Goal: Task Accomplishment & Management: Manage account settings

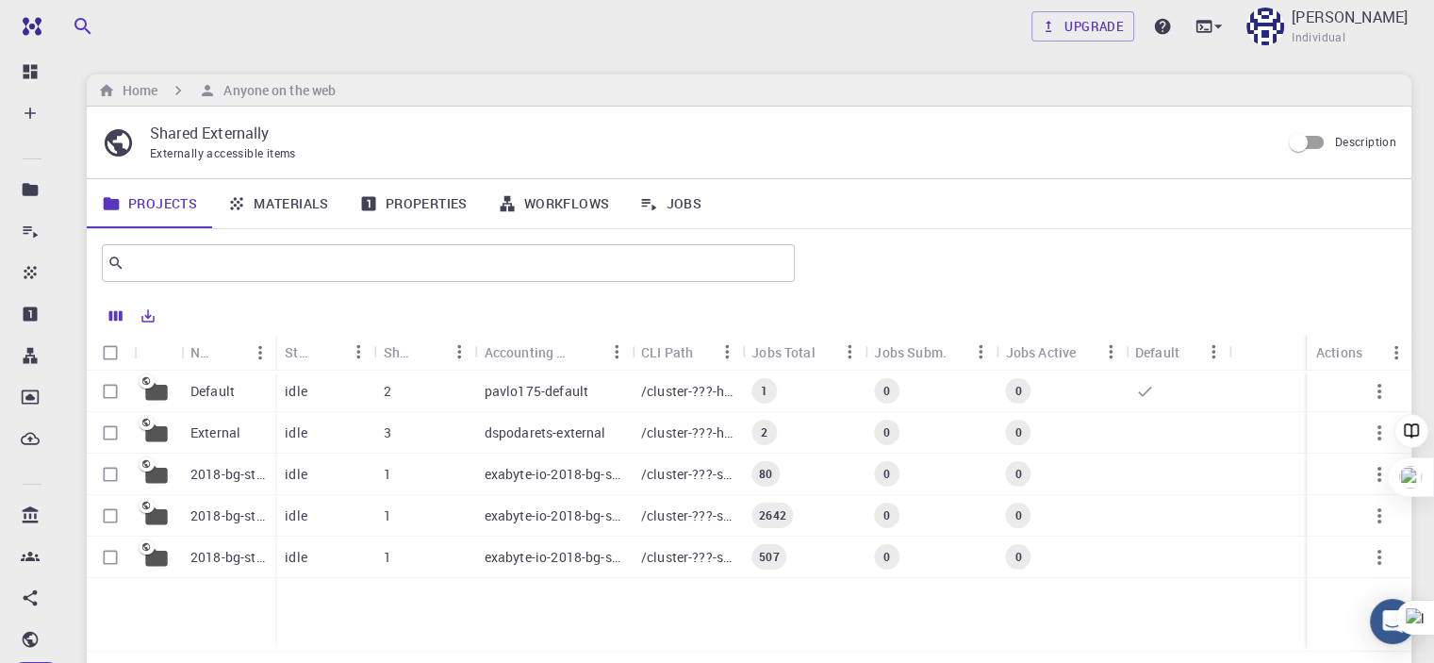
scroll to position [94, 0]
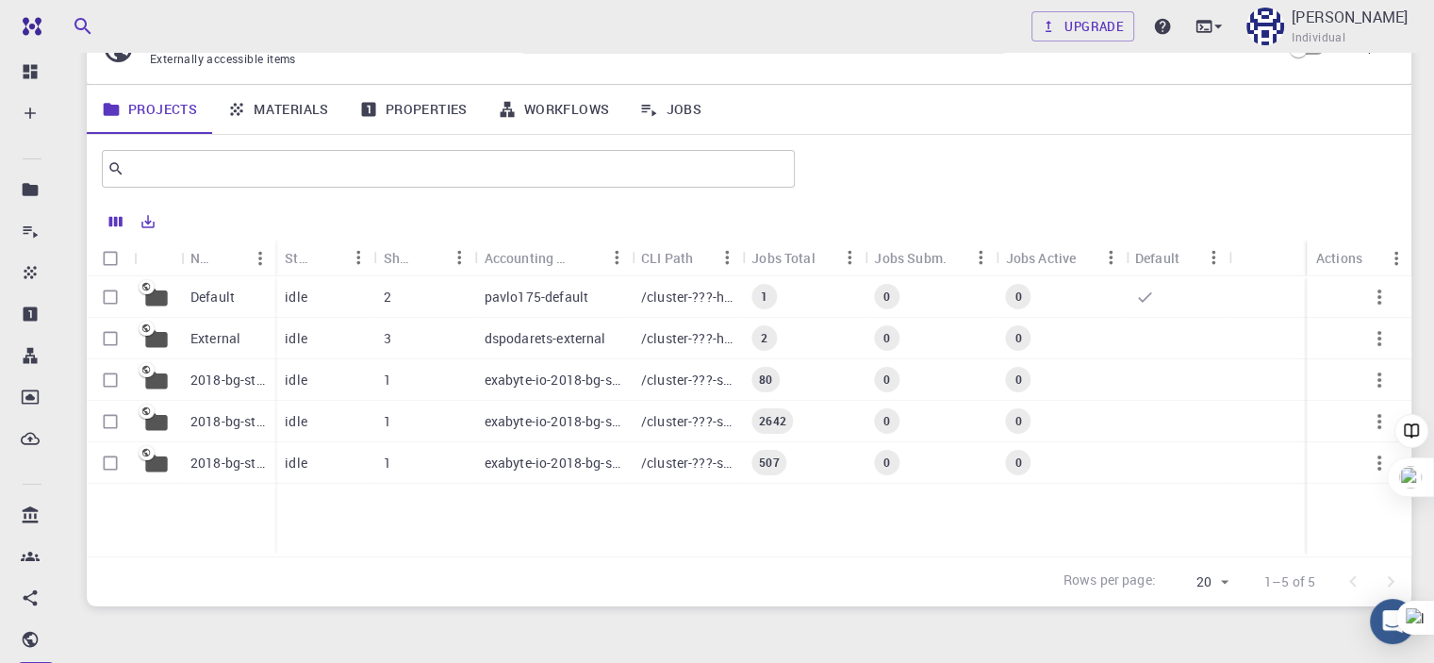
click at [203, 467] on p "2018-bg-study-phase-I" at bounding box center [228, 463] width 75 height 19
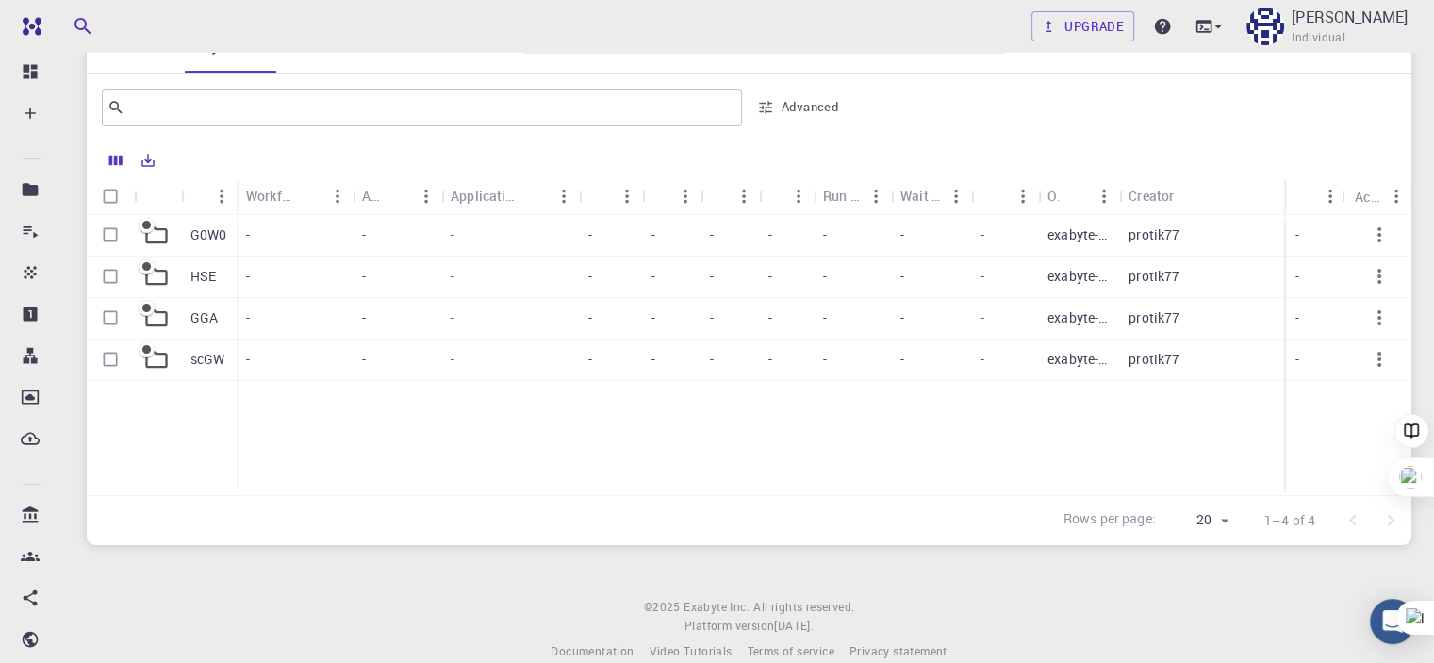
scroll to position [283, 0]
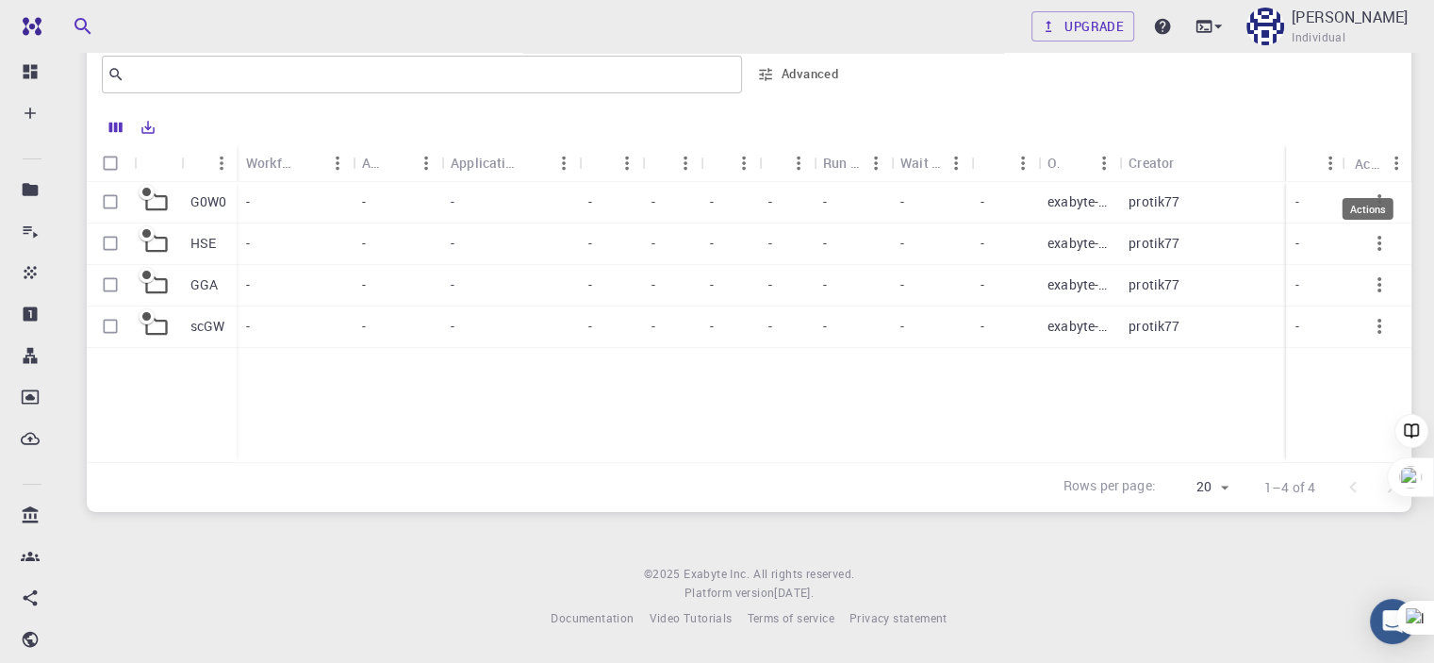
click at [1392, 207] on div "Actions" at bounding box center [1368, 209] width 51 height 22
click at [191, 282] on p "GGA" at bounding box center [204, 284] width 27 height 19
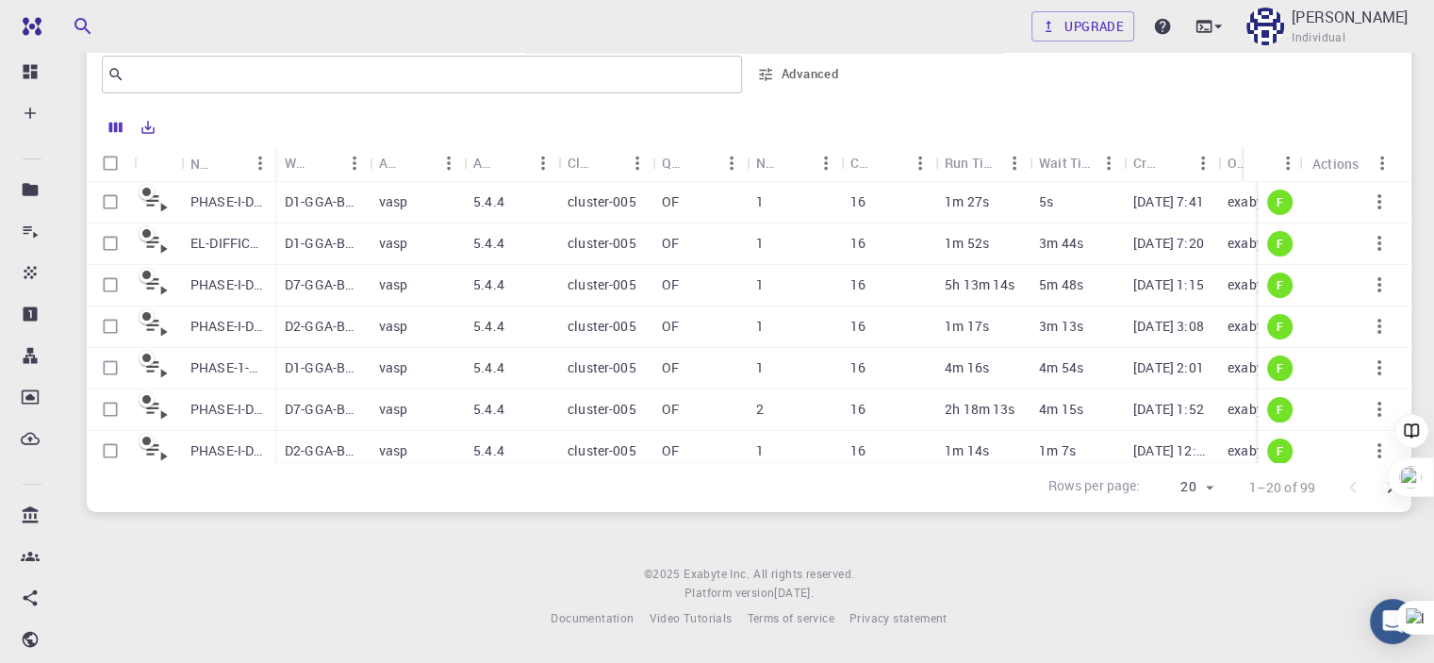
scroll to position [374, 0]
click at [323, 293] on p "D7-GGA-BS-BG-DOS (final)" at bounding box center [322, 283] width 75 height 19
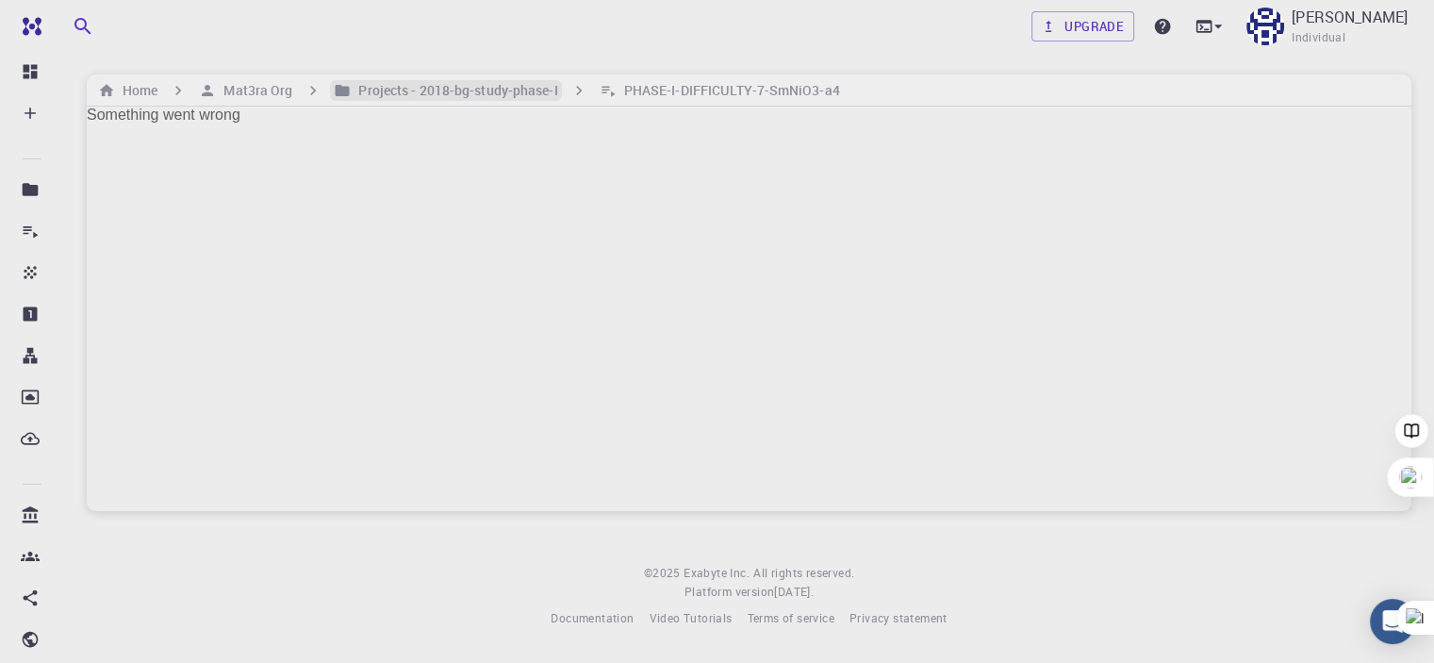
click at [463, 93] on h6 "Projects - 2018-bg-study-phase-I" at bounding box center [454, 90] width 207 height 21
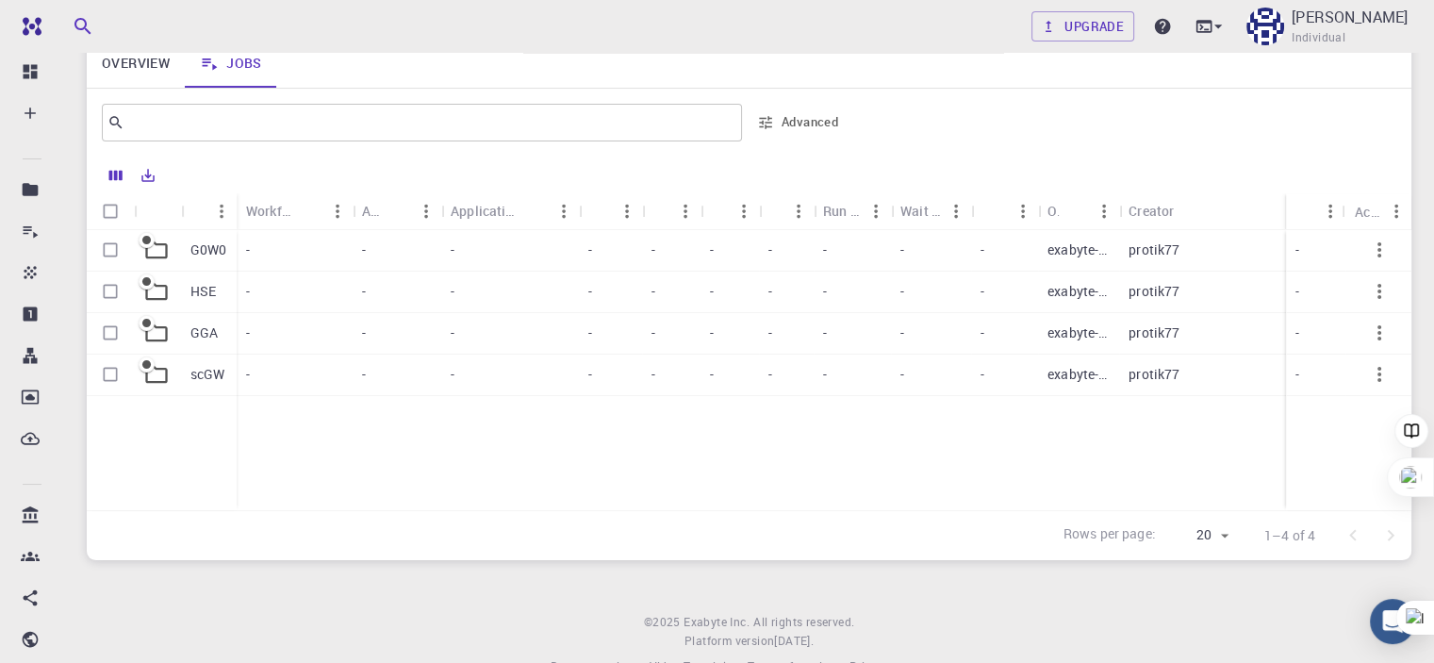
scroll to position [283, 0]
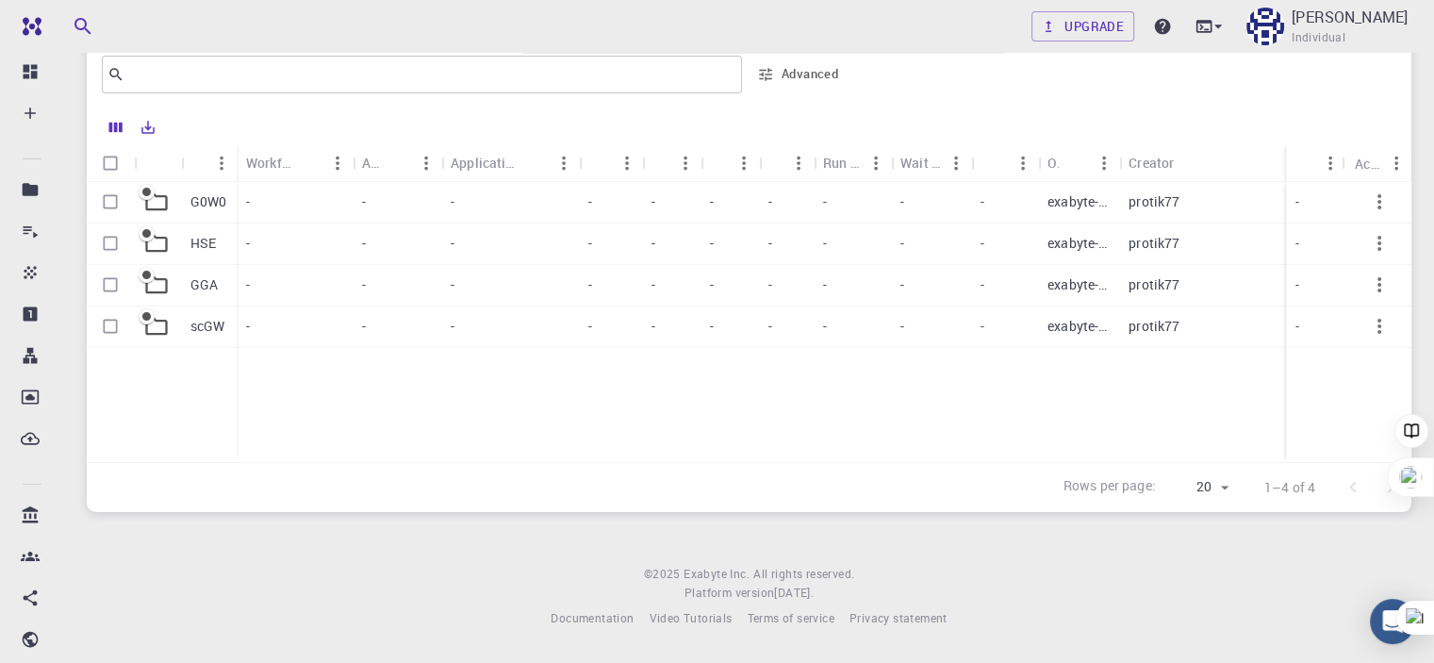
click at [211, 324] on p "scGW" at bounding box center [208, 326] width 35 height 19
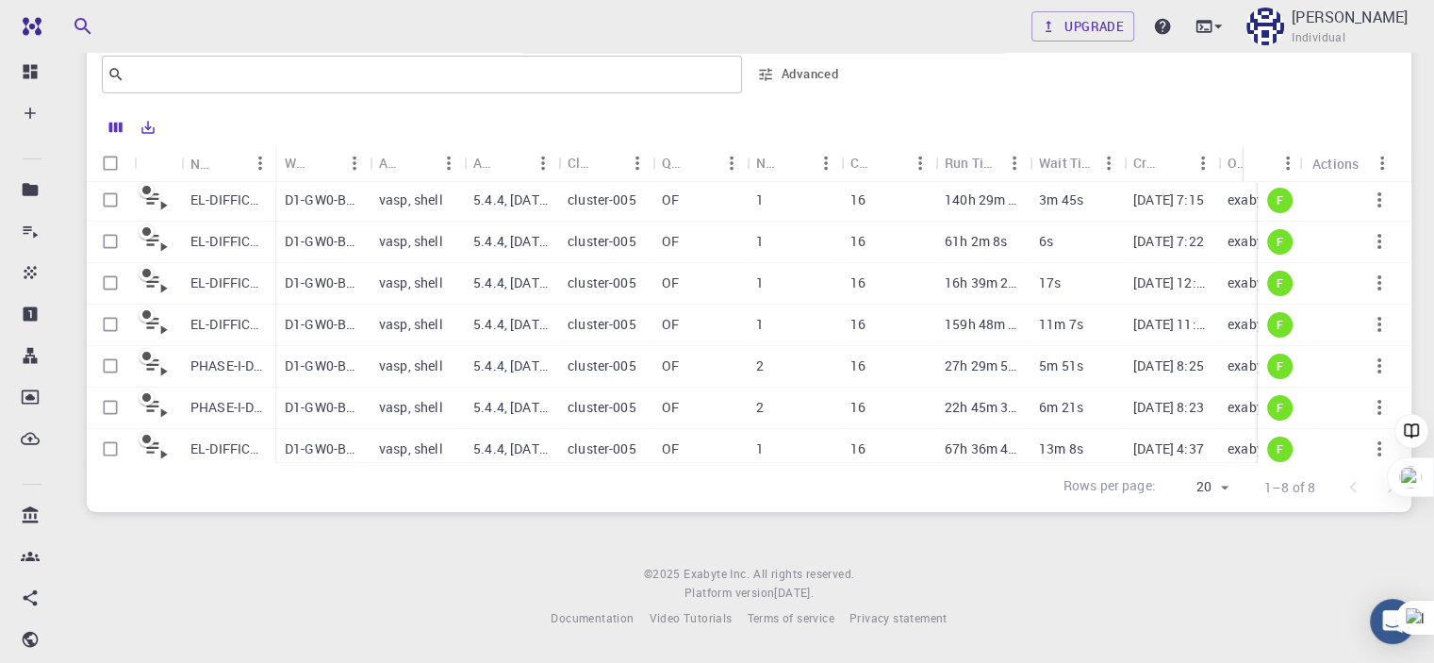
scroll to position [65, 0]
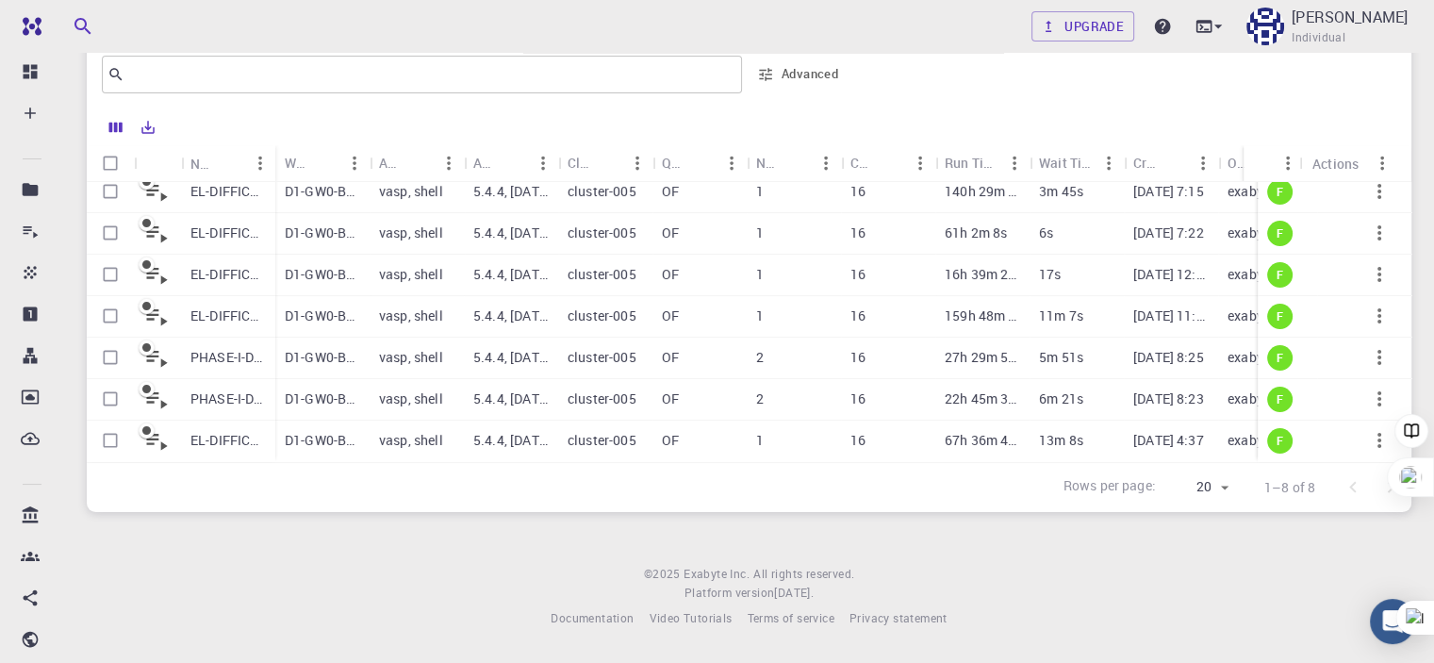
click at [431, 431] on p "vasp, shell" at bounding box center [411, 440] width 64 height 19
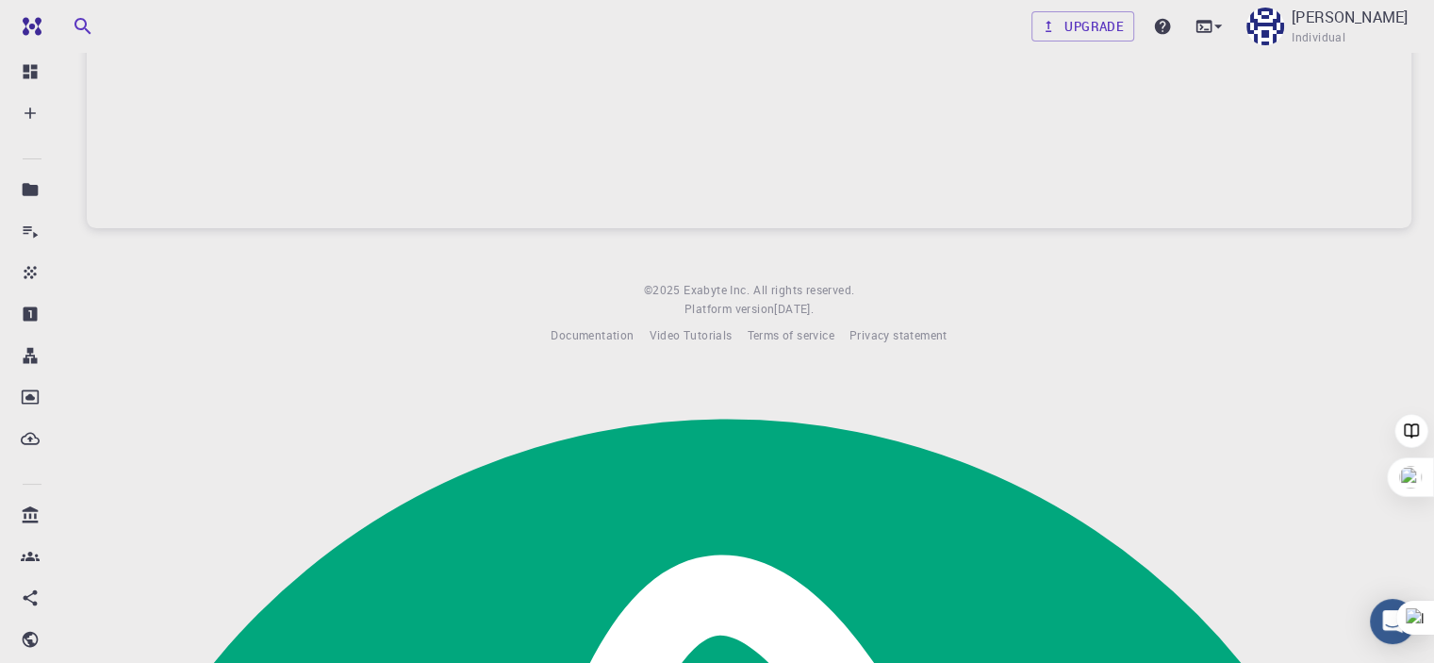
scroll to position [7, 0]
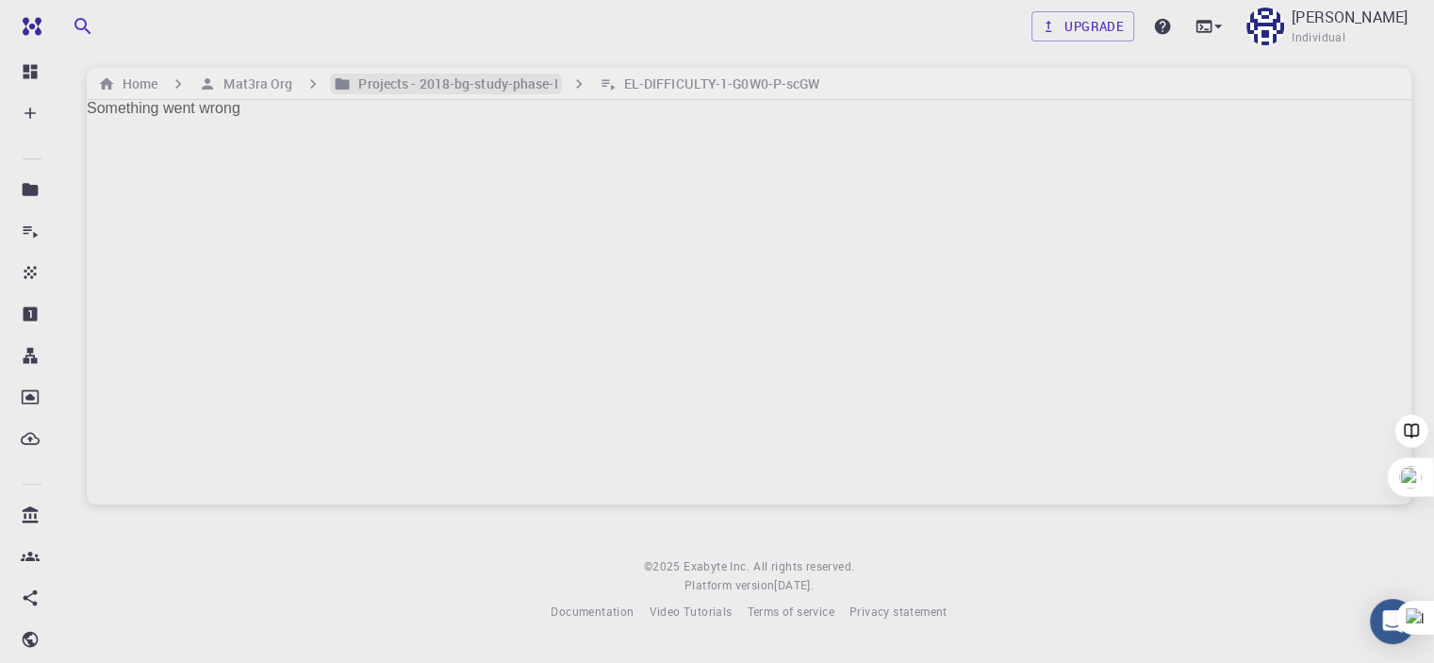
click at [445, 75] on h6 "Projects - 2018-bg-study-phase-I" at bounding box center [454, 84] width 207 height 21
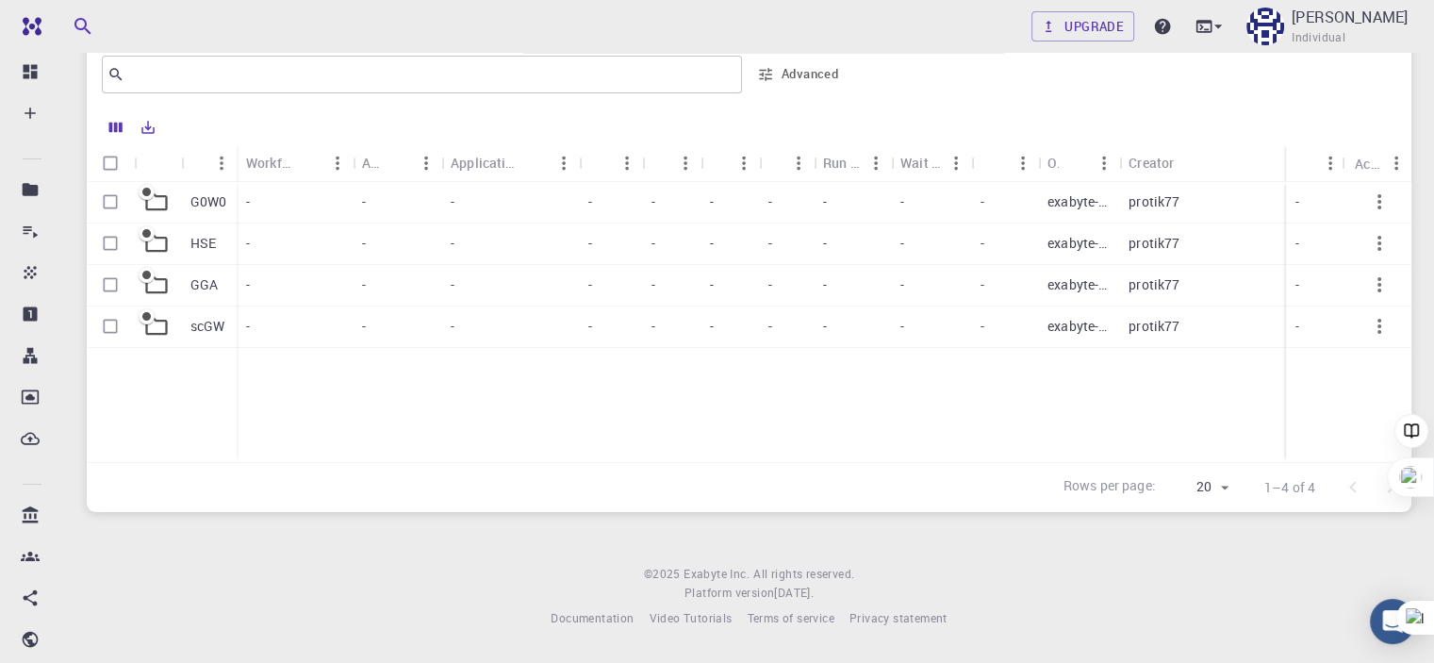
click at [206, 325] on p "scGW" at bounding box center [208, 326] width 35 height 19
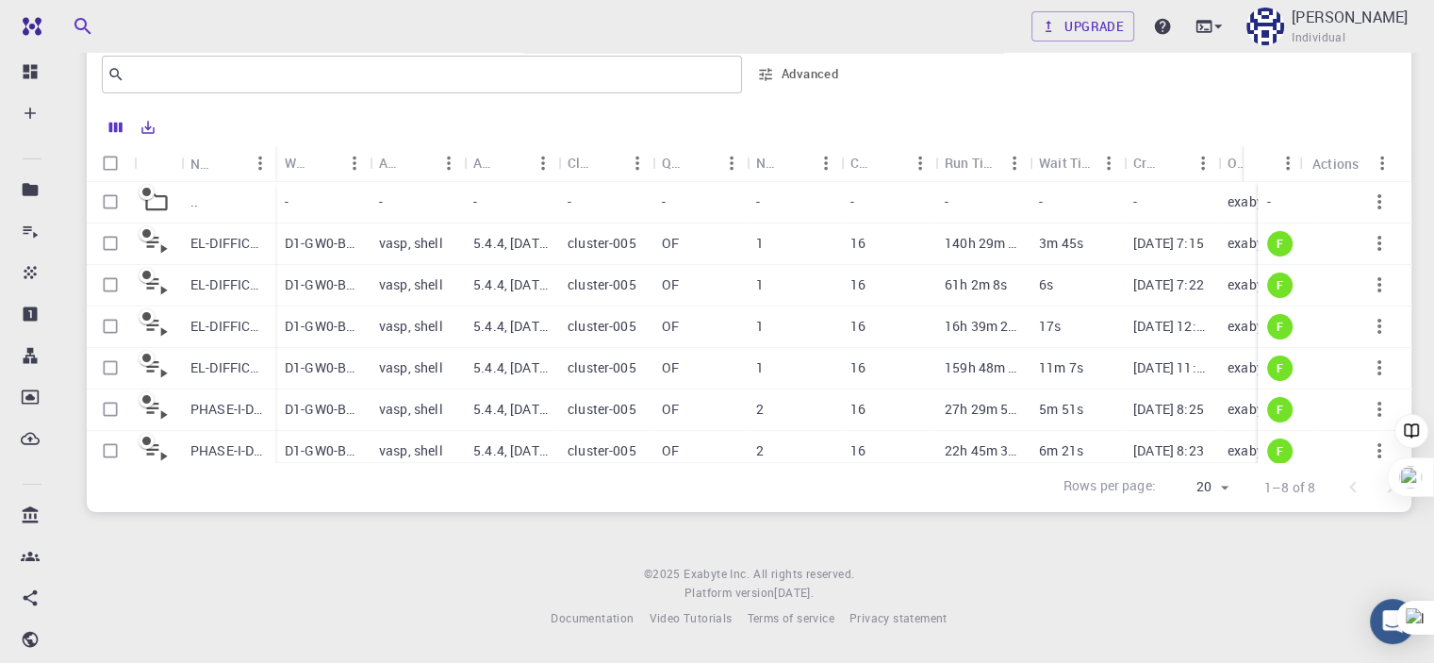
click at [233, 325] on p "EL-DIFFICULTY-1-As-scGW" at bounding box center [228, 326] width 75 height 19
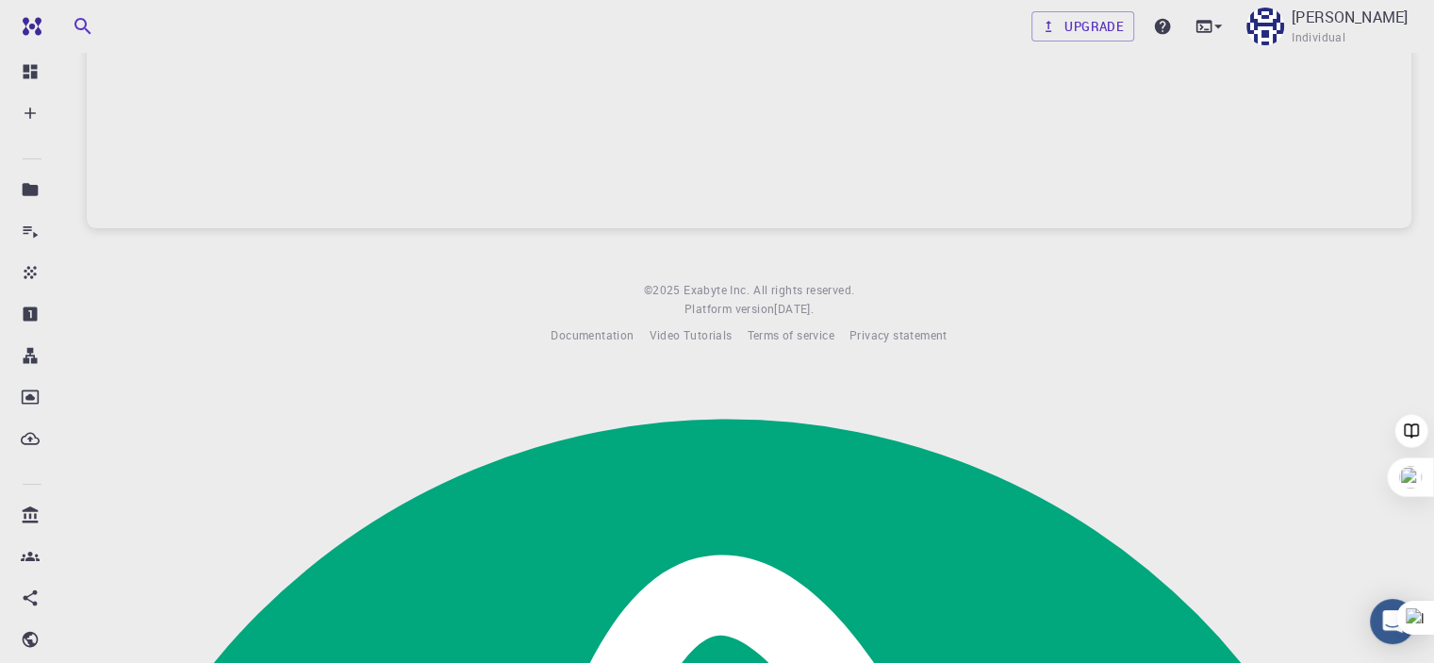
scroll to position [7, 0]
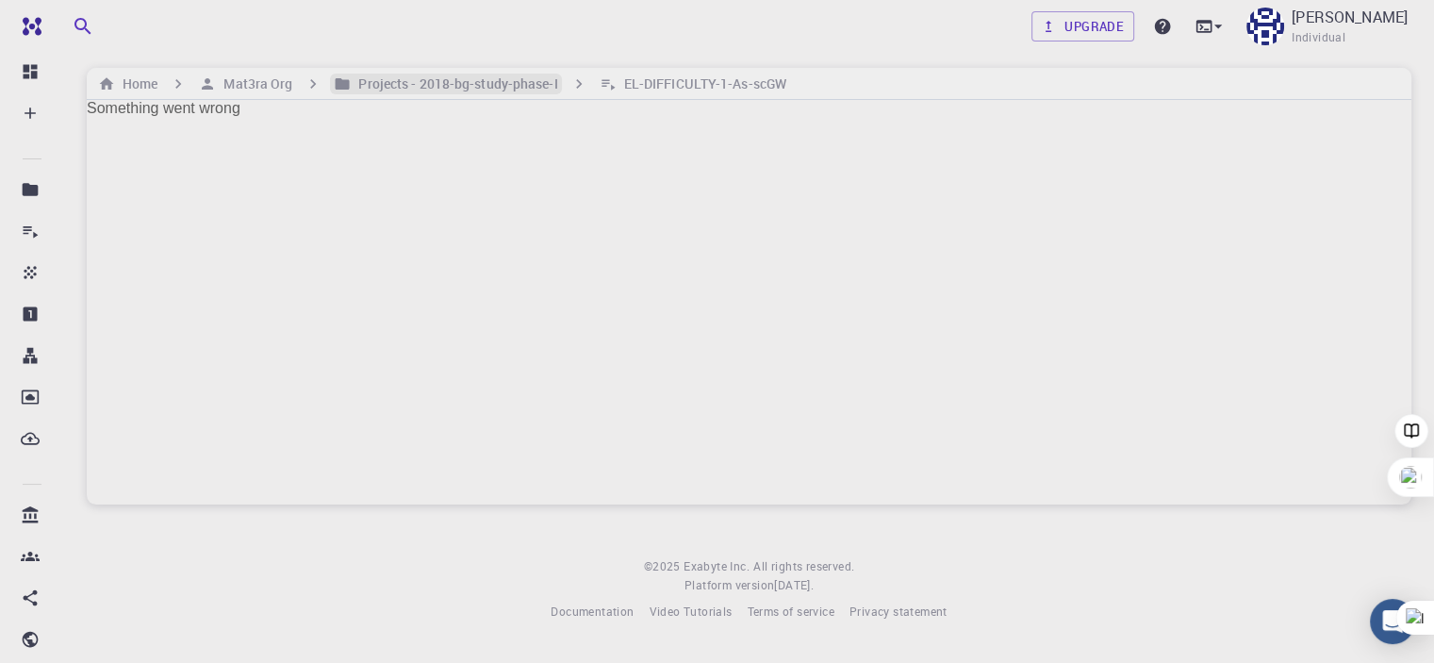
click at [418, 76] on h6 "Projects - 2018-bg-study-phase-I" at bounding box center [454, 84] width 207 height 21
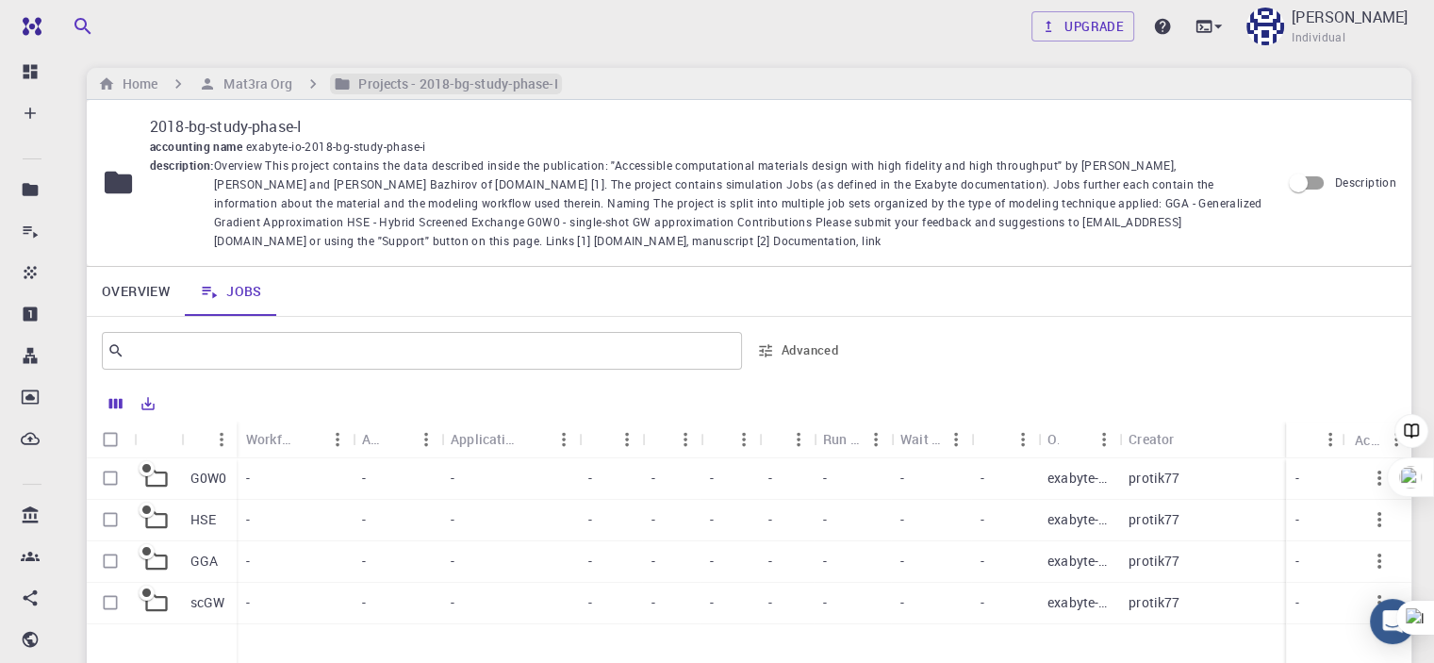
scroll to position [283, 0]
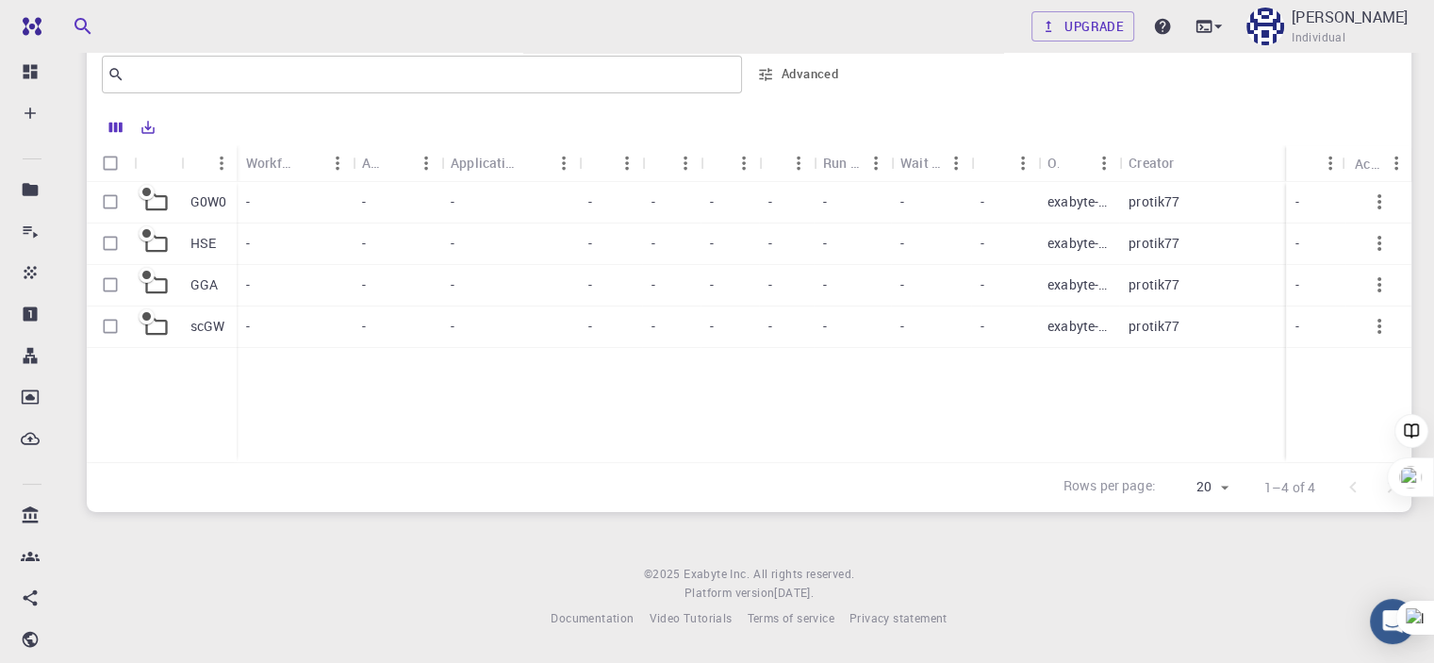
click at [211, 209] on p "G0W0" at bounding box center [209, 201] width 37 height 19
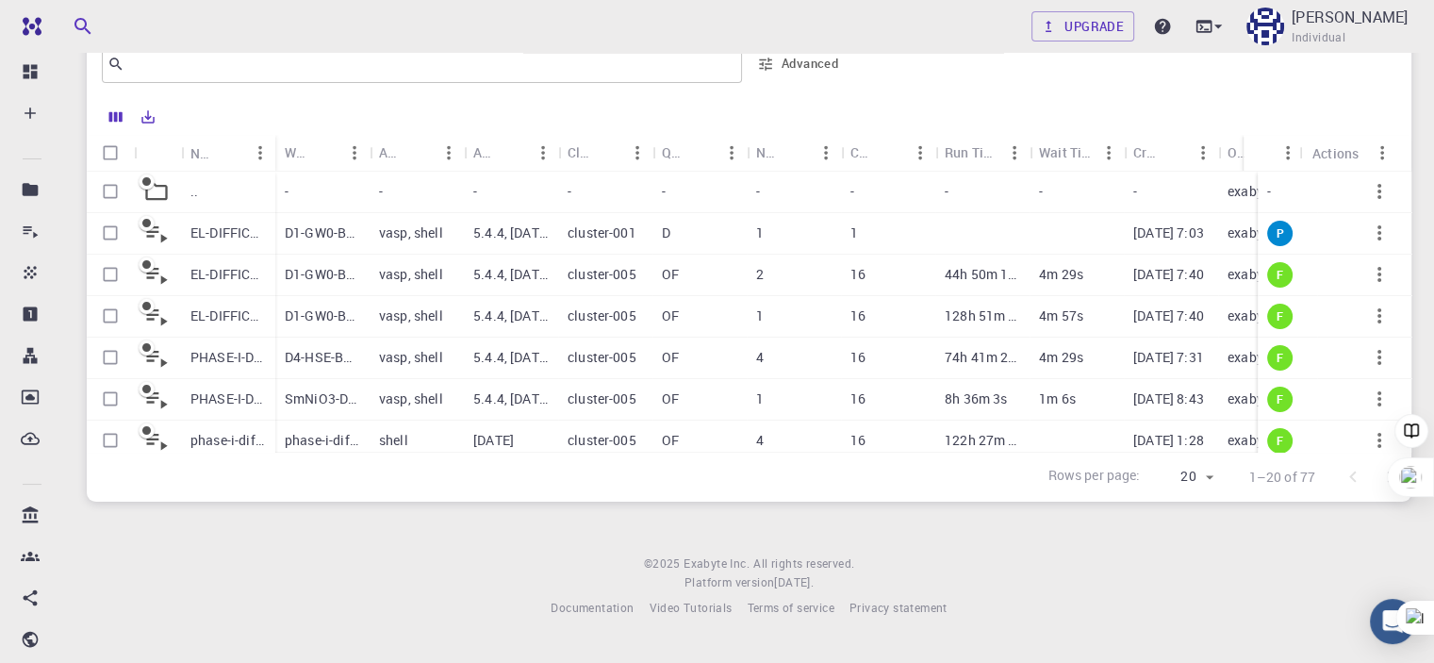
scroll to position [472, 0]
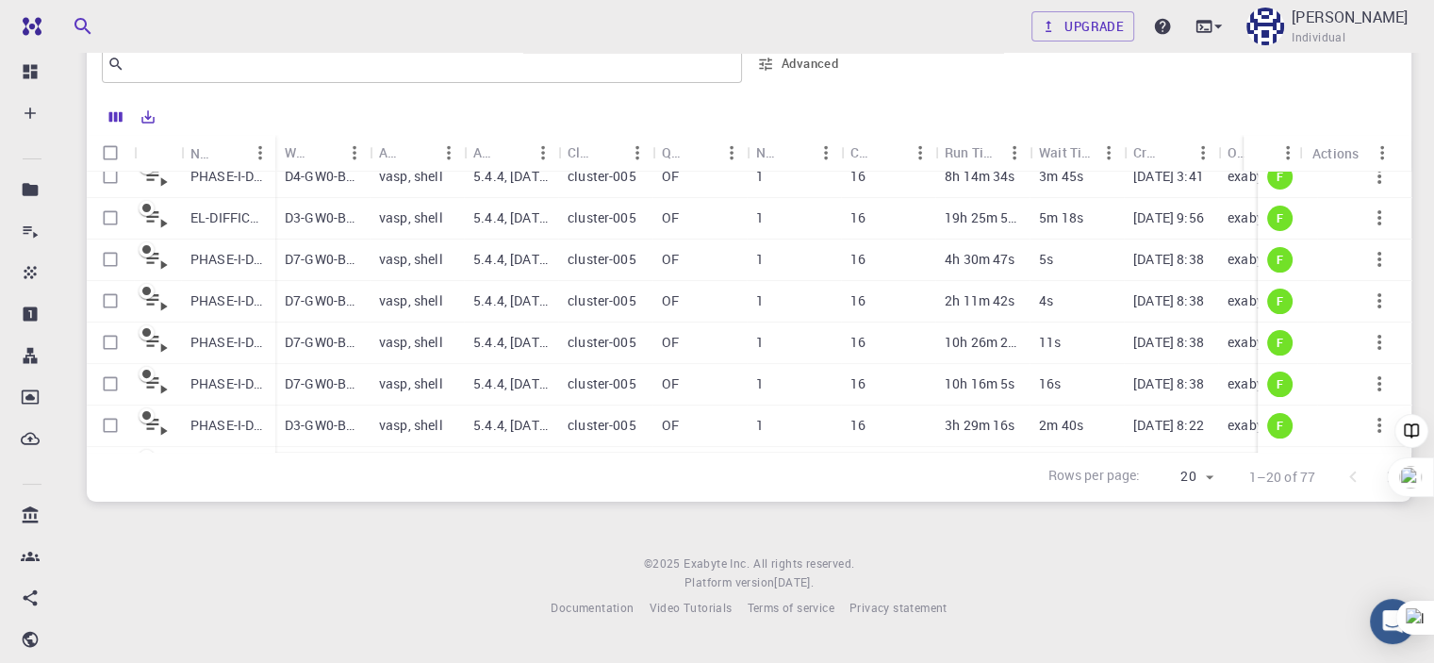
click at [1235, 302] on p "exabyte-io" at bounding box center [1259, 300] width 63 height 19
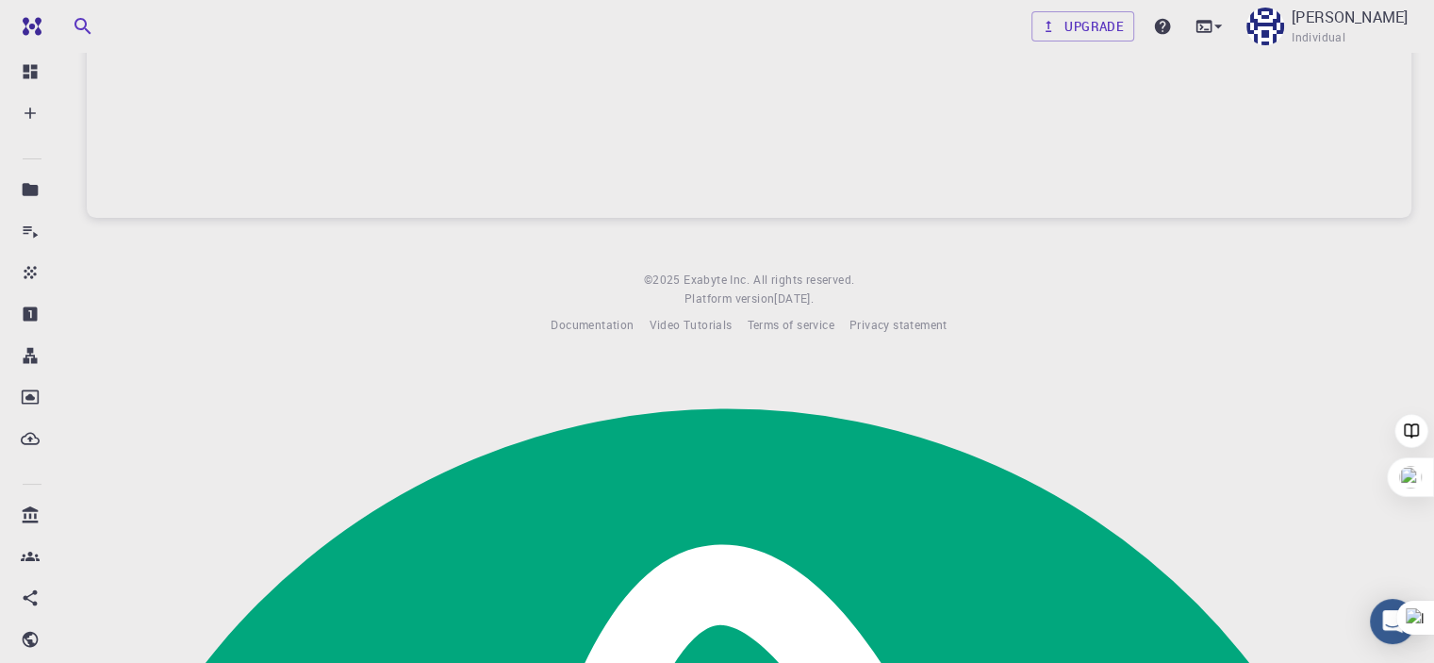
scroll to position [7, 0]
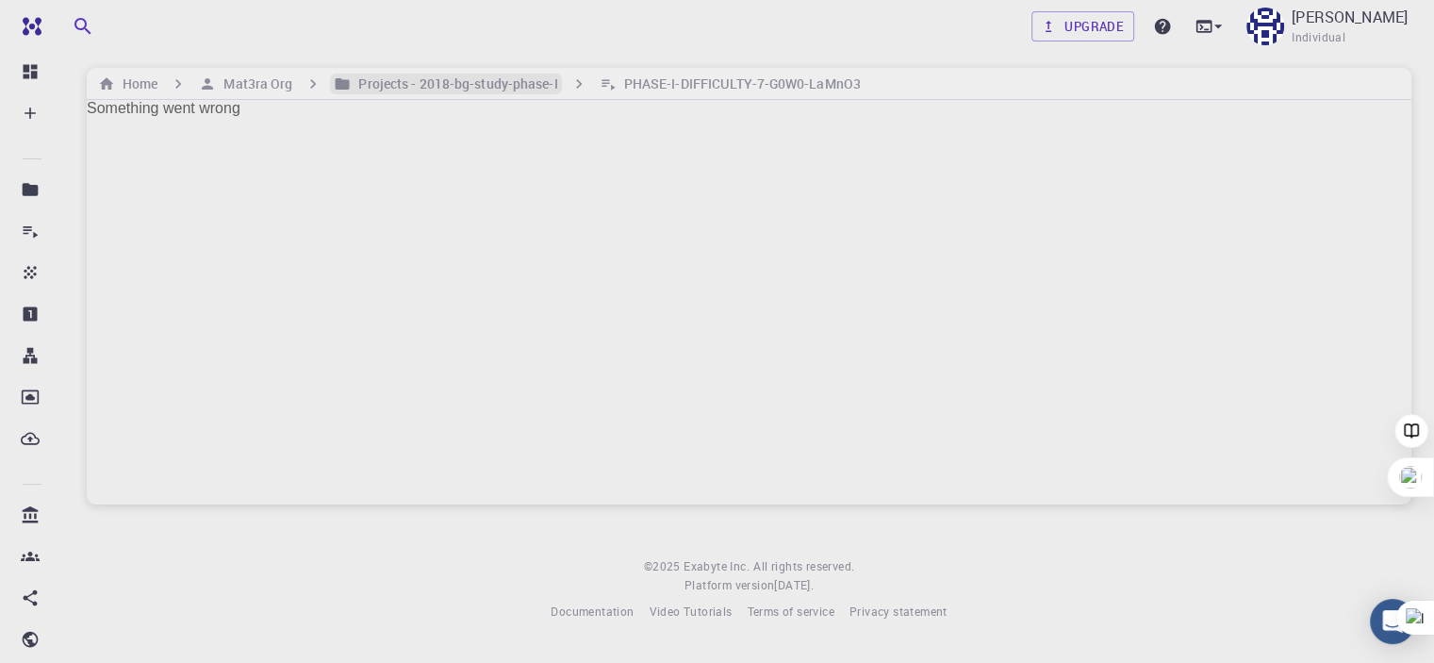
click at [457, 75] on h6 "Projects - 2018-bg-study-phase-I" at bounding box center [454, 84] width 207 height 21
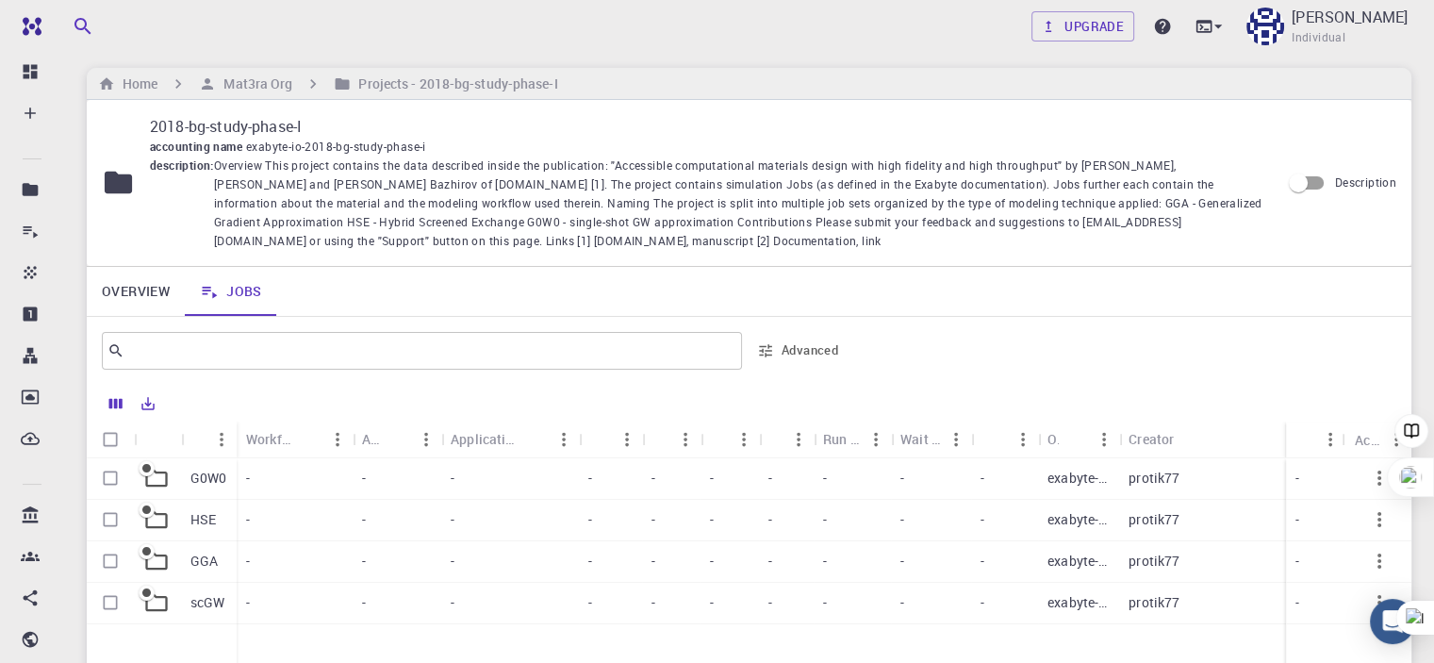
scroll to position [293, 0]
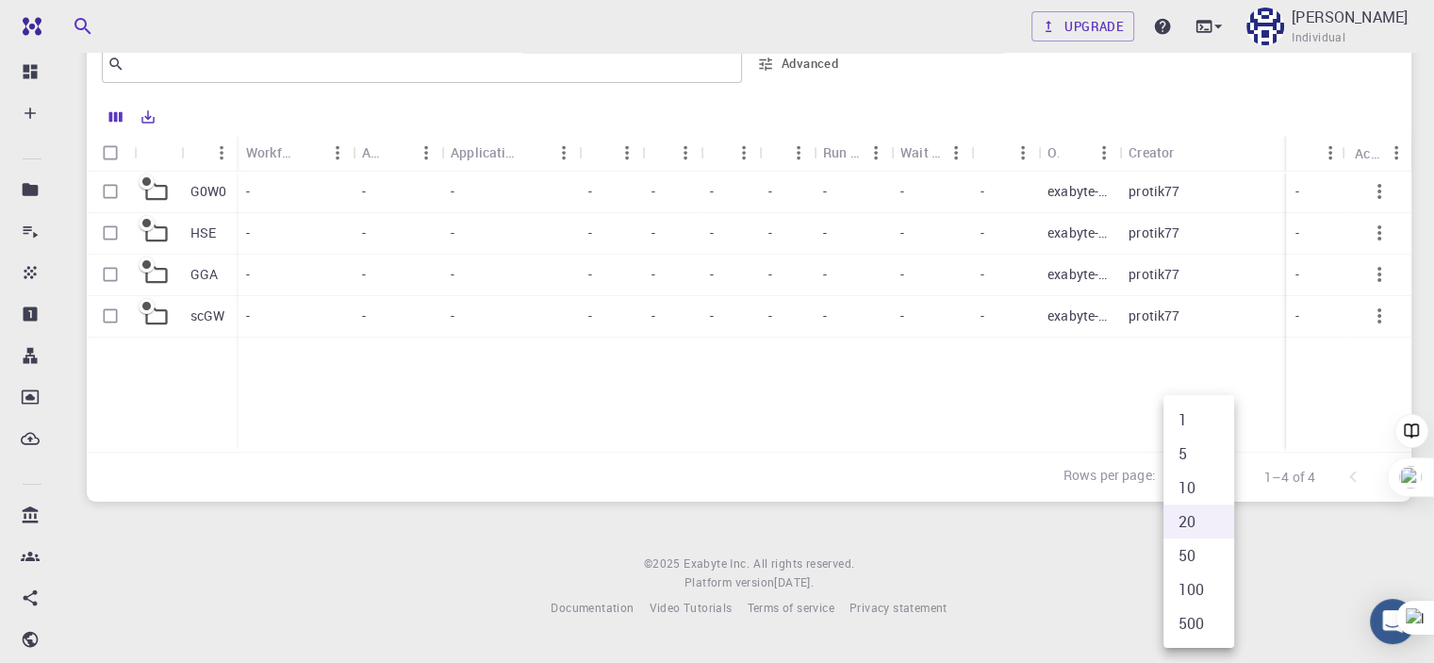
click at [1220, 477] on body "Free Dashboard Create New Job New Material Create Material Upload File Import f…" at bounding box center [717, 177] width 1434 height 941
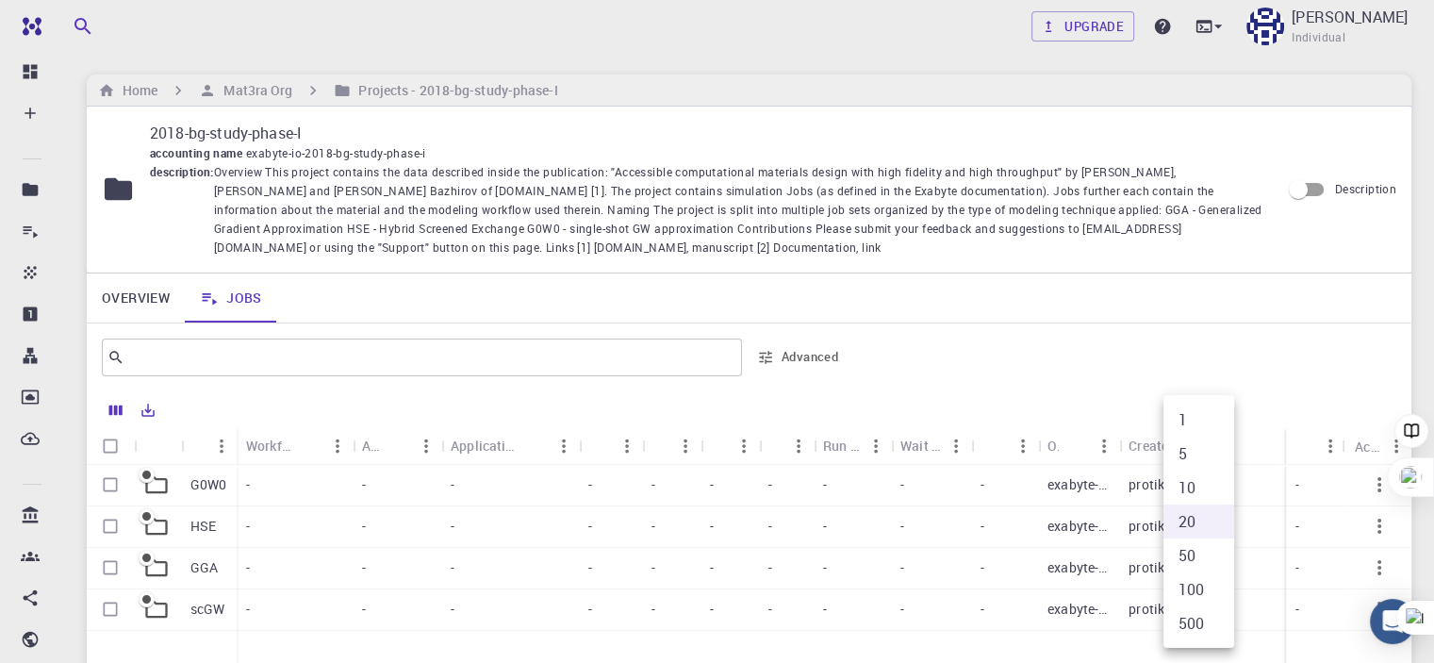
click at [1152, 325] on div at bounding box center [717, 331] width 1434 height 663
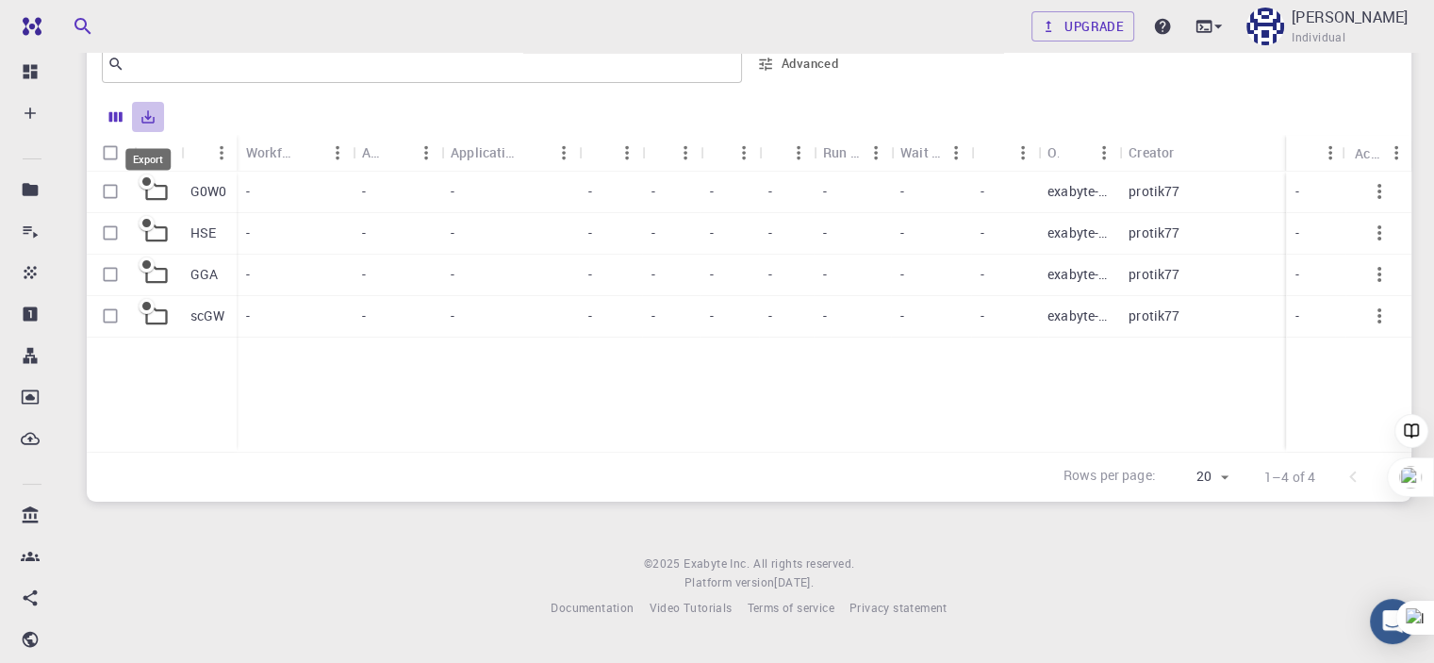
click at [149, 115] on icon "Export" at bounding box center [148, 116] width 17 height 17
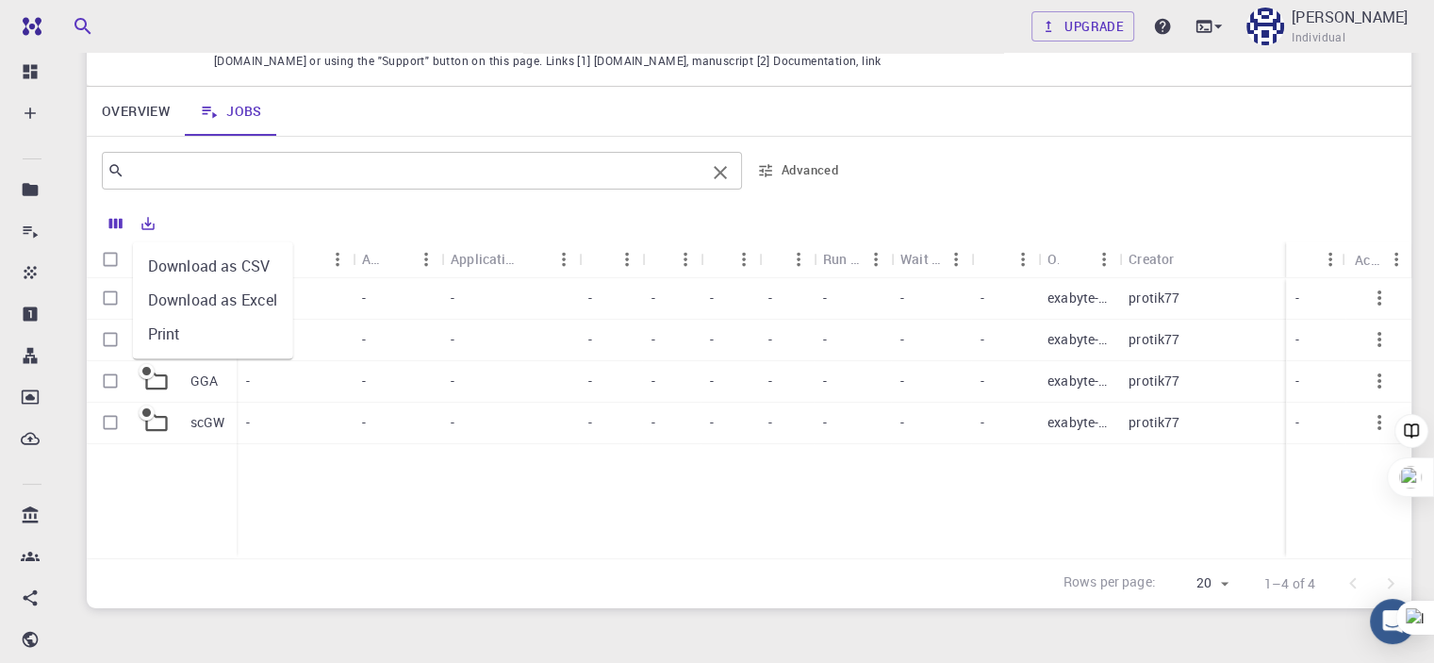
scroll to position [189, 0]
click at [286, 225] on div at bounding box center [781, 223] width 1234 height 33
click icon "Columns"
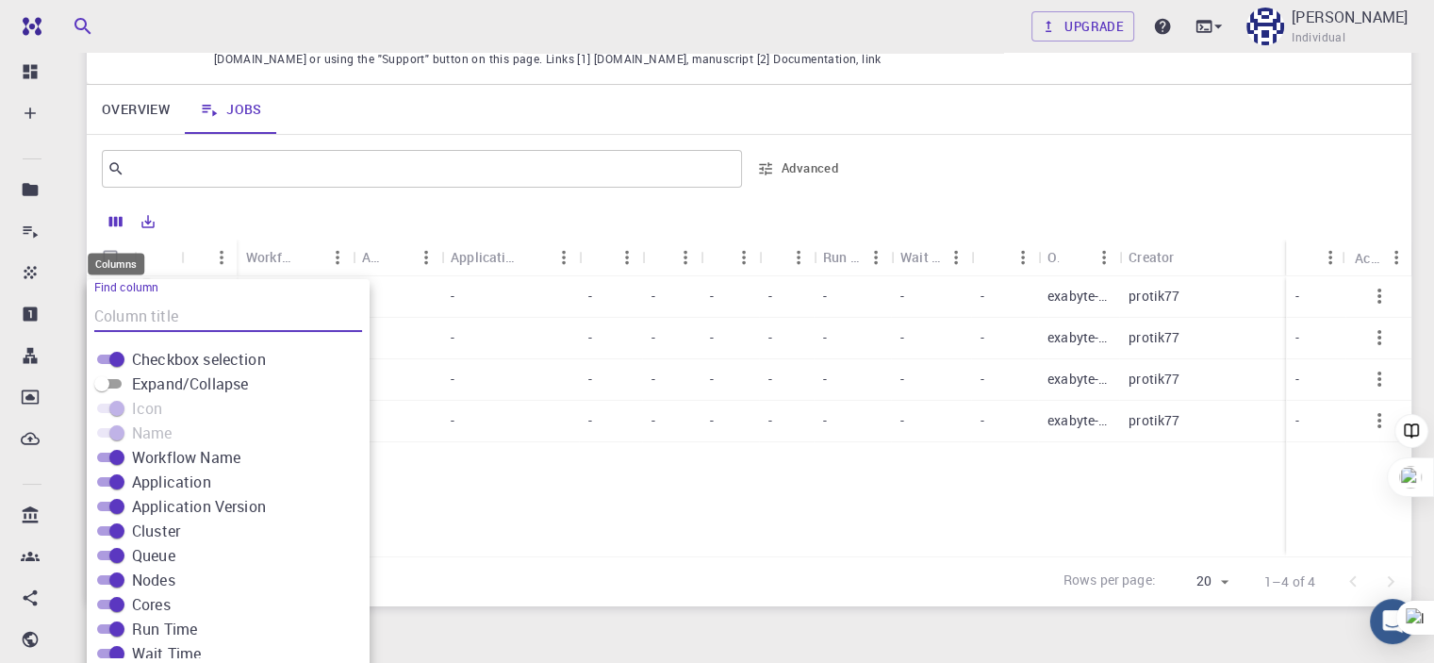
scroll to position [229, 0]
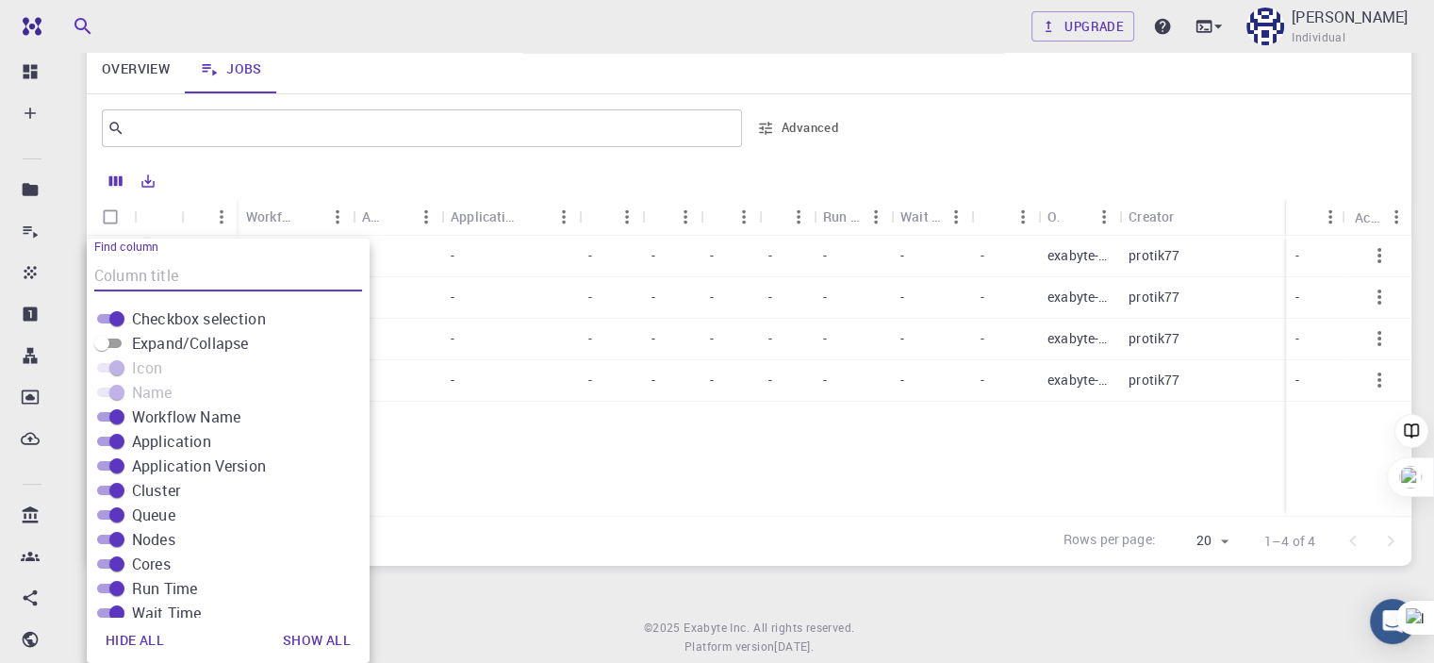
click link "Jobs"
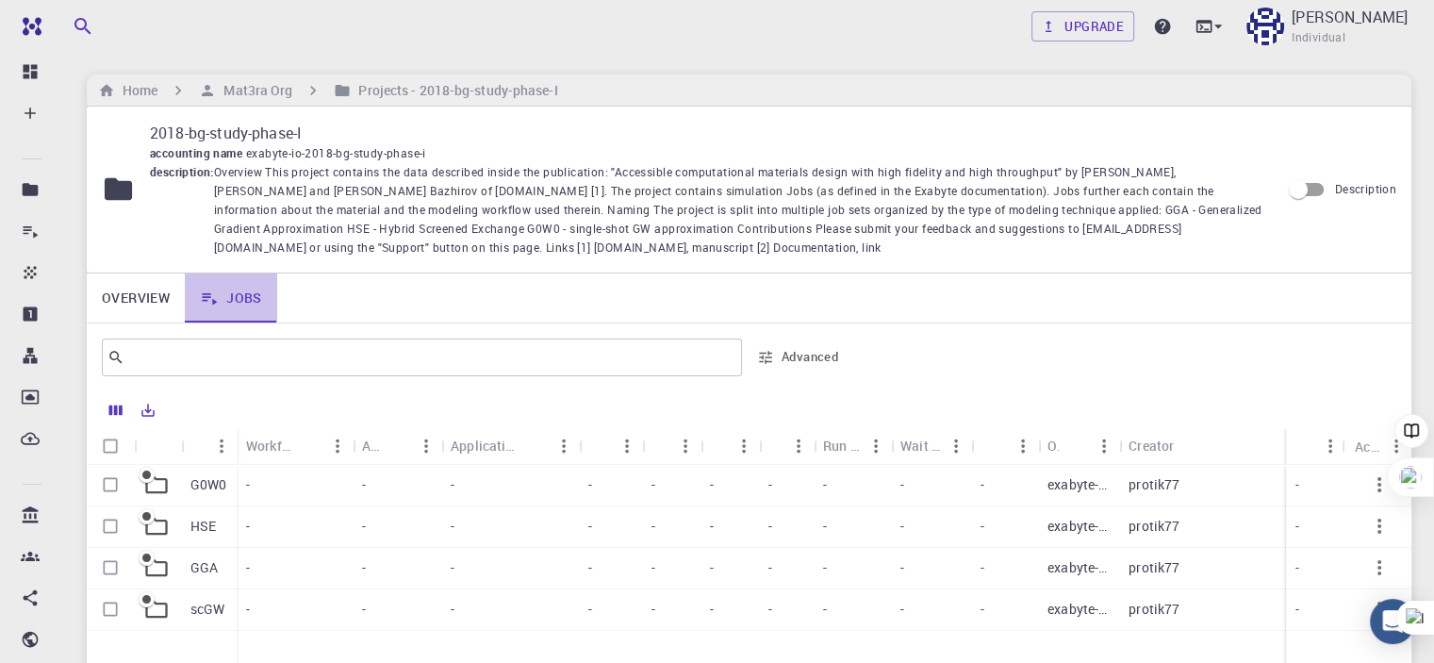
click link "Jobs"
click p "G0W0"
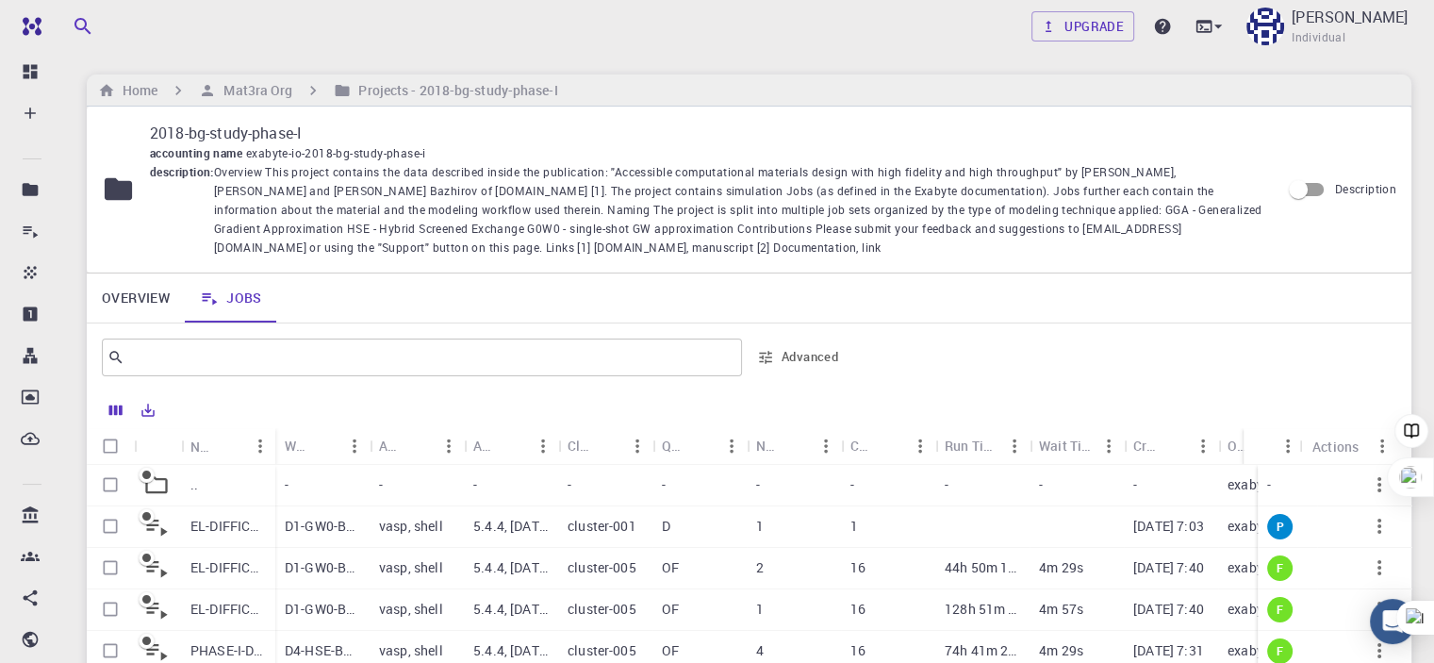
scroll to position [189, 0]
click icon "Sort"
click div "Application"
click div "Cluster"
click div "Application"
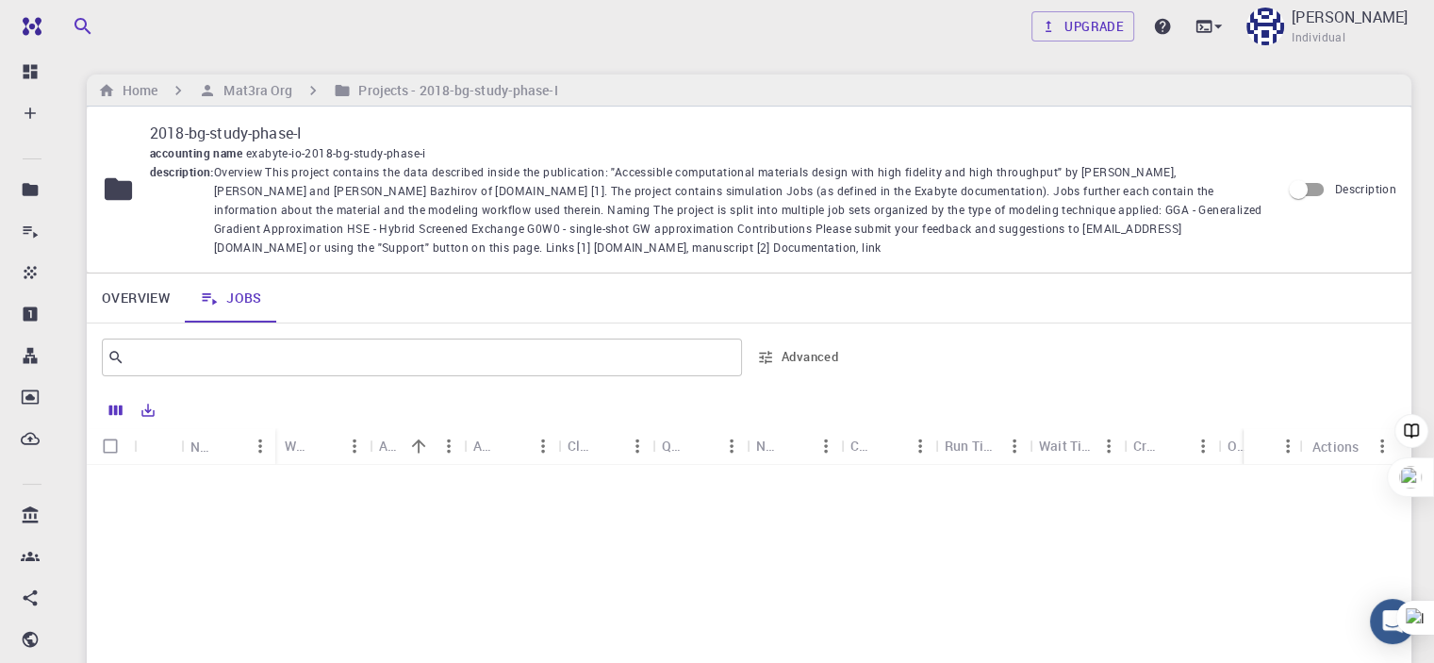
scroll to position [563, 0]
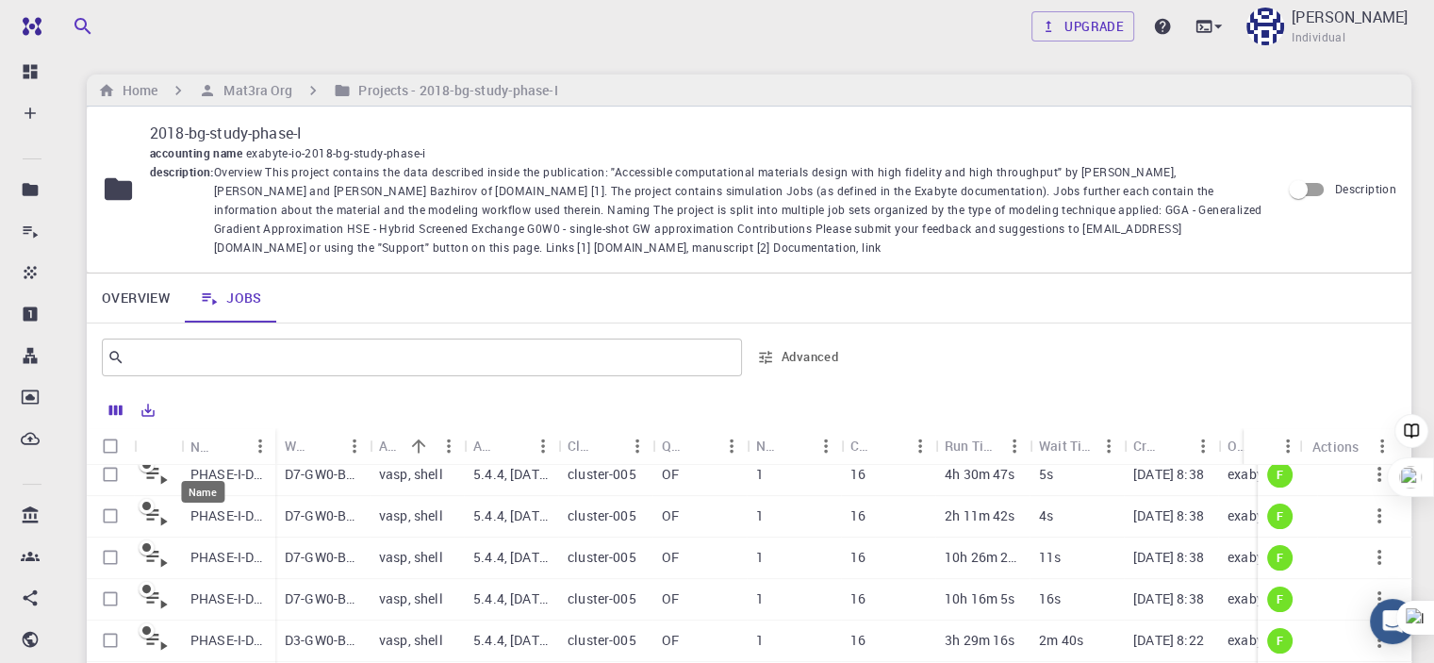
click div "Name"
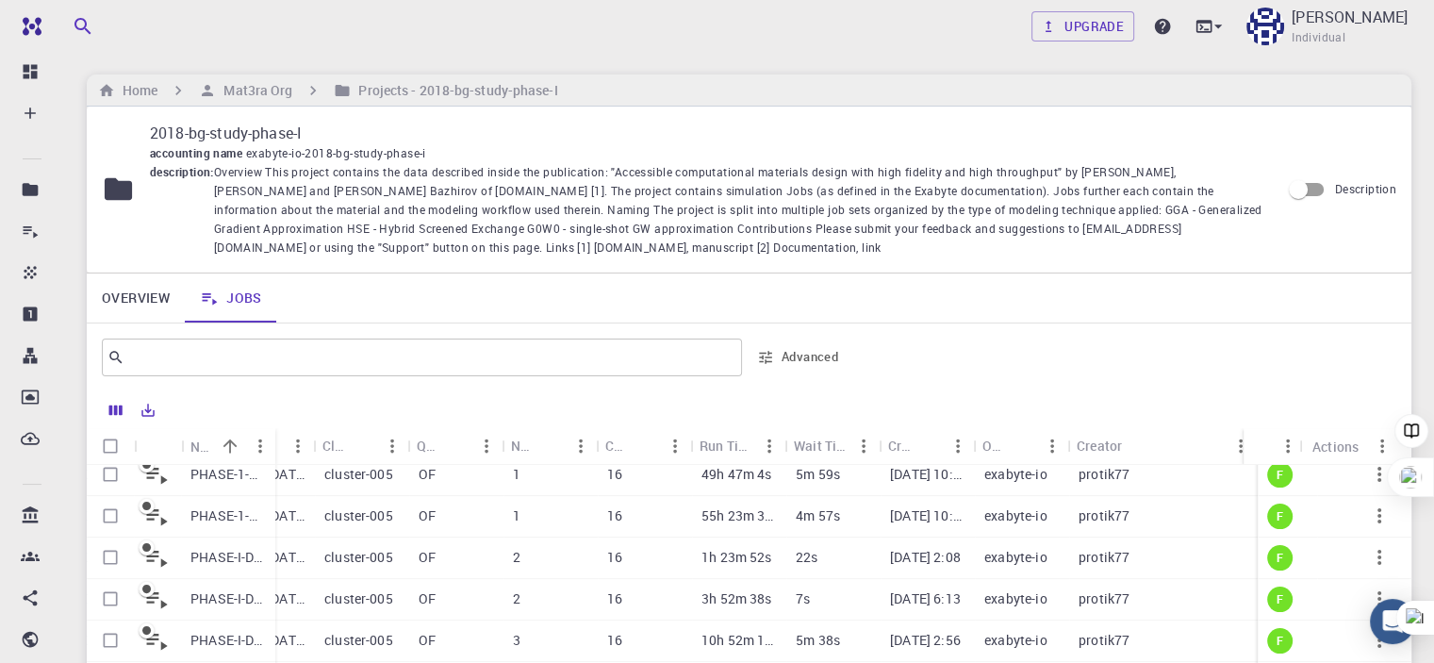
scroll to position [563, 257]
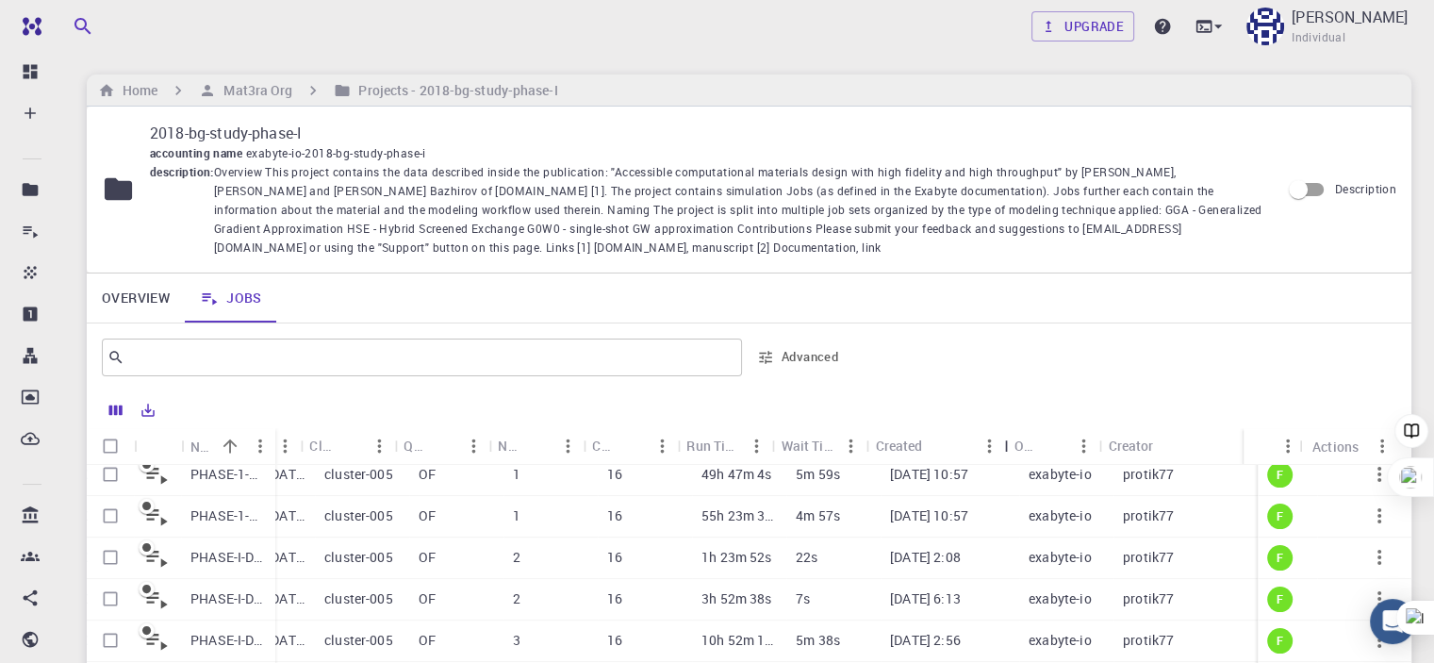
drag, startPoint x: 957, startPoint y: 259, endPoint x: 1002, endPoint y: 260, distance: 44.3
click div "Created"
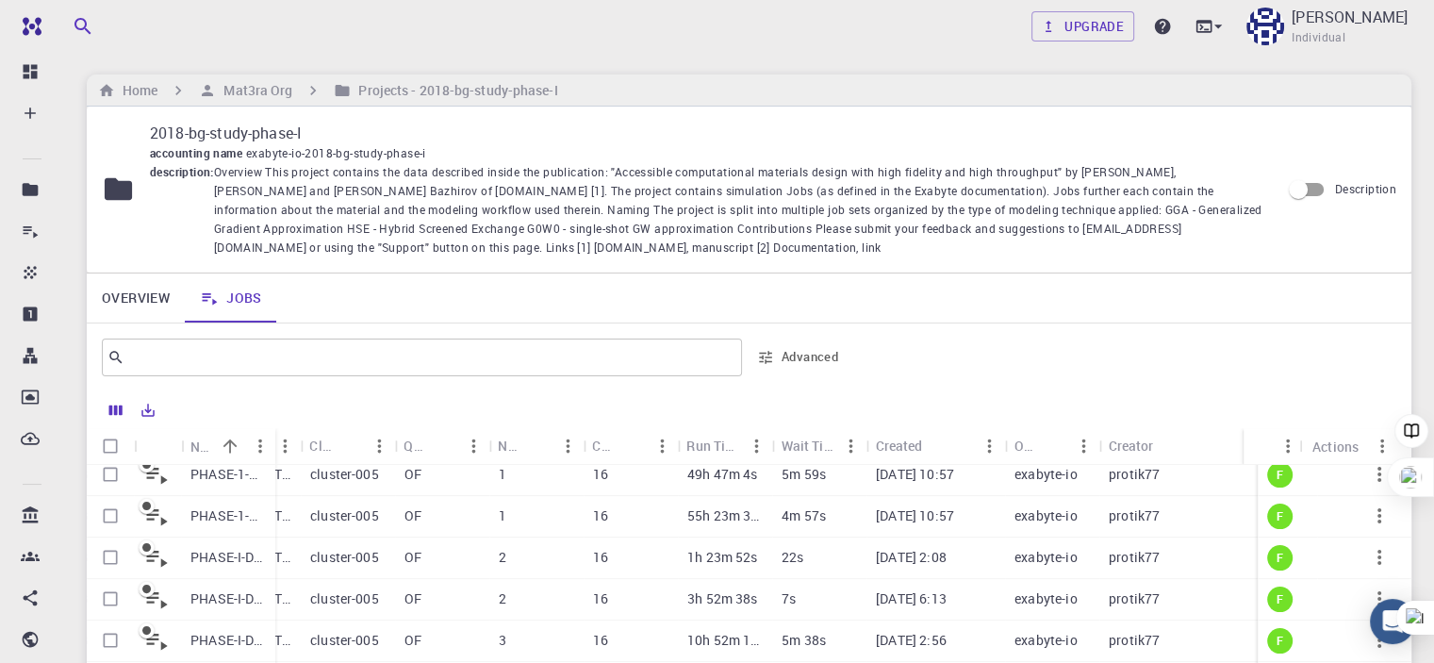
scroll to position [0, 0]
click p "[PERSON_NAME]"
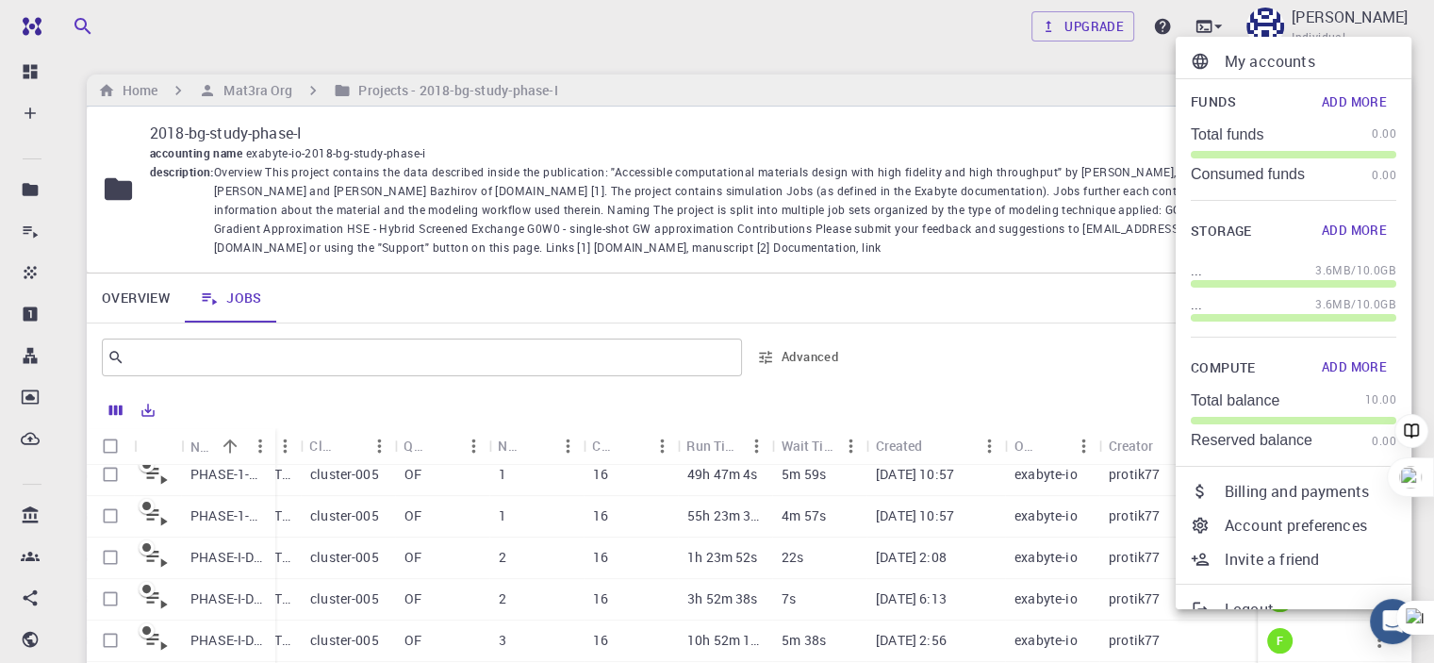
scroll to position [94, 0]
click p "Billing and payments"
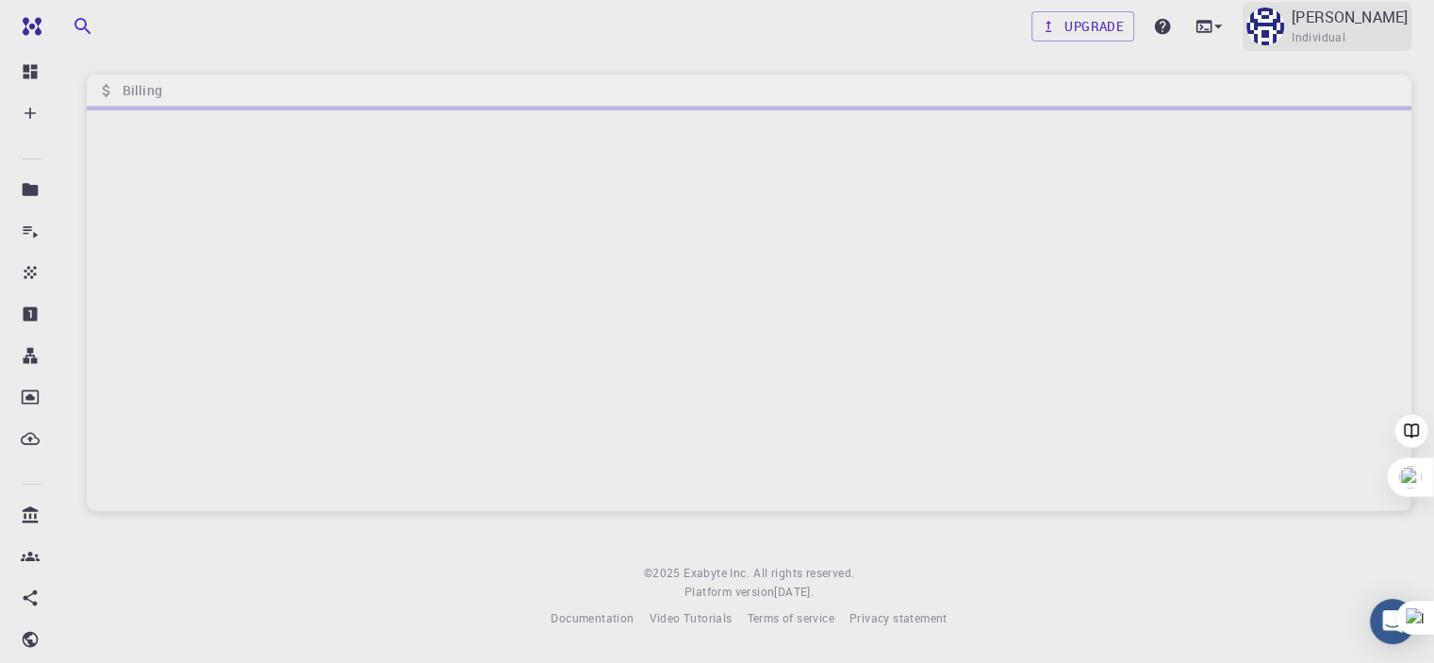
click p "[PERSON_NAME]"
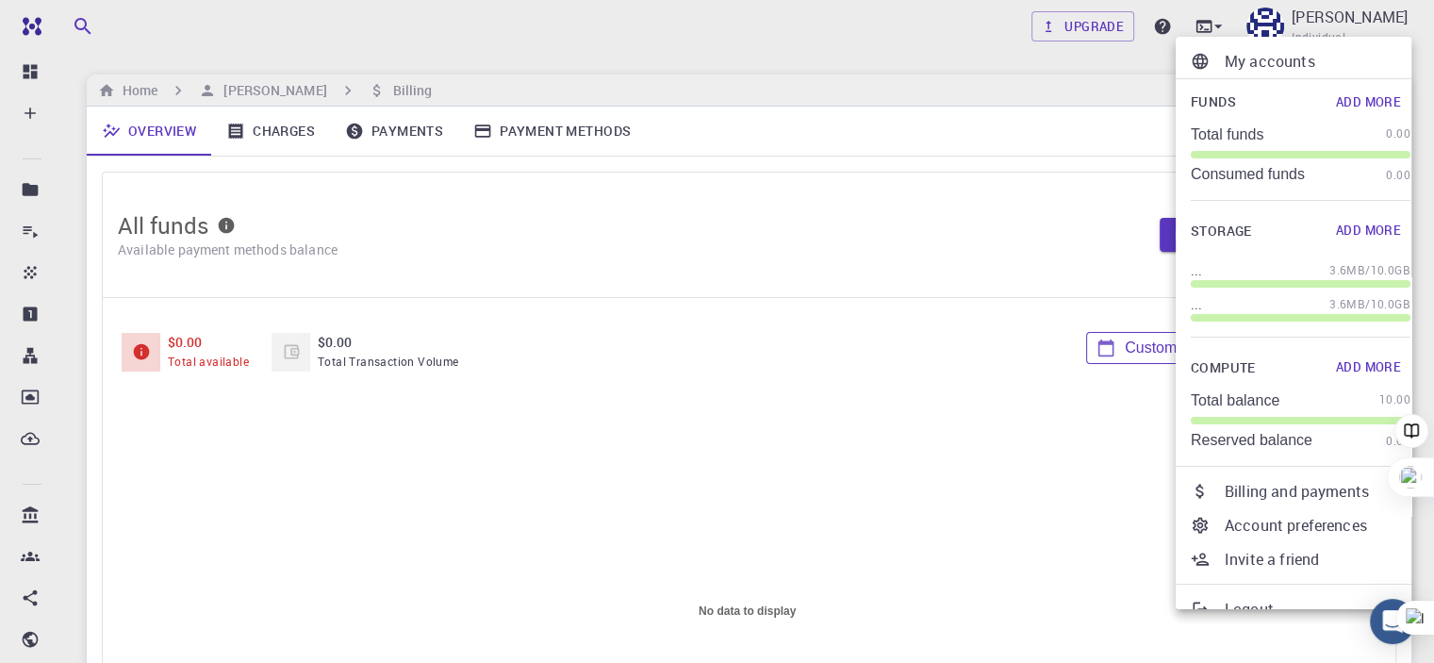
scroll to position [0, 0]
click p "Account preferences"
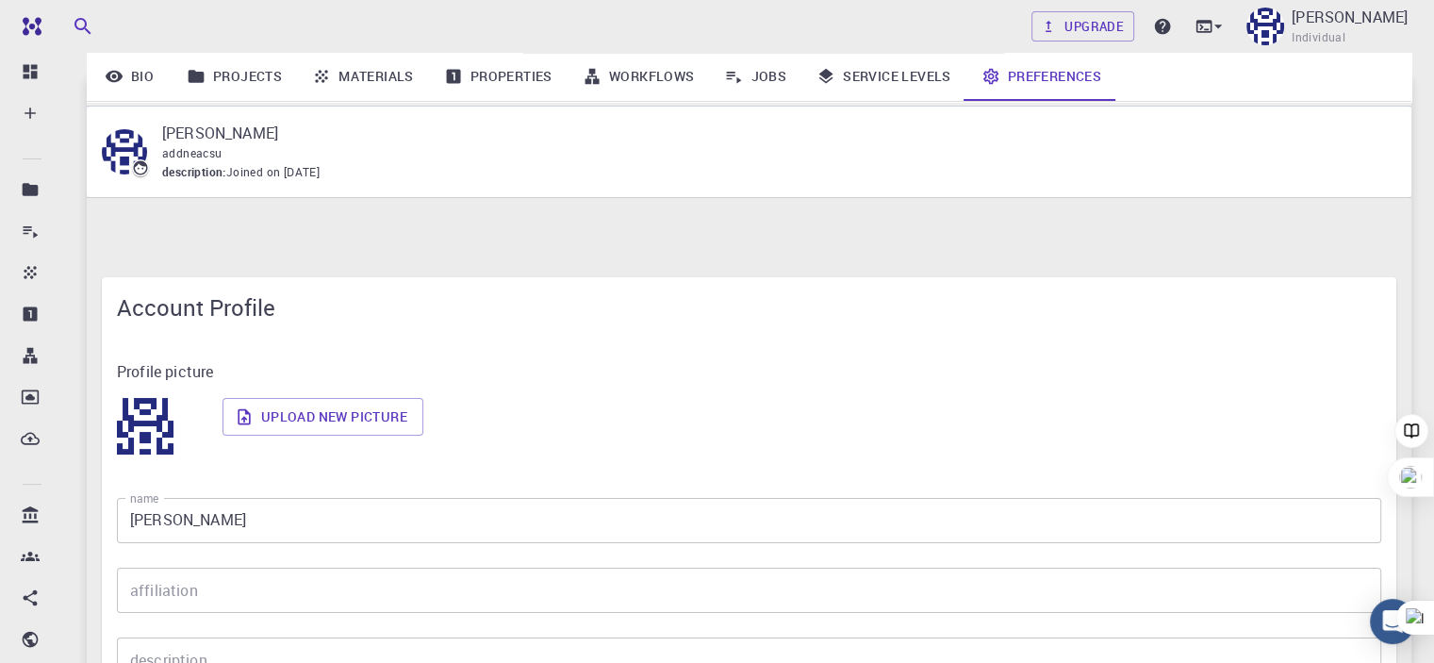
click body "Free Dashboard Create New Job New Material Create Material Upload File Import f…"
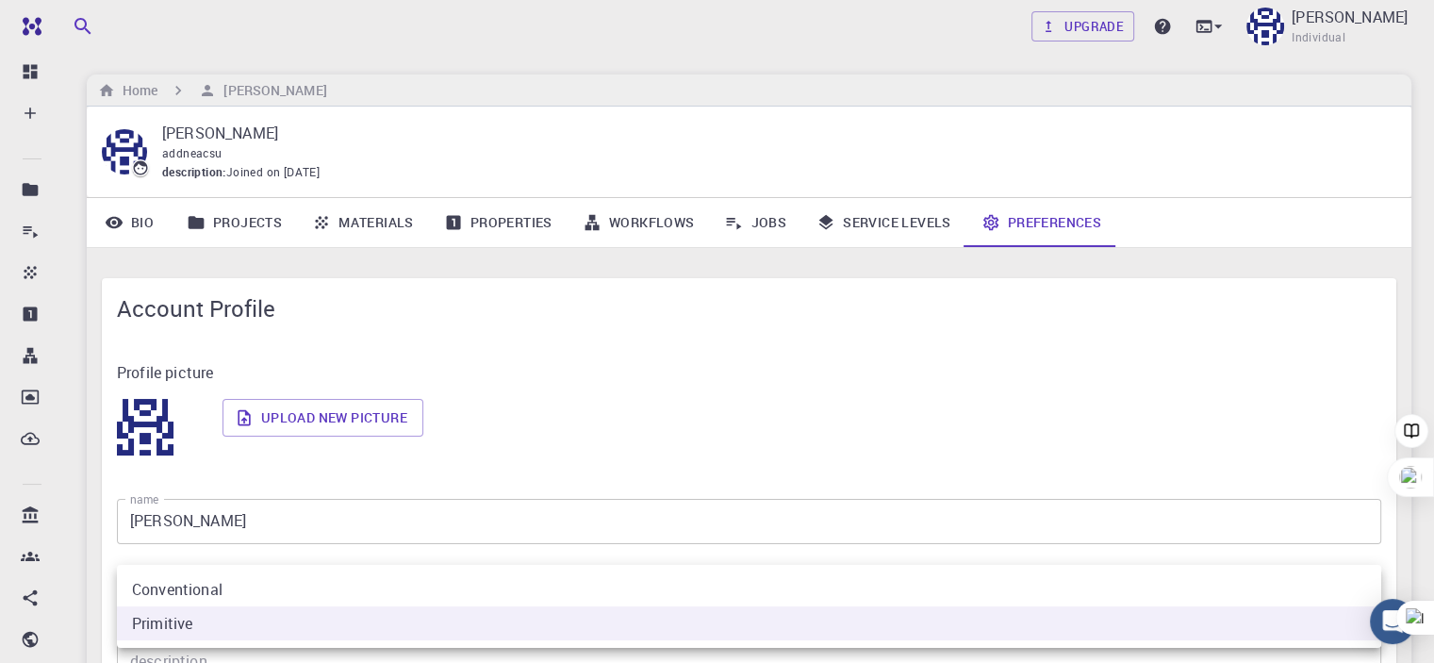
click div
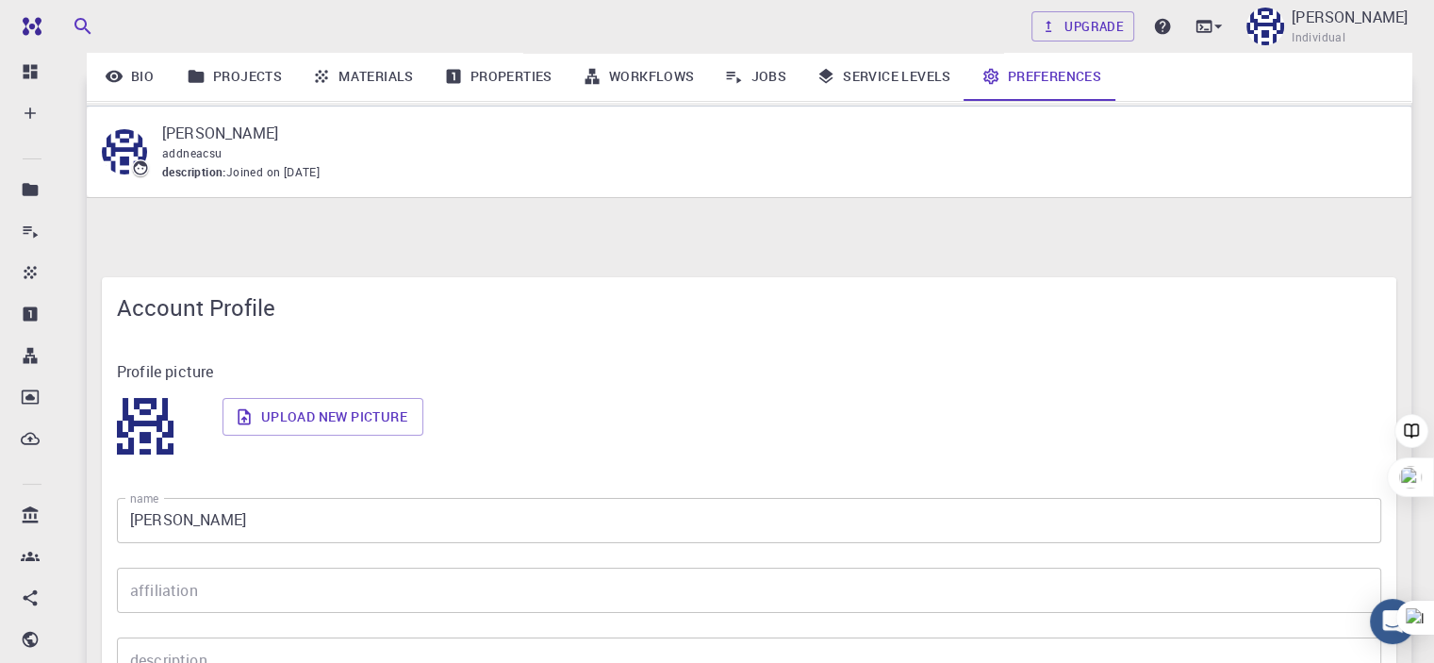
scroll to position [1649, 0]
click button "Submit"
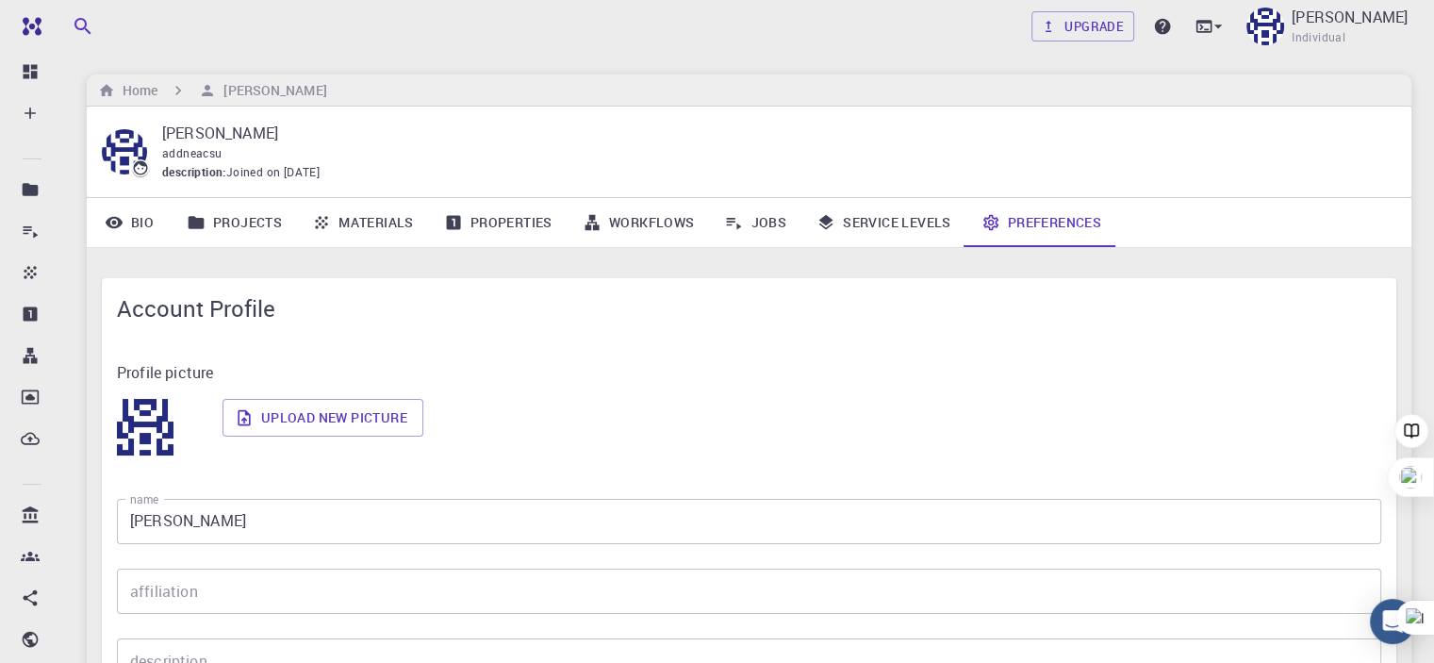
scroll to position [0, 0]
click p "[PERSON_NAME]"
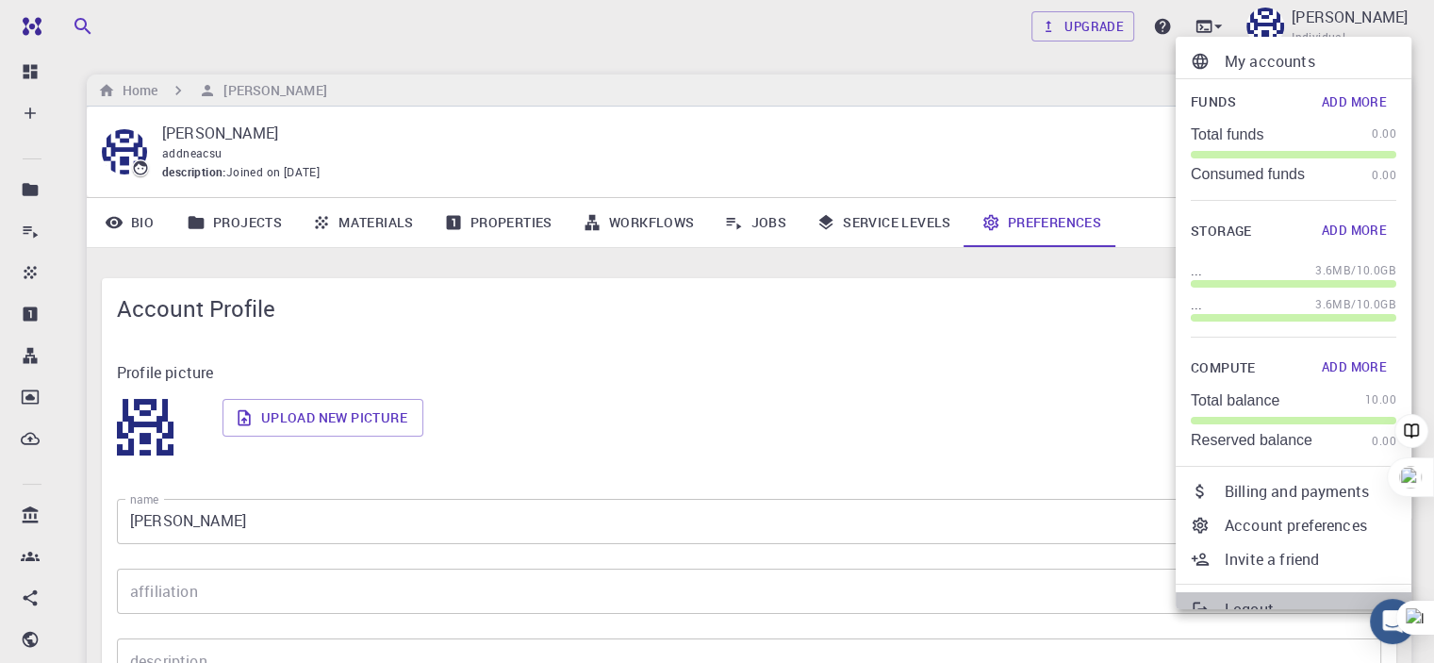
click p "Logout"
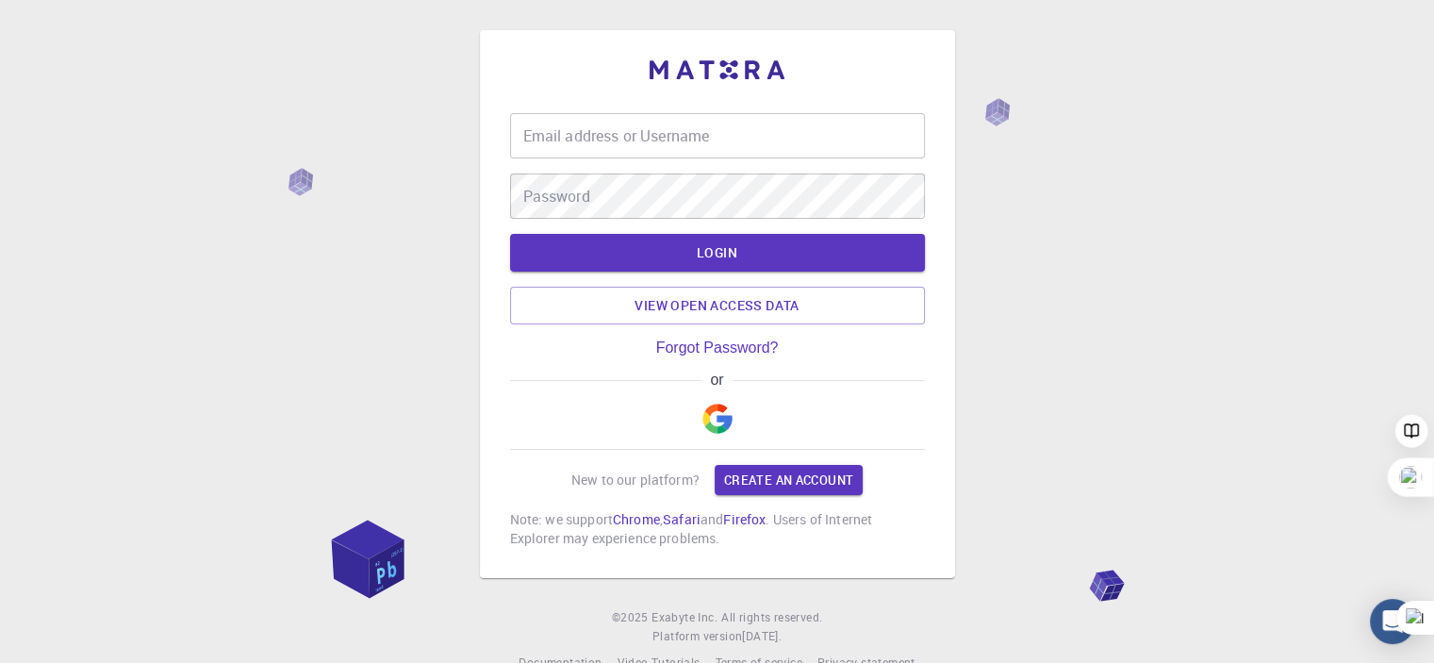
type input "[EMAIL_ADDRESS][DOMAIN_NAME]"
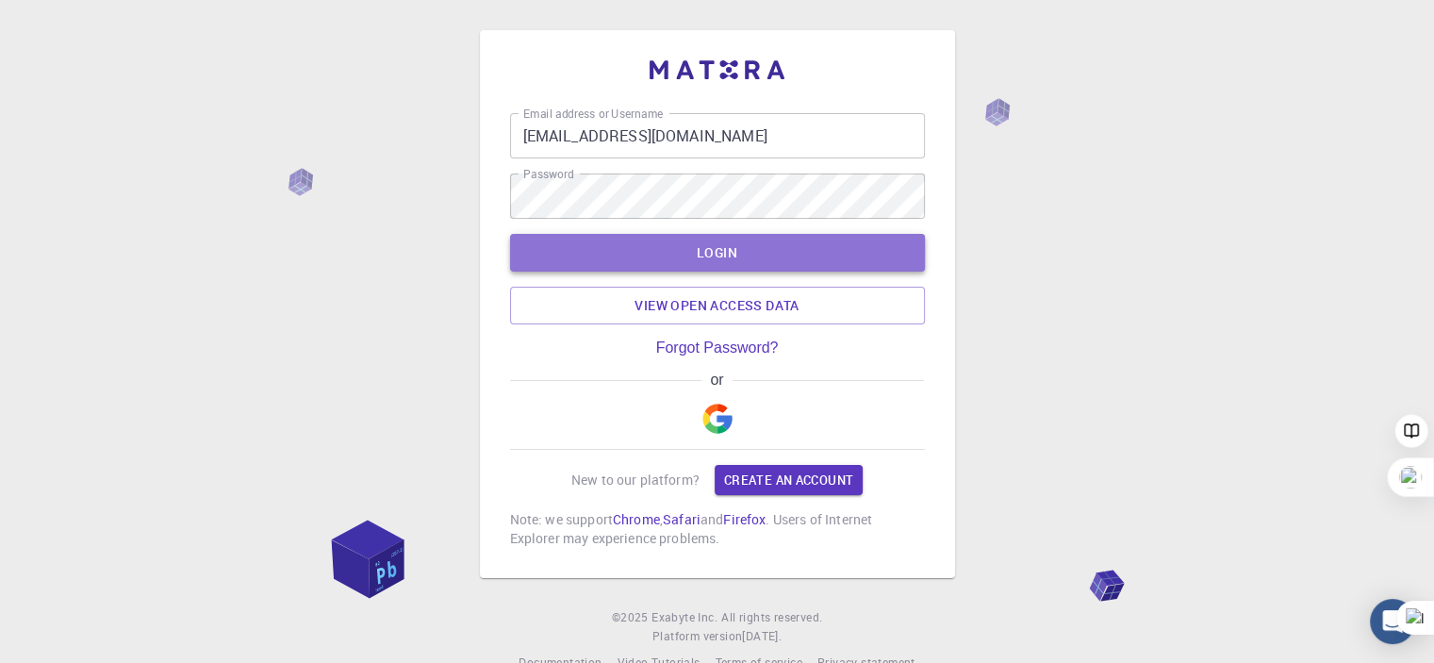
click button "LOGIN"
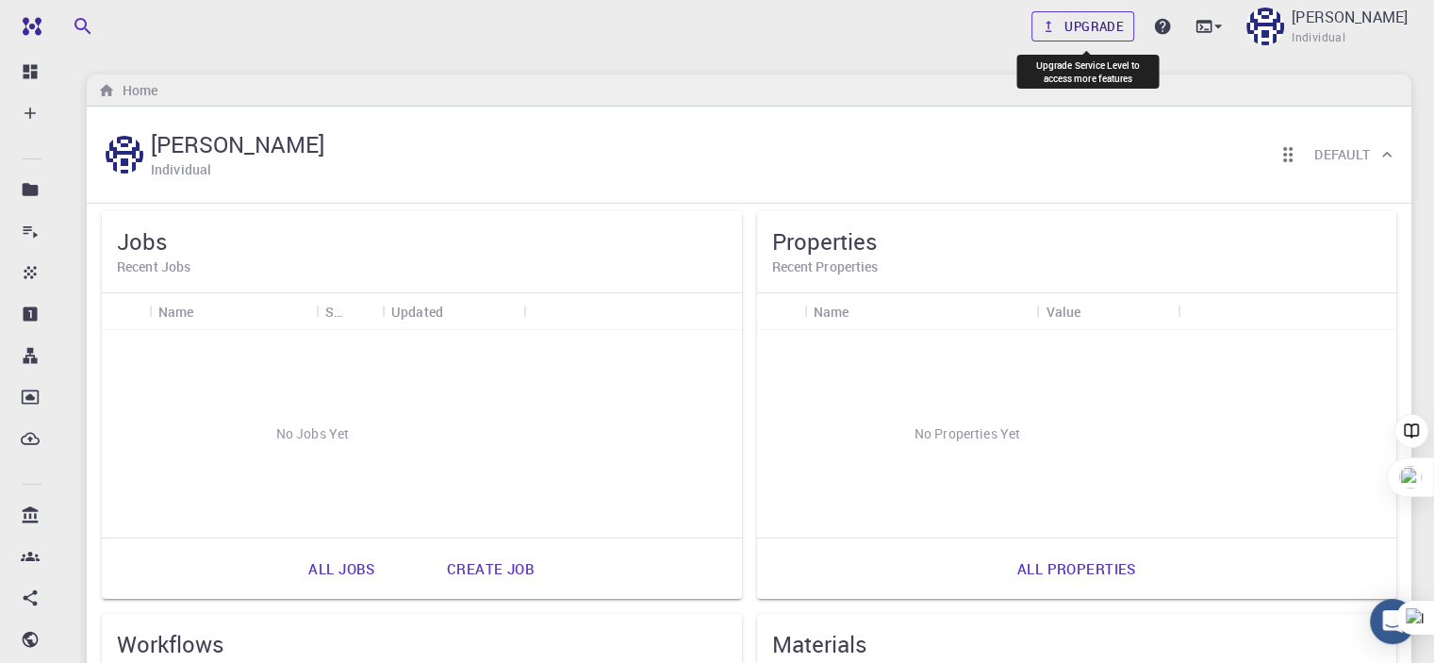
click link "Upgrade"
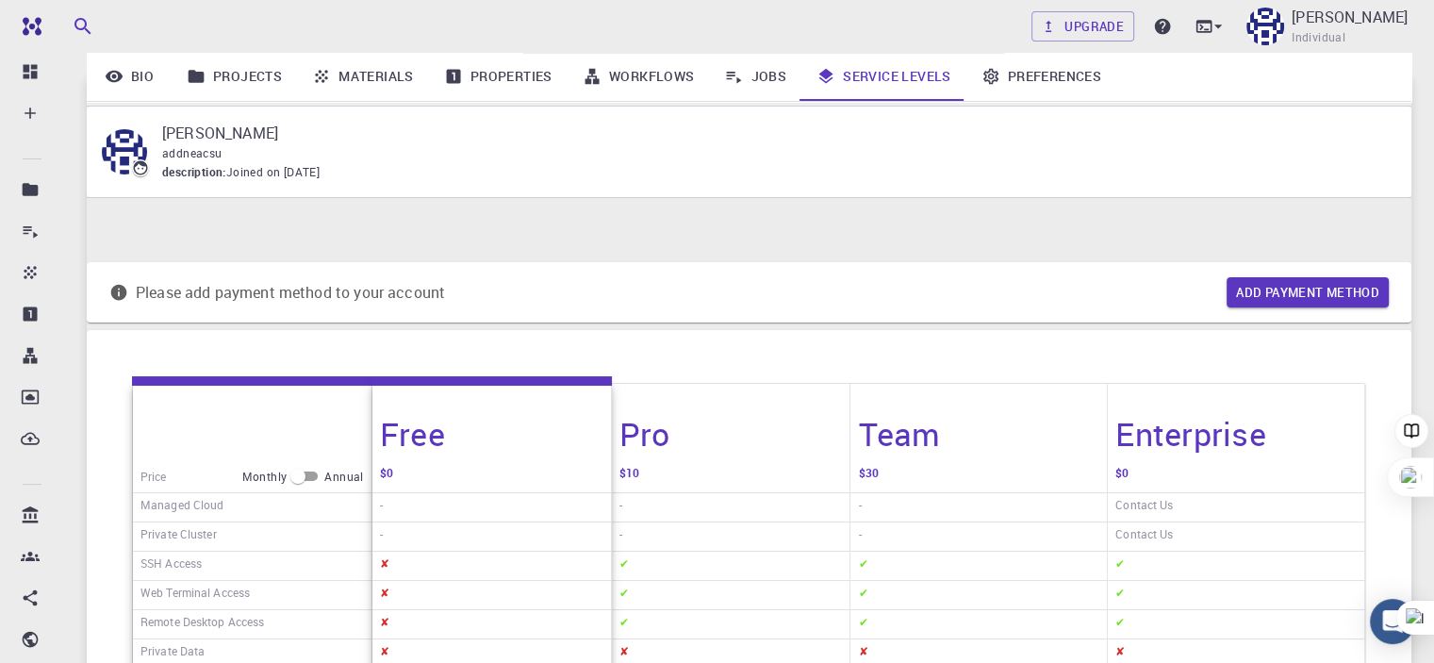
scroll to position [549, 0]
click div
click input "checkbox"
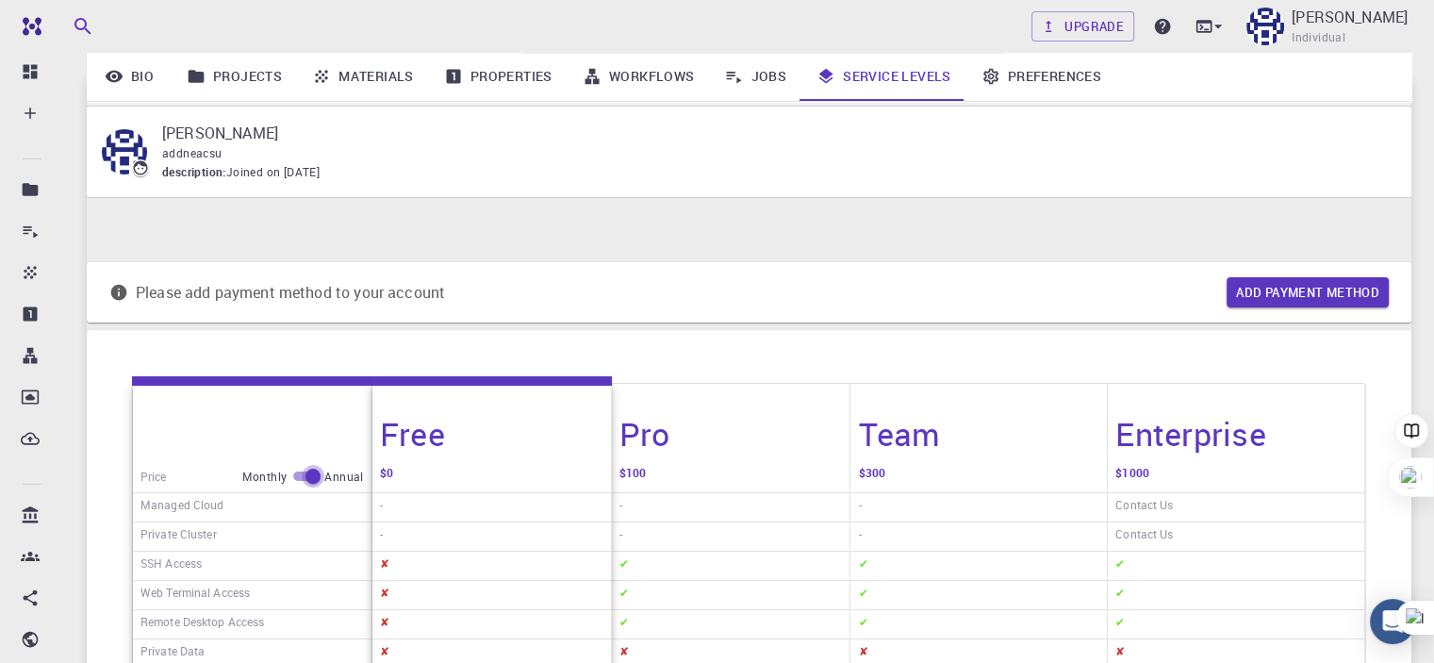
checkbox input "false"
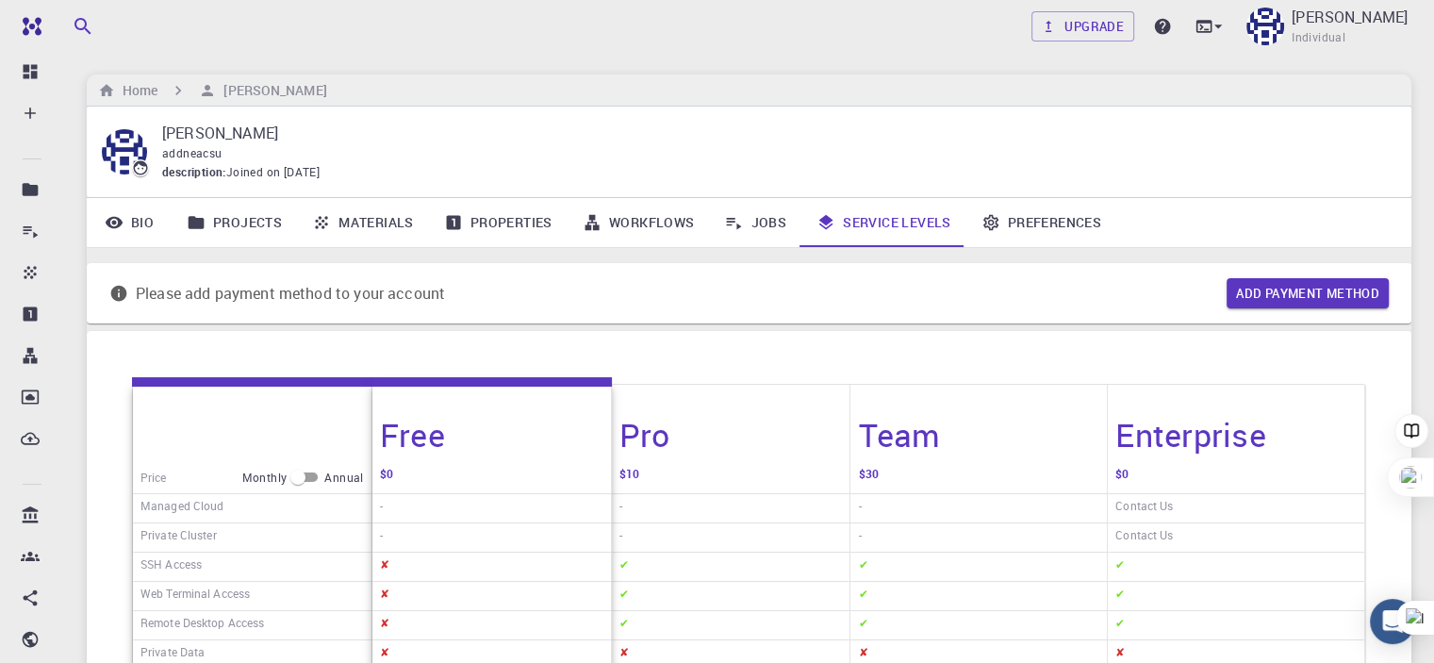
scroll to position [0, 0]
click p "[PERSON_NAME]"
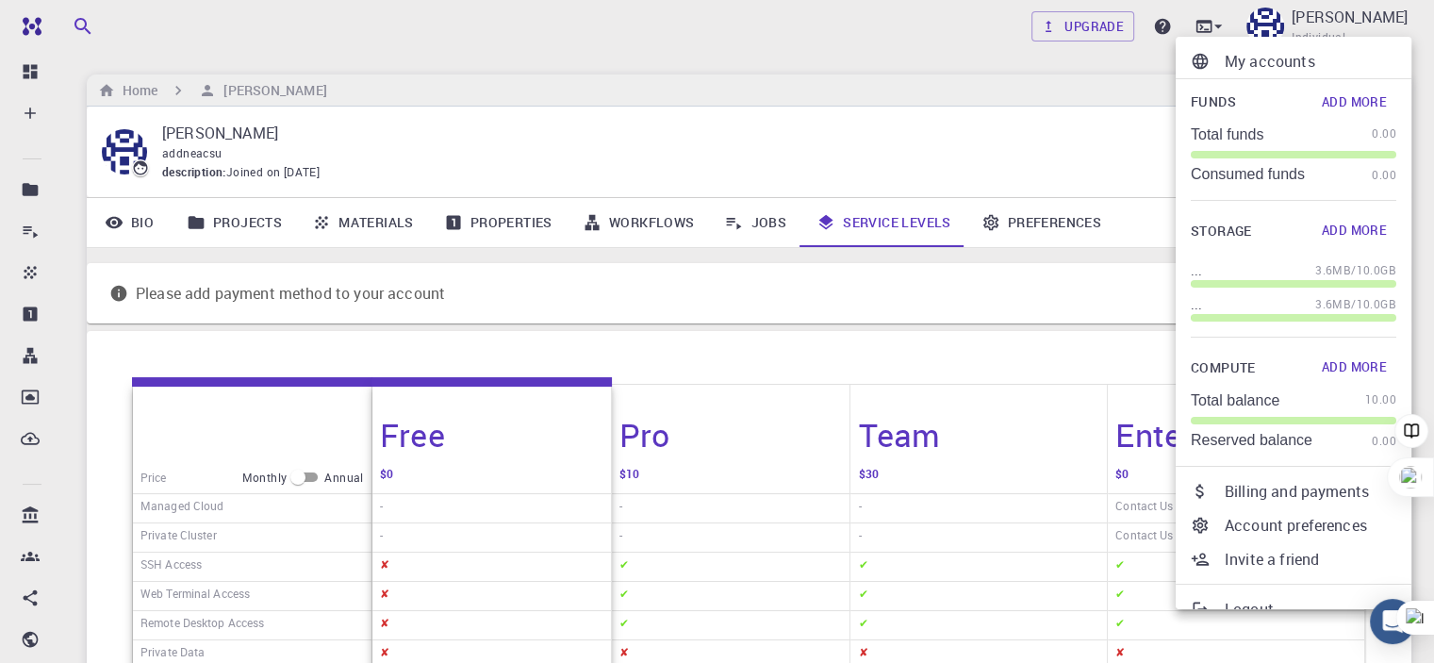
click button "Add More"
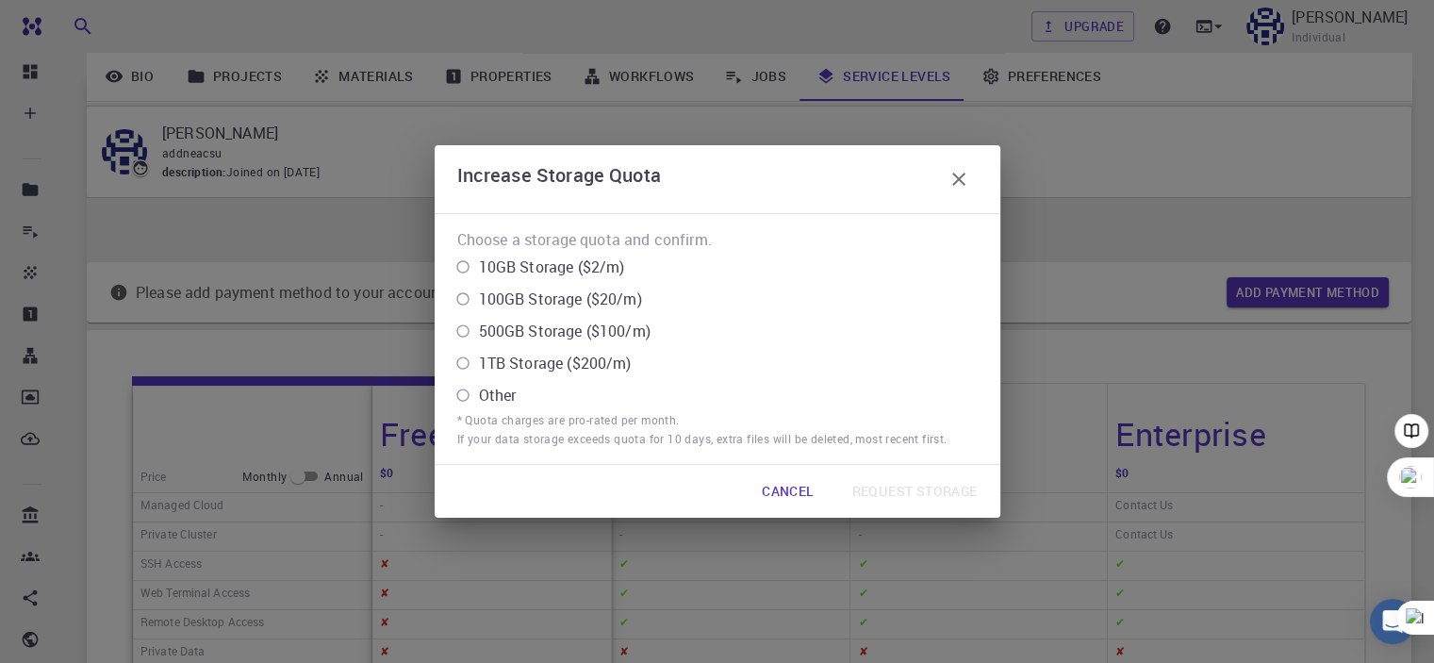
scroll to position [189, 0]
click icon "button"
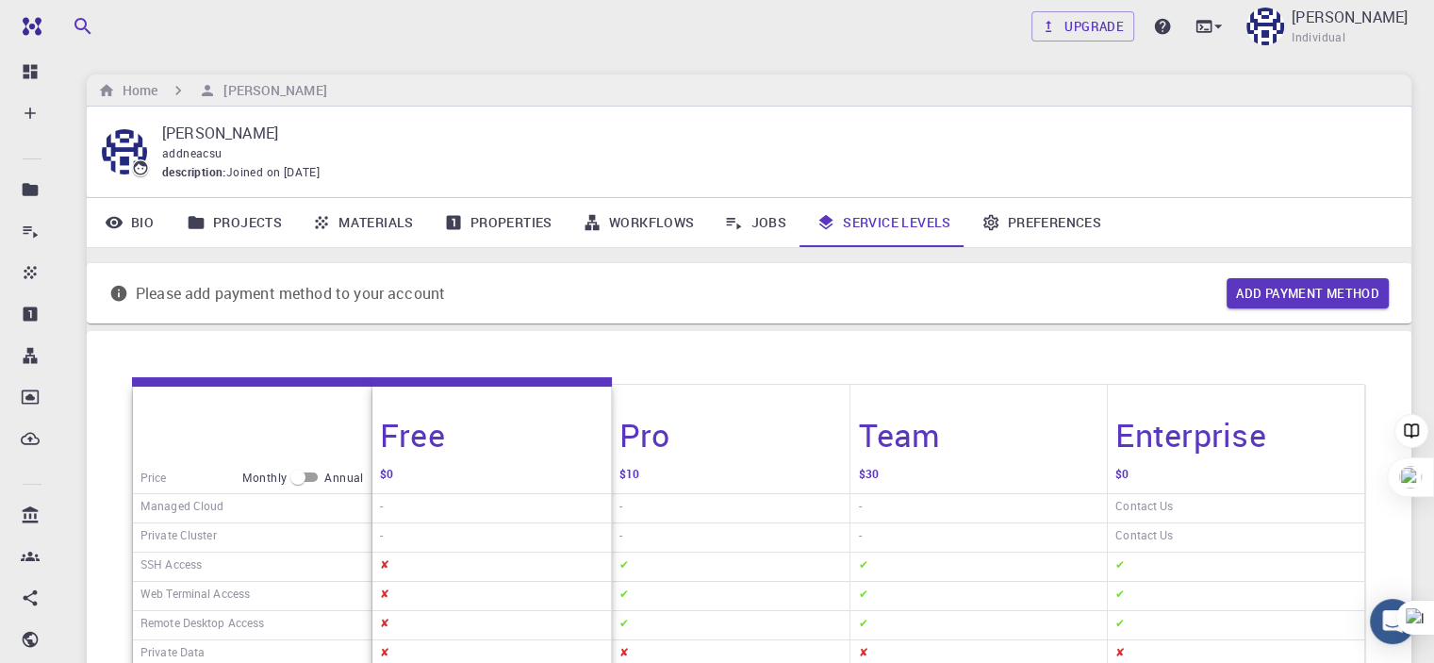
scroll to position [0, 0]
click p "[PERSON_NAME]"
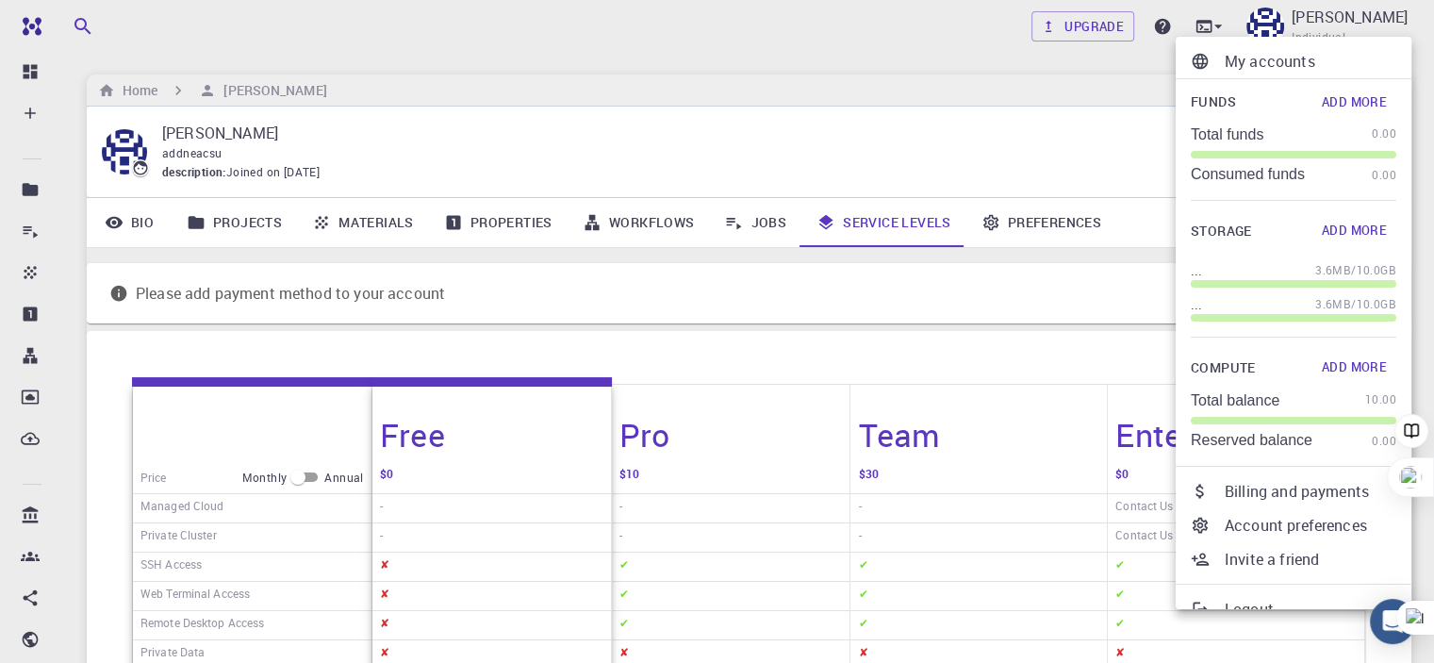
click button "Add More"
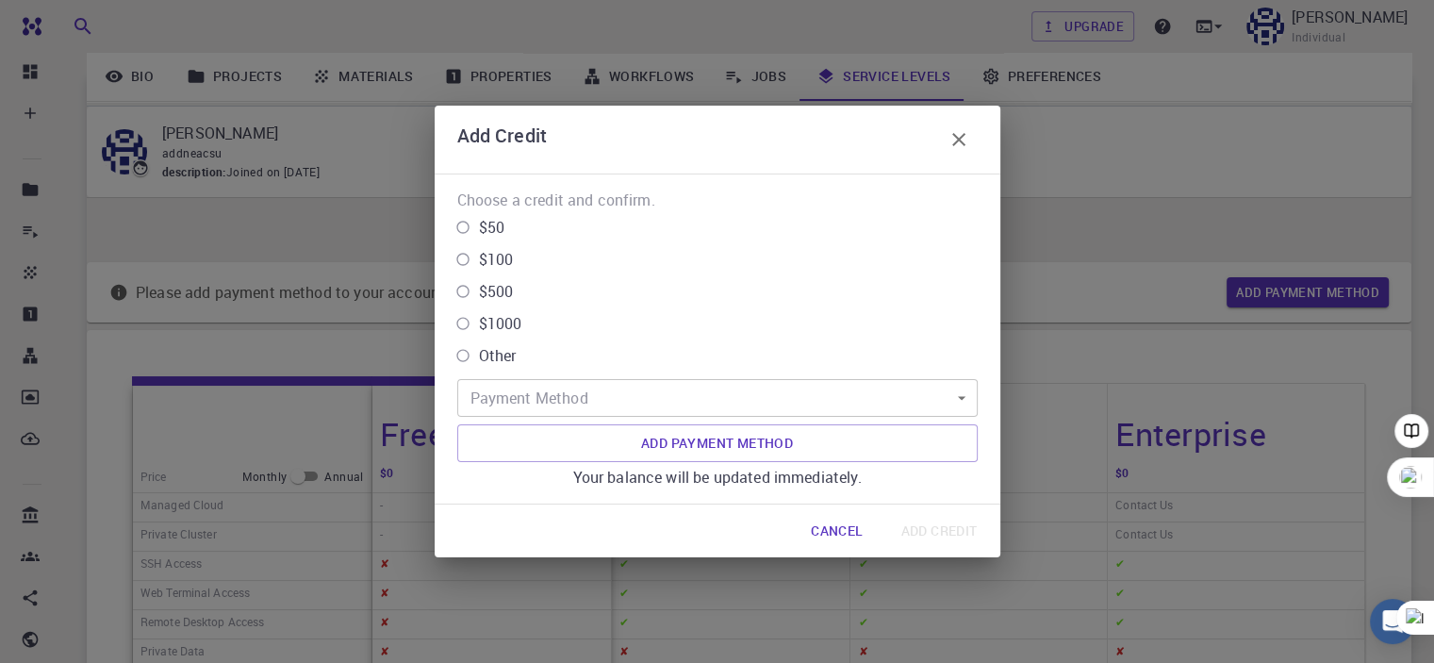
scroll to position [189, 0]
click input "$50"
radio input "true"
click input "$50"
click button "button"
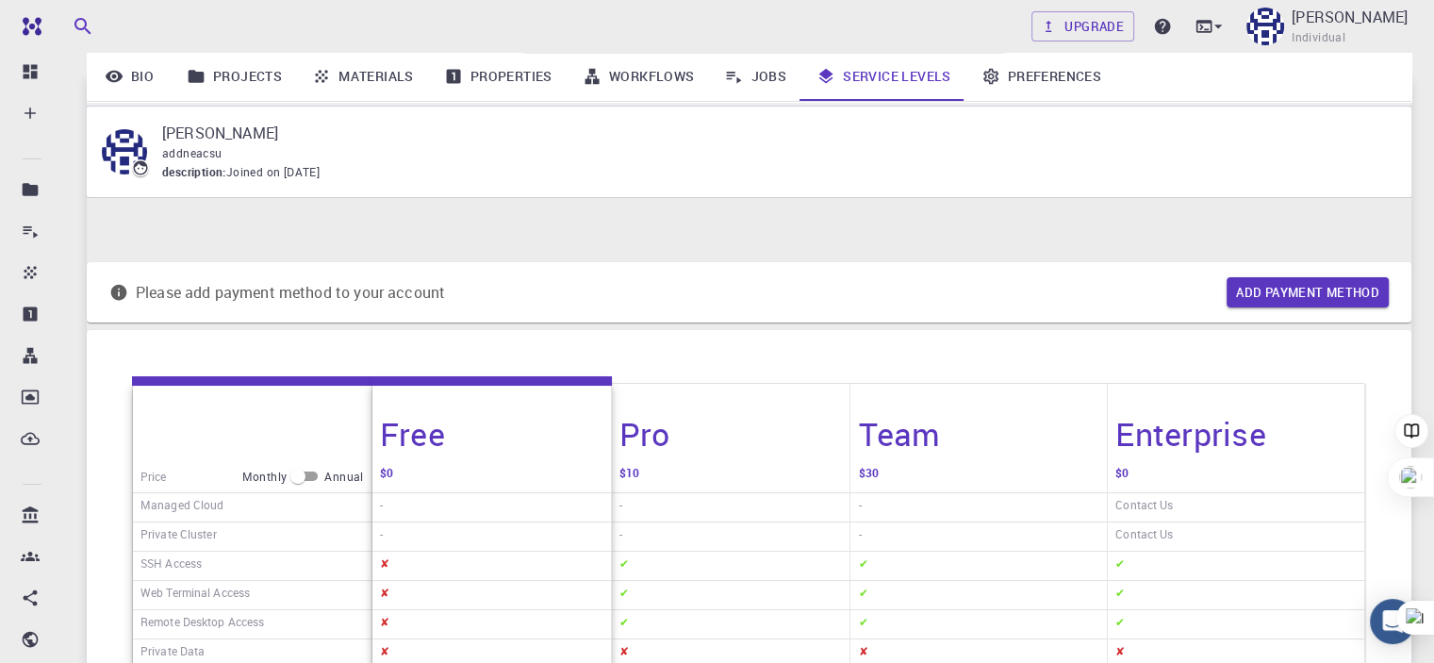
scroll to position [0, 0]
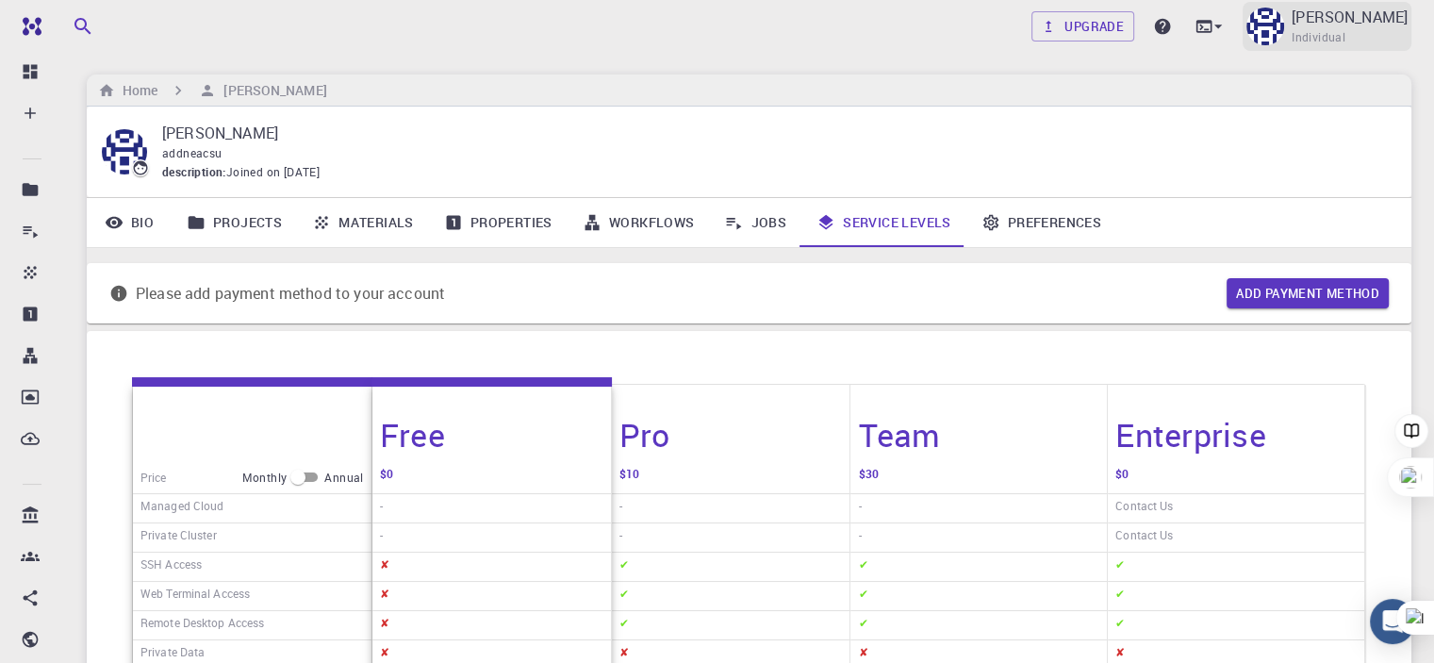
click p "[PERSON_NAME]"
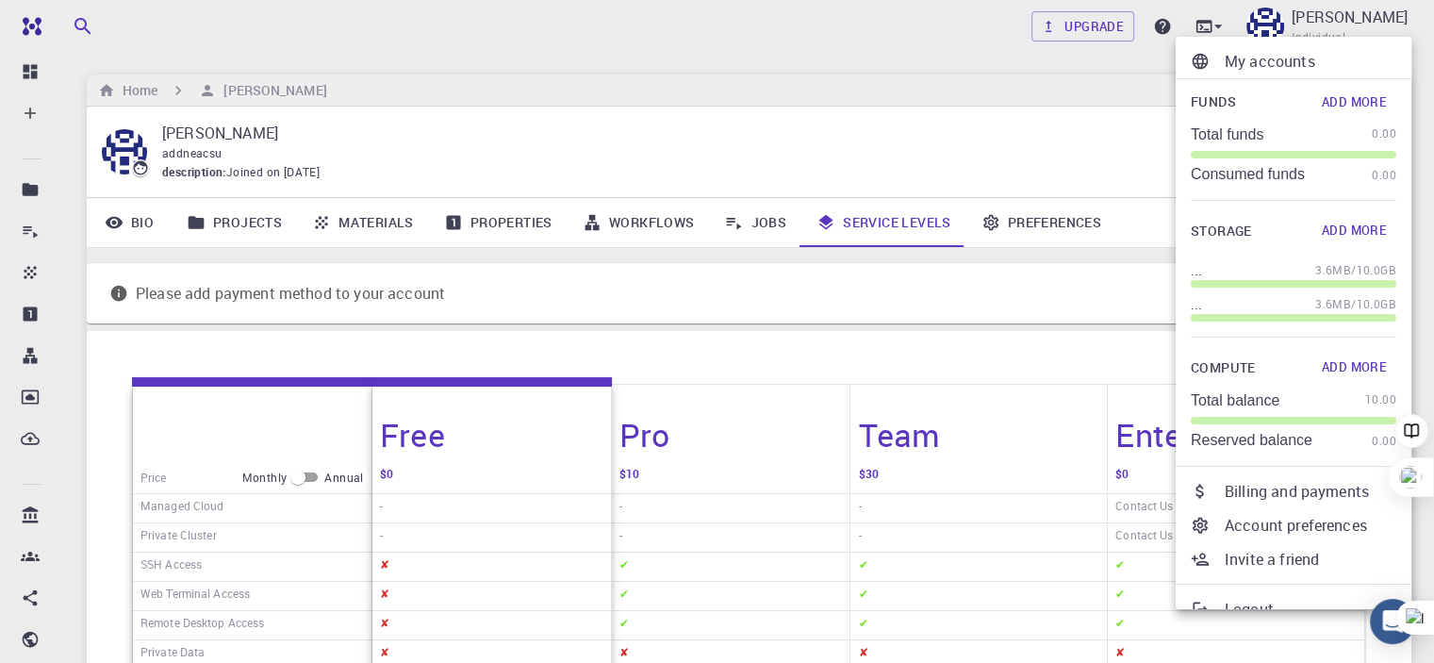
click button "Add More"
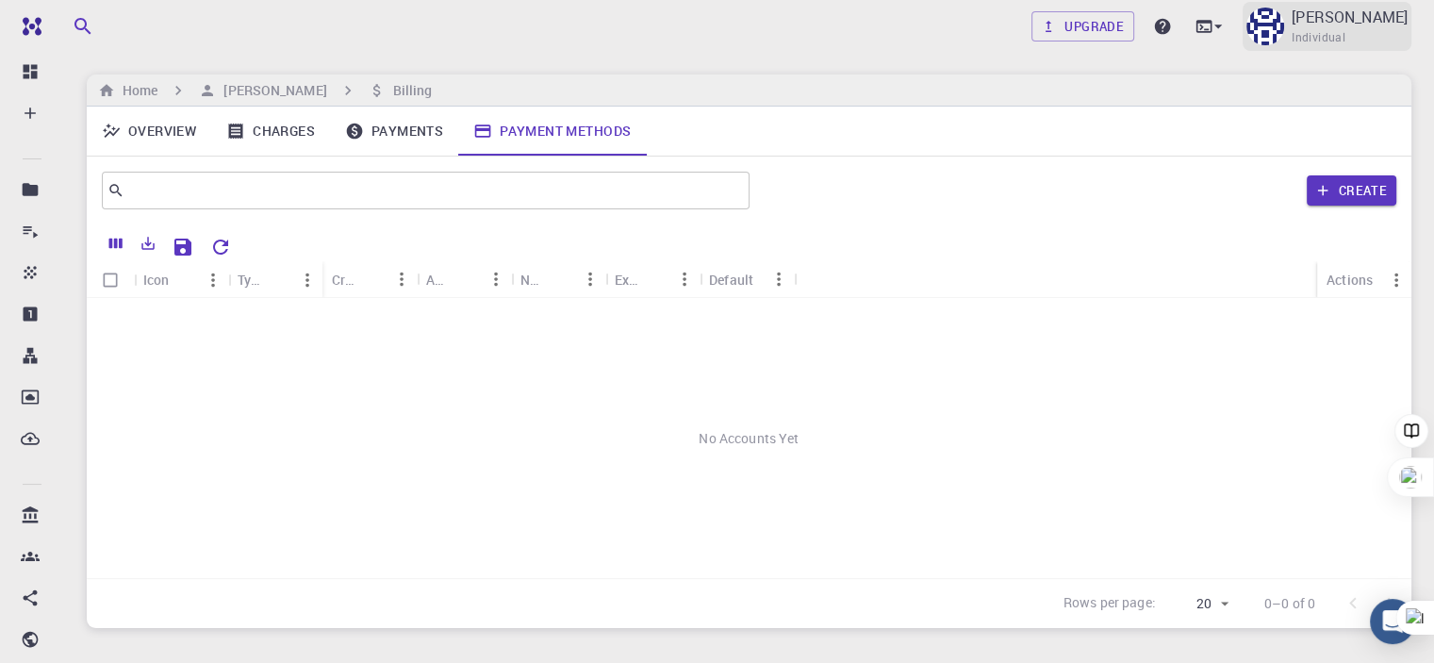
click p "[PERSON_NAME]"
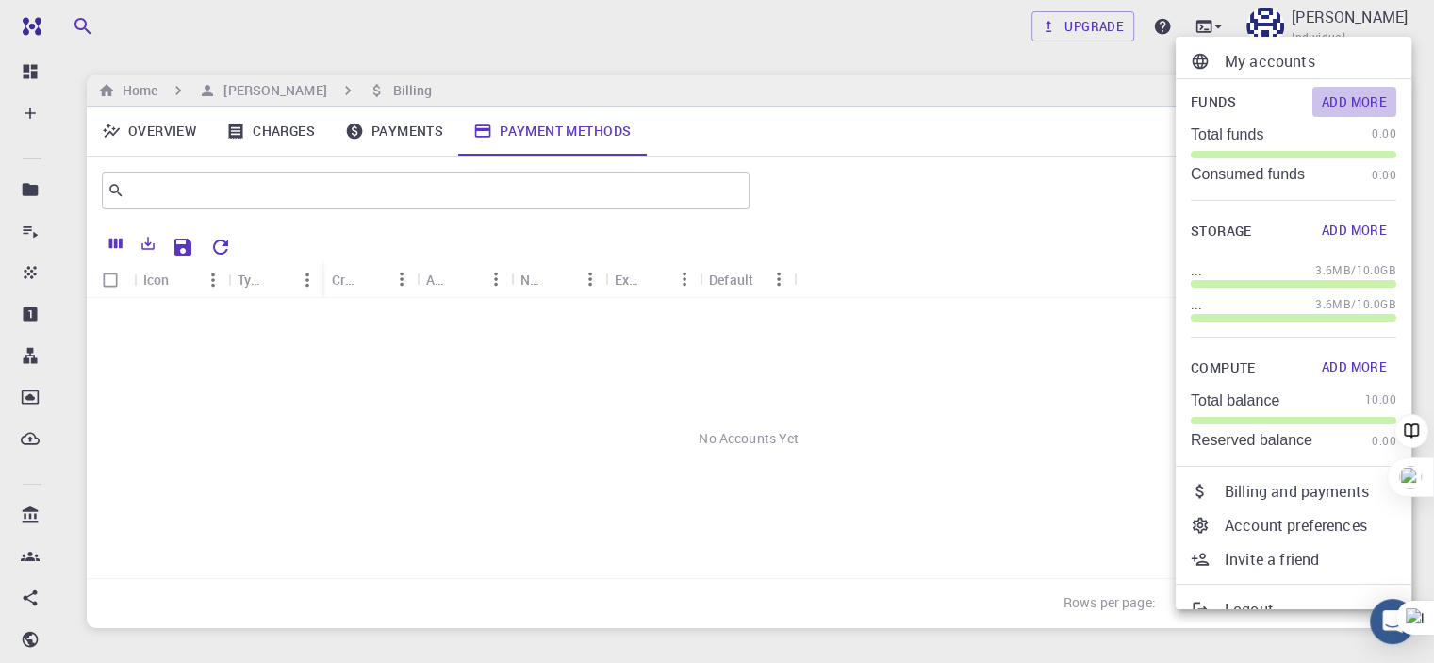
click button "Add More"
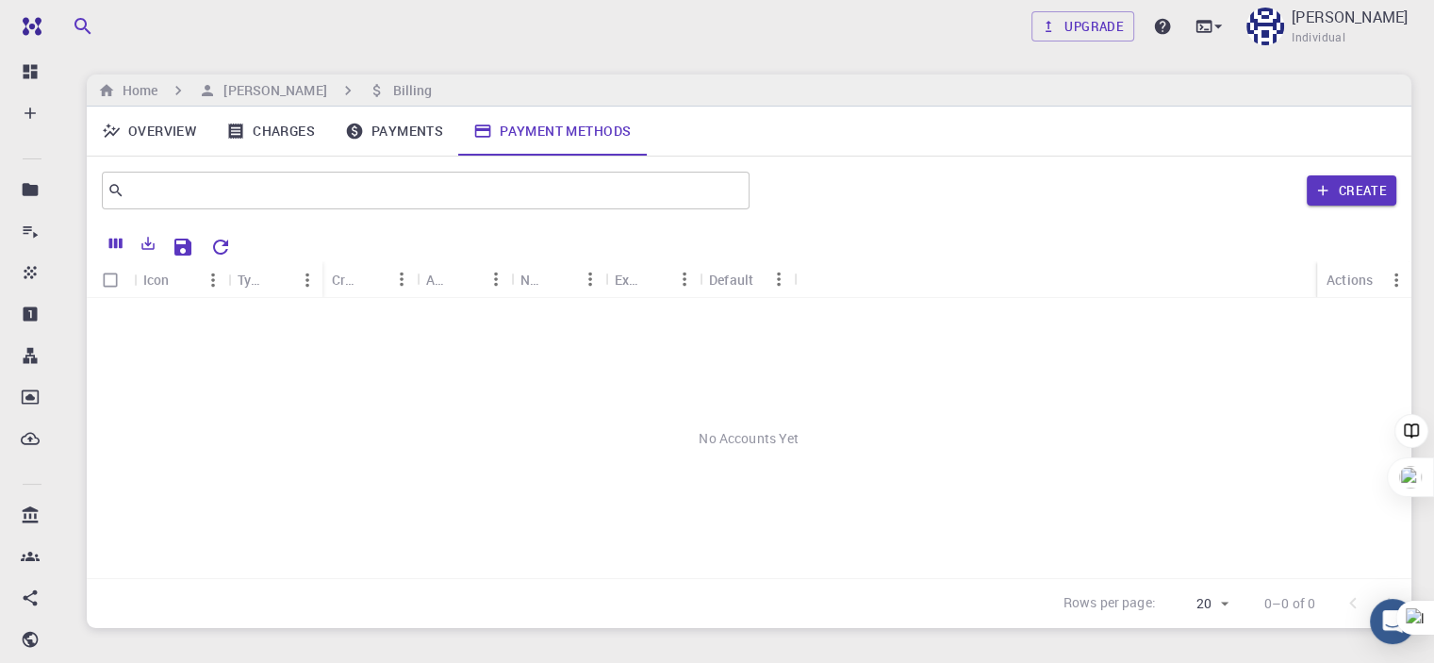
click div "No Accounts Yet"
click link "Charges"
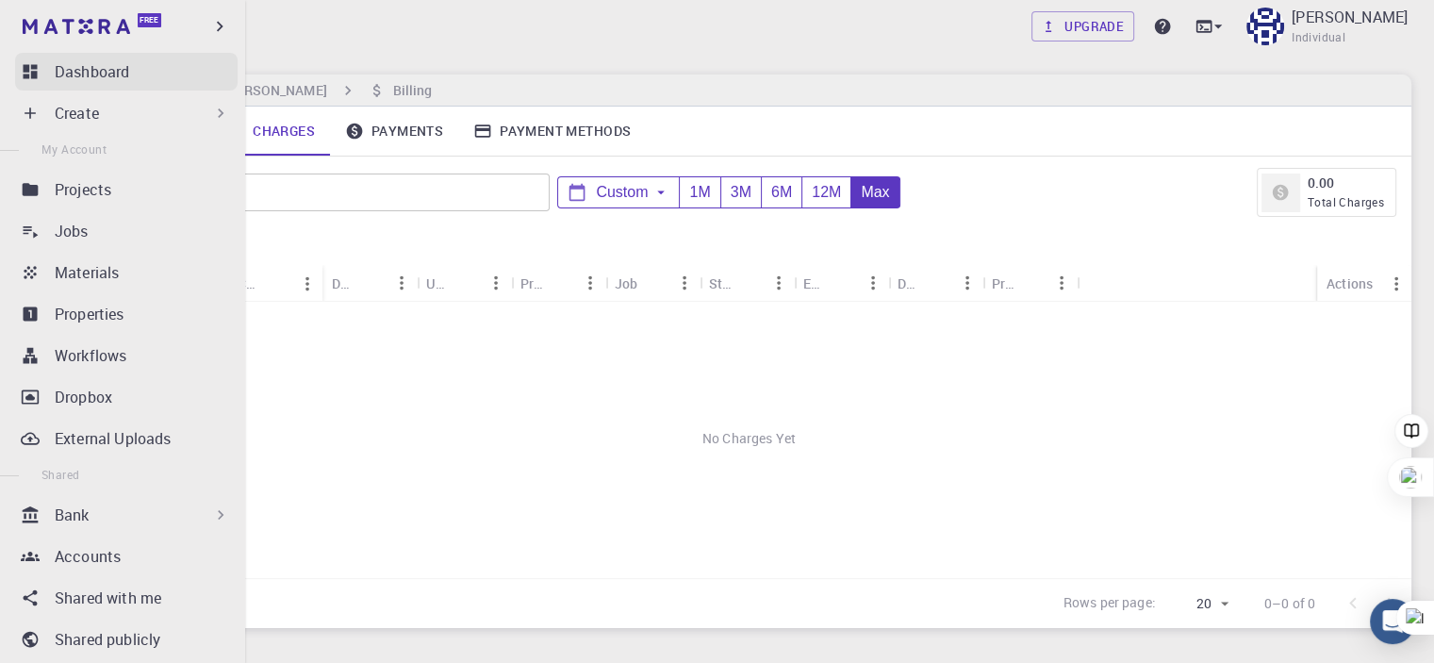
click p "Dashboard"
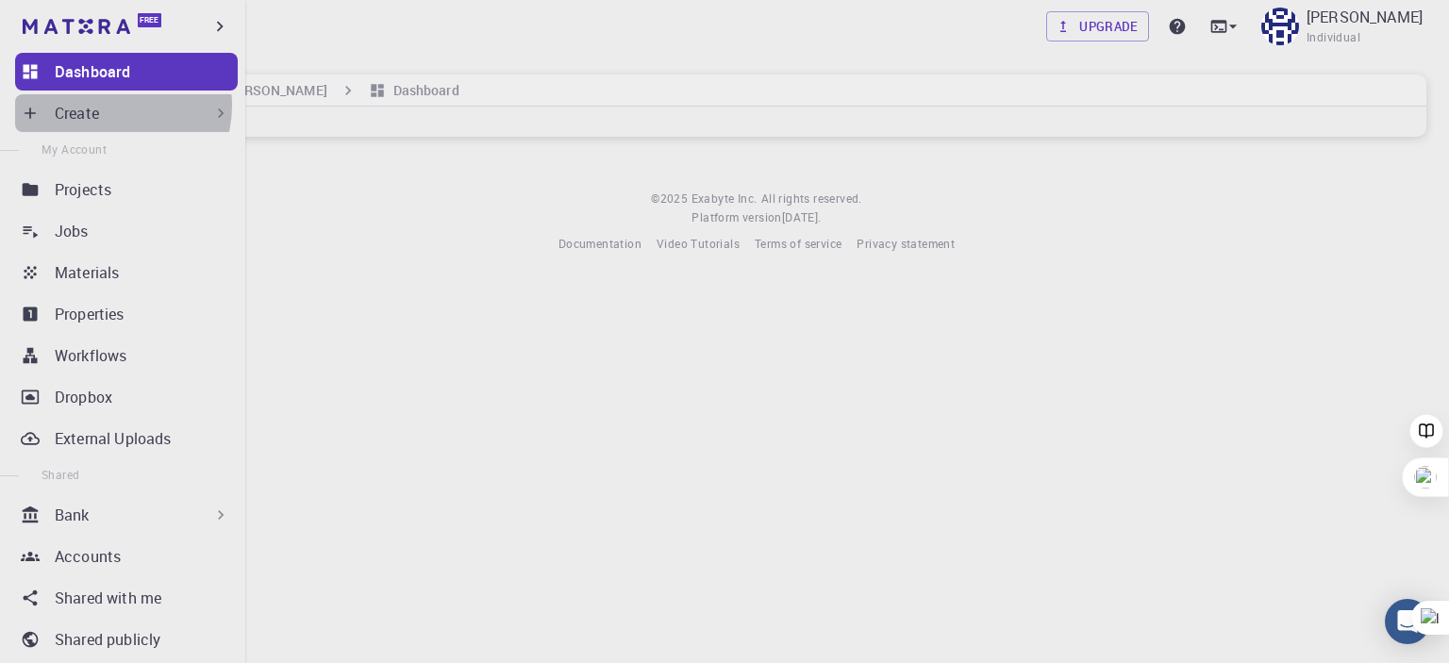
click div "Create"
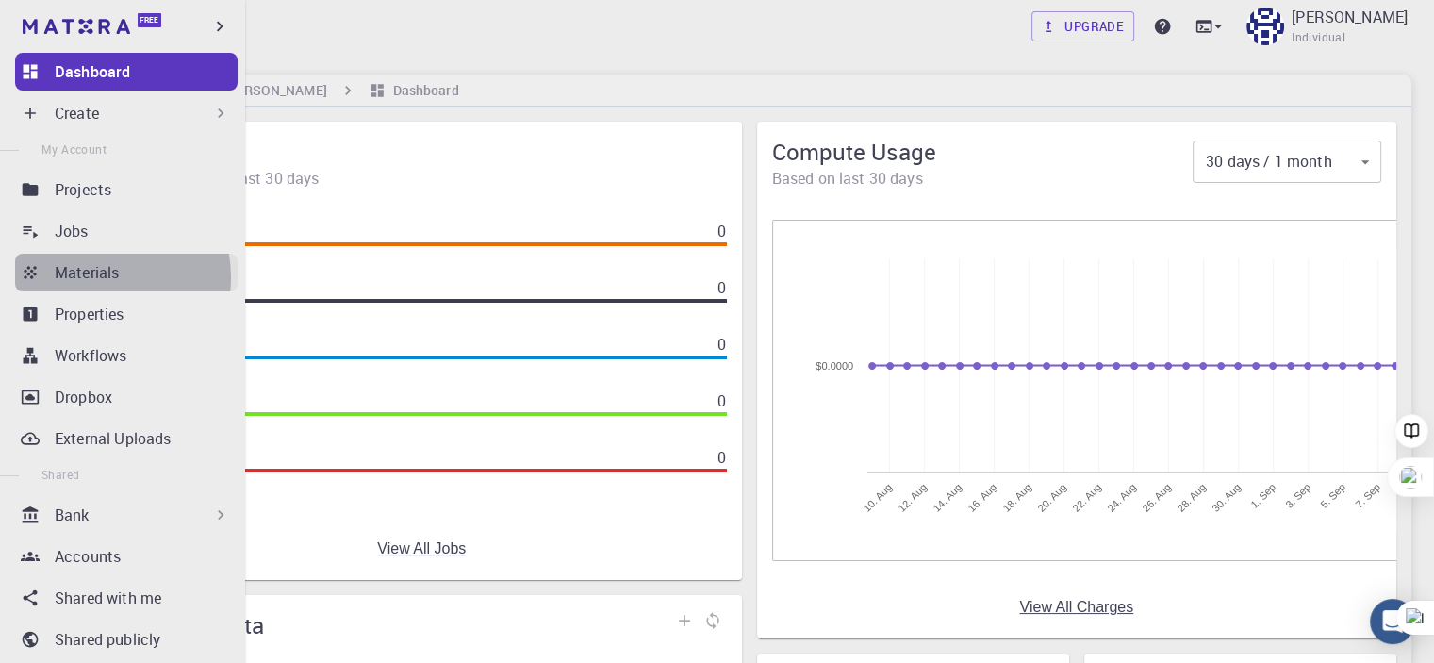
click p "Materials"
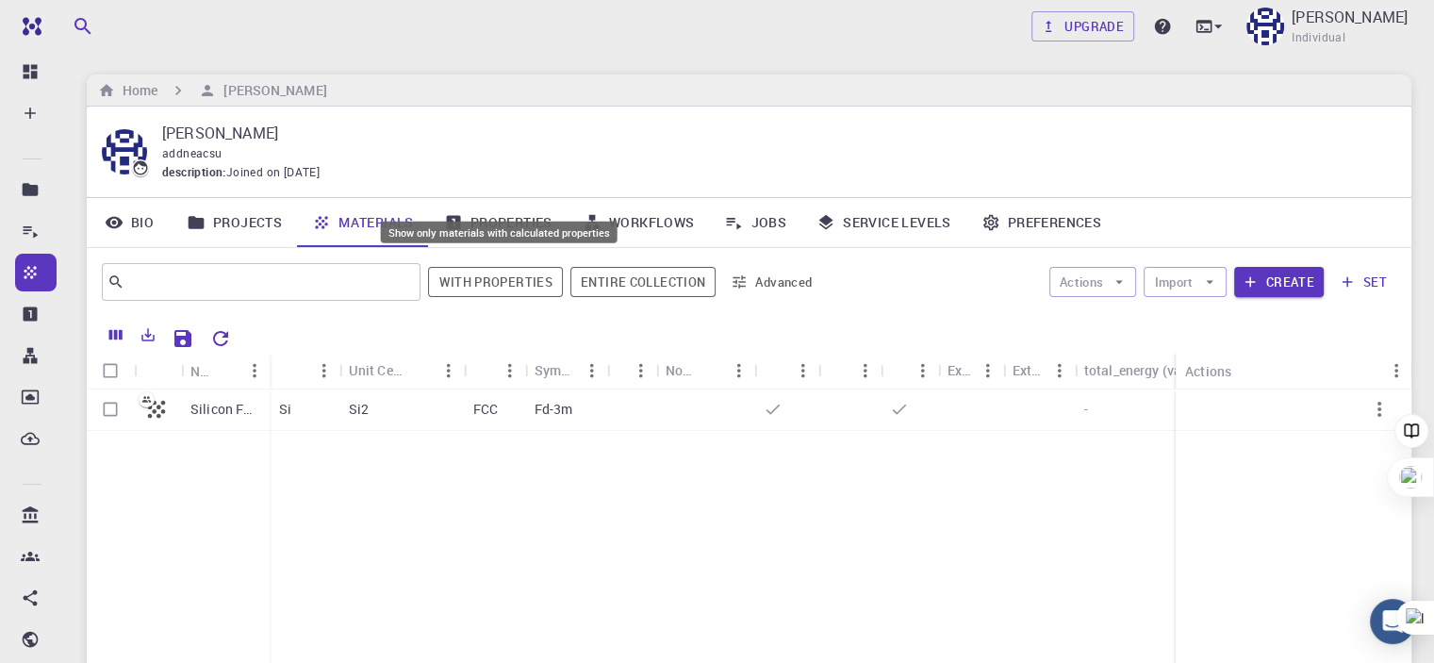
scroll to position [189, 0]
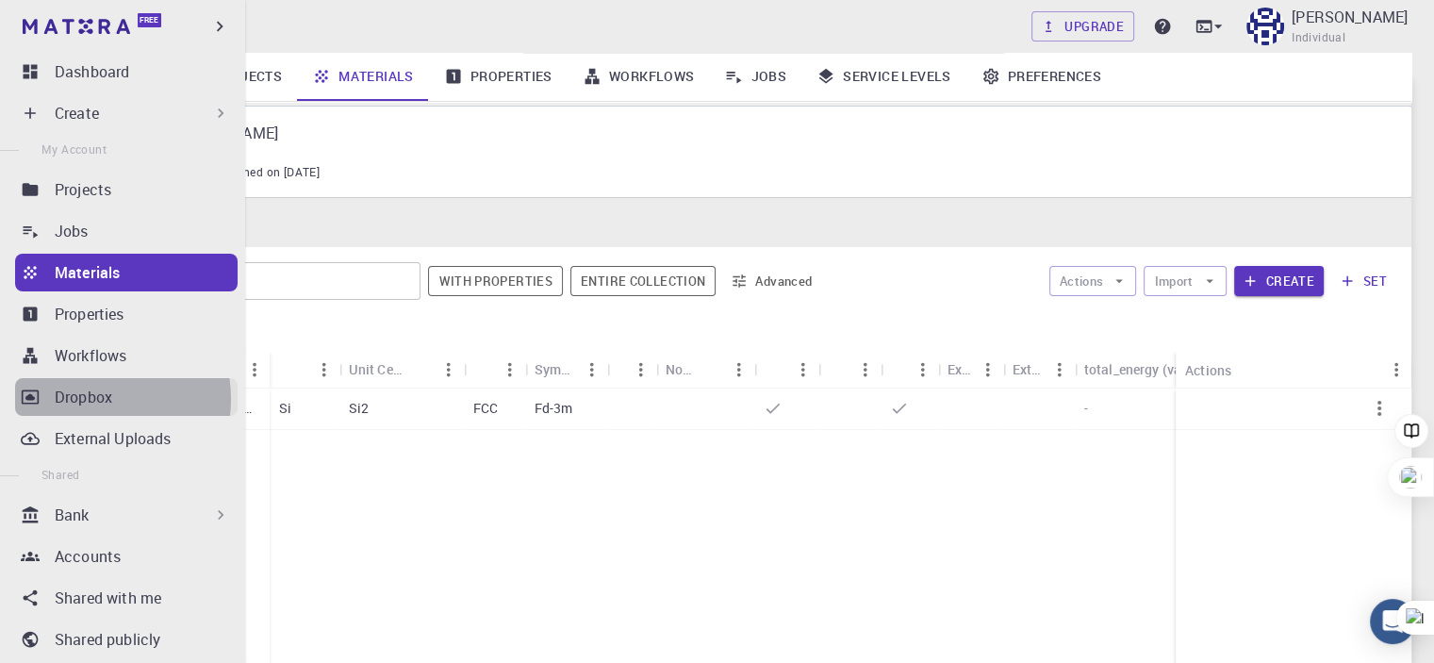
click p "Dropbox"
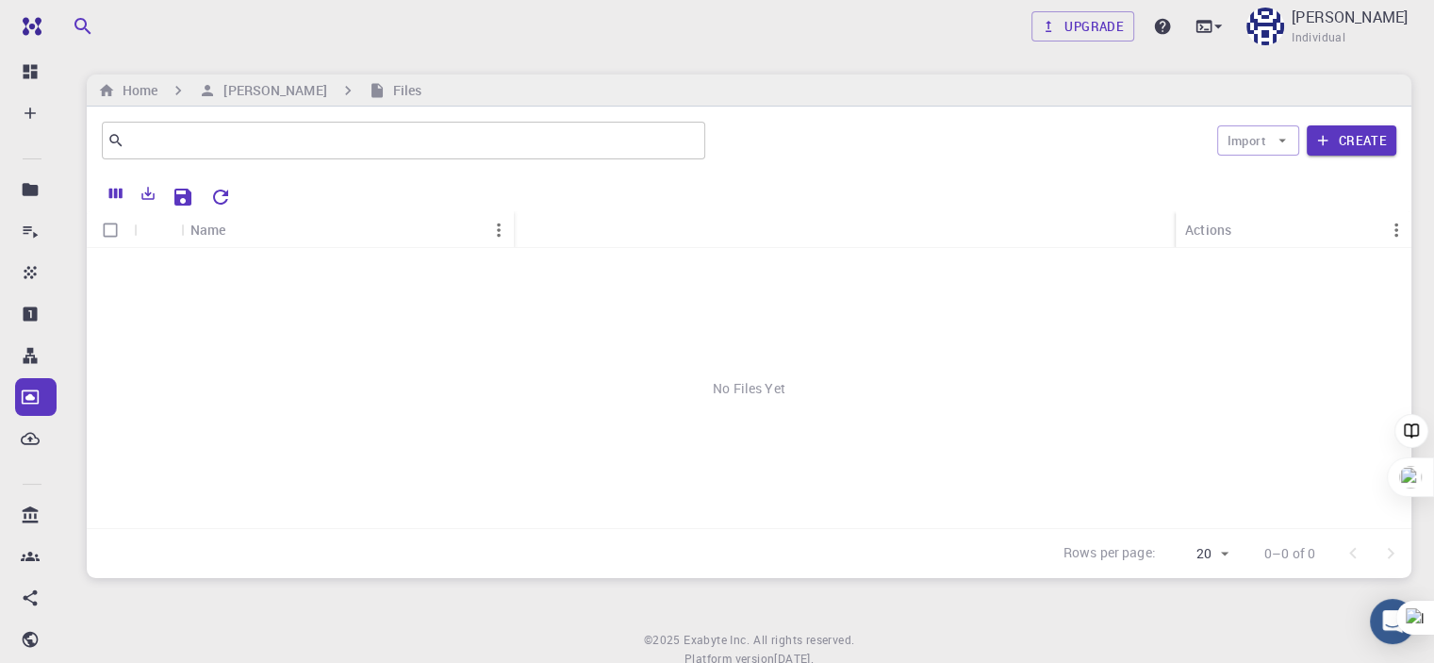
scroll to position [73, 0]
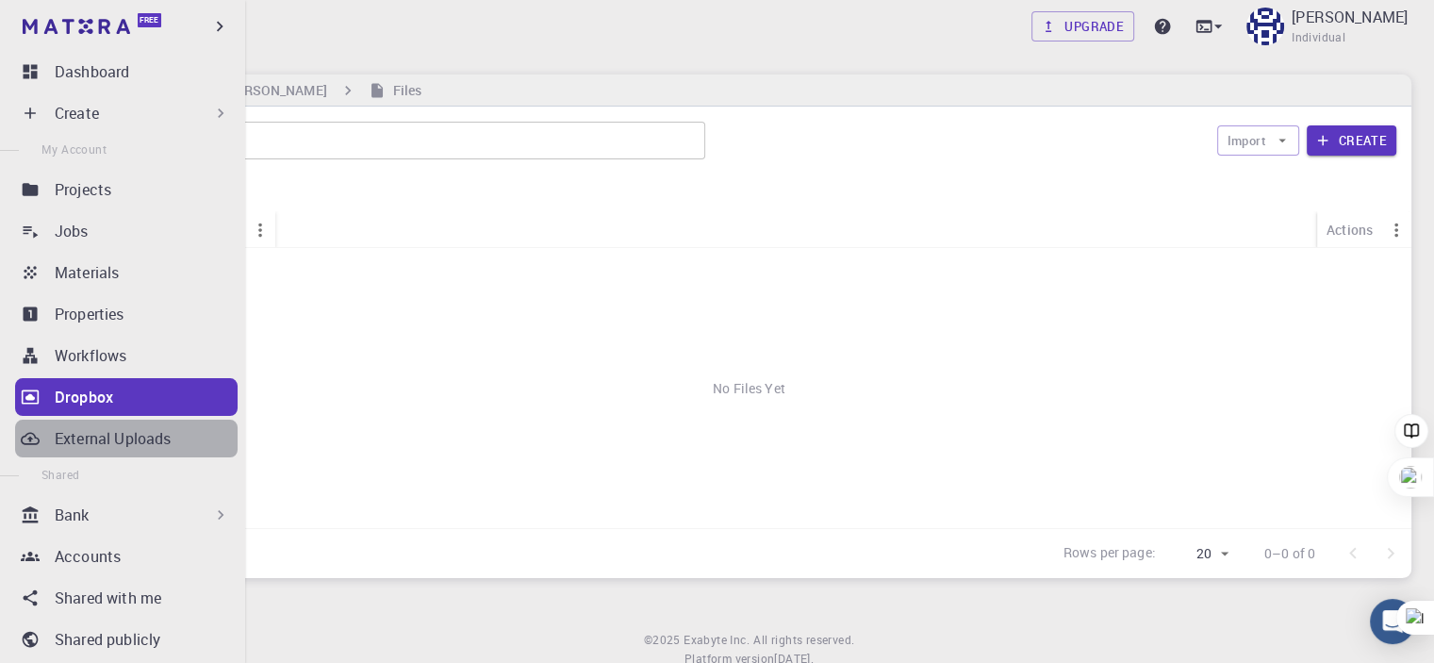
click p "External Uploads"
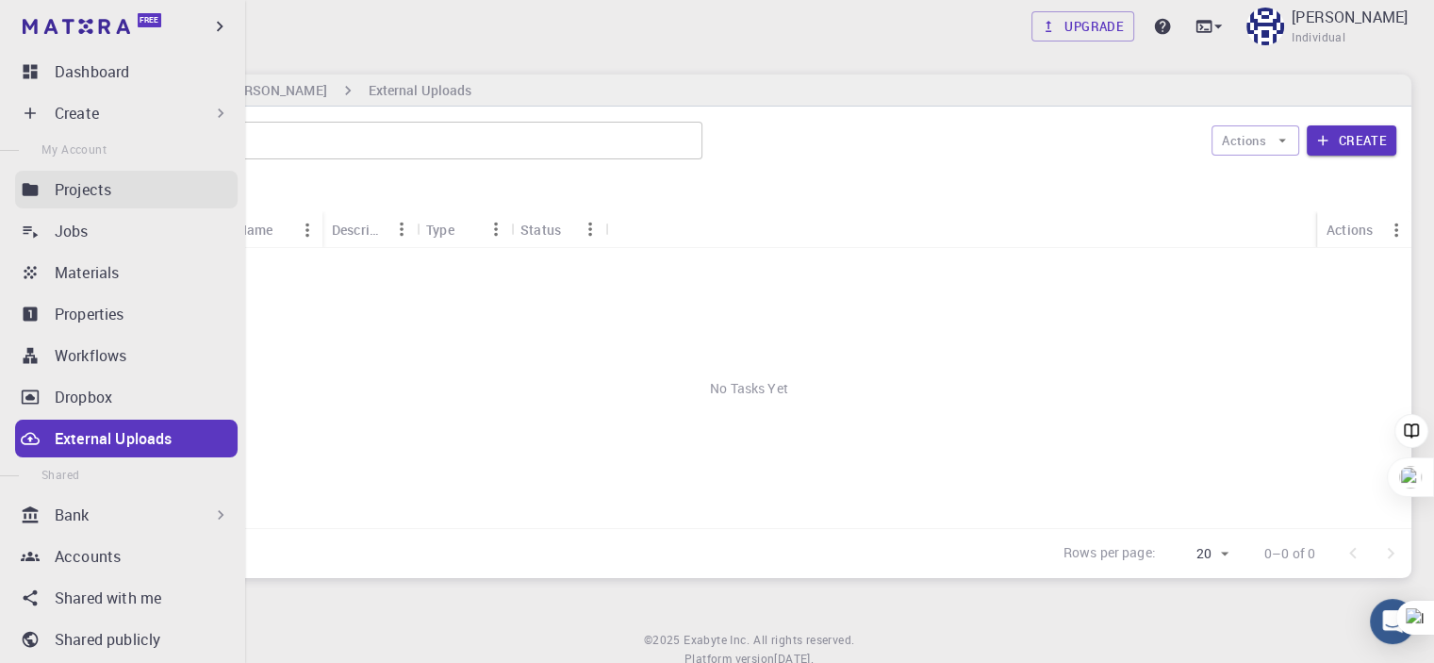
click p "Projects"
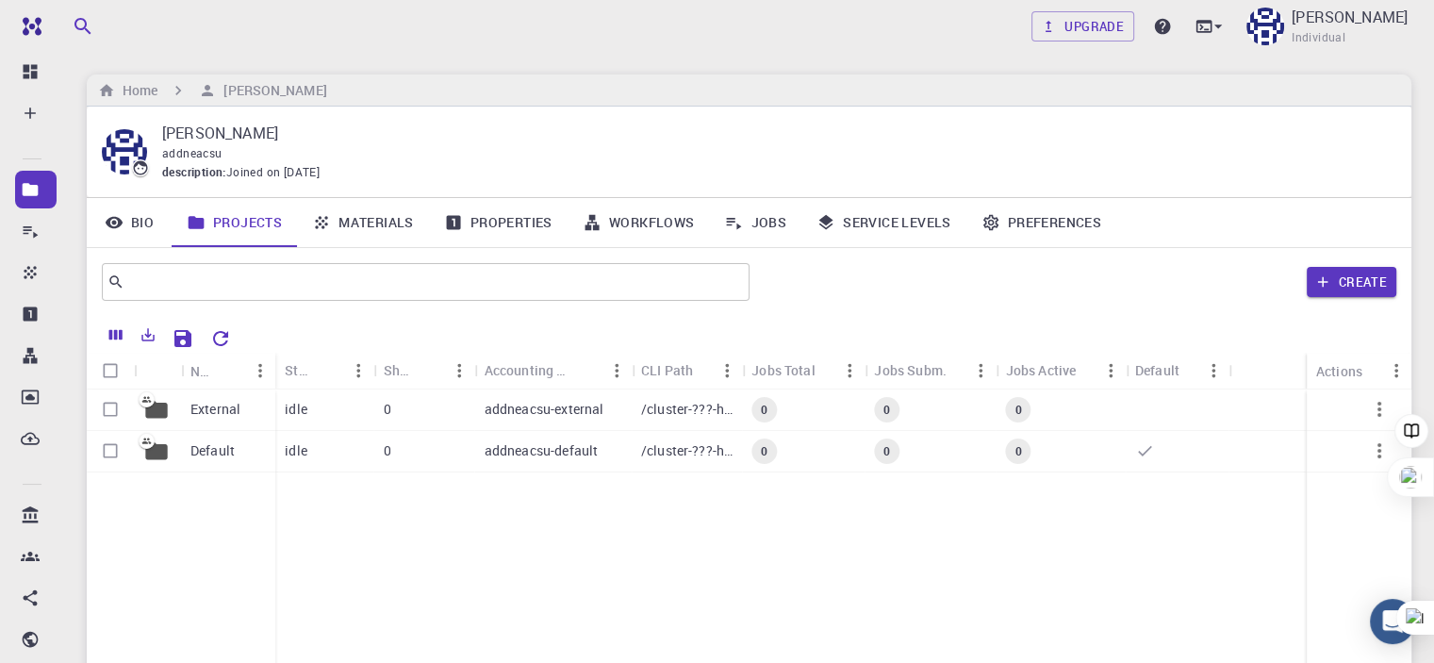
click link "Materials"
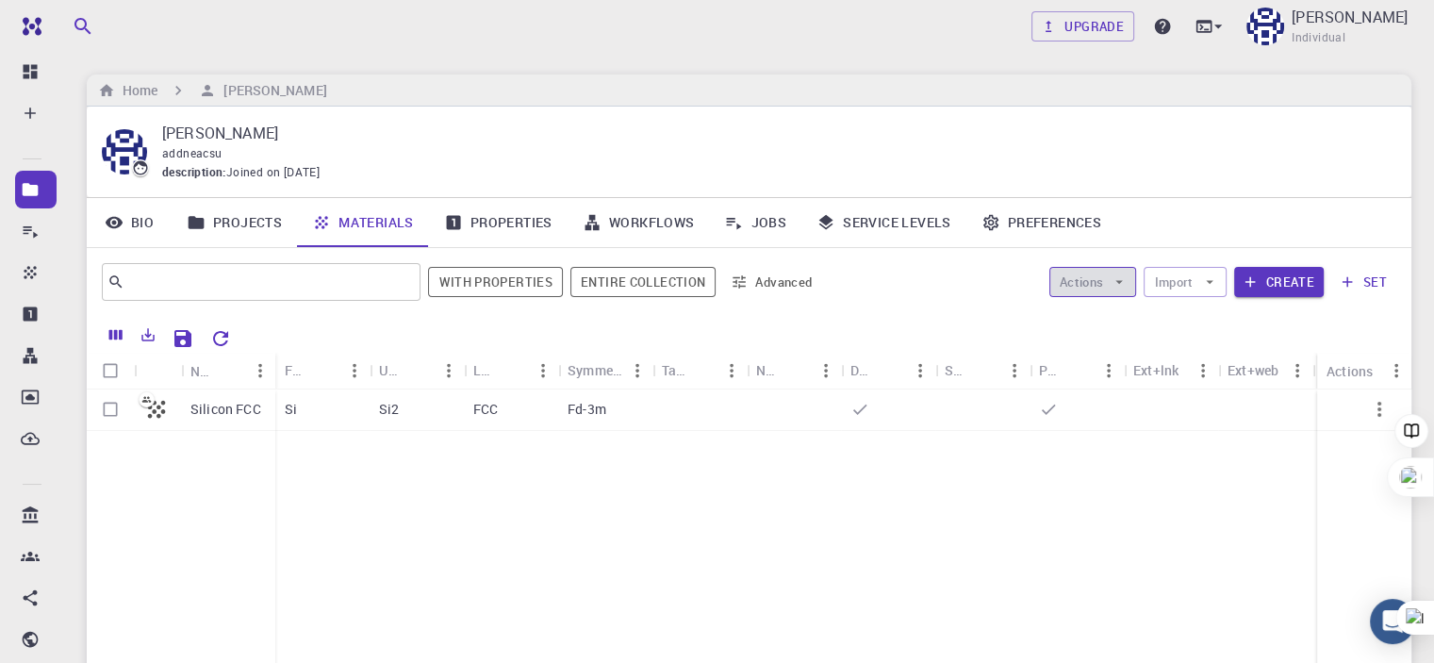
click icon "button"
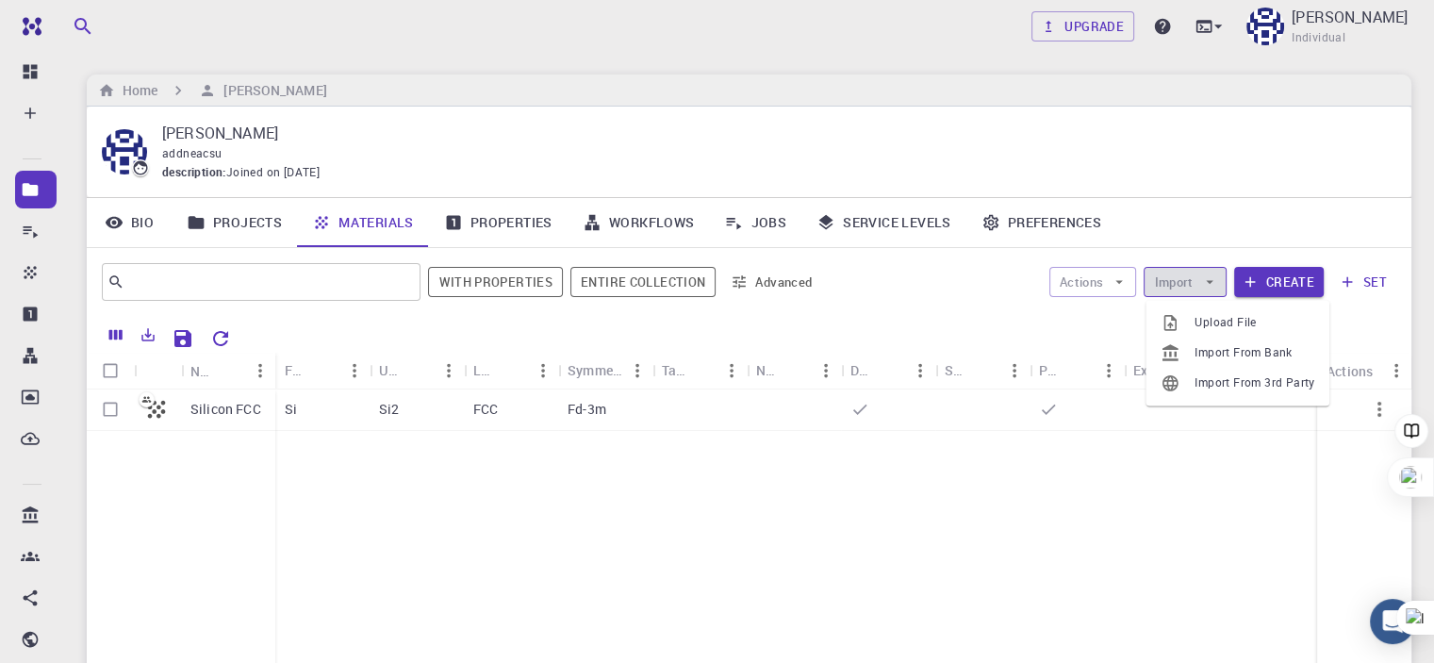
click icon "button"
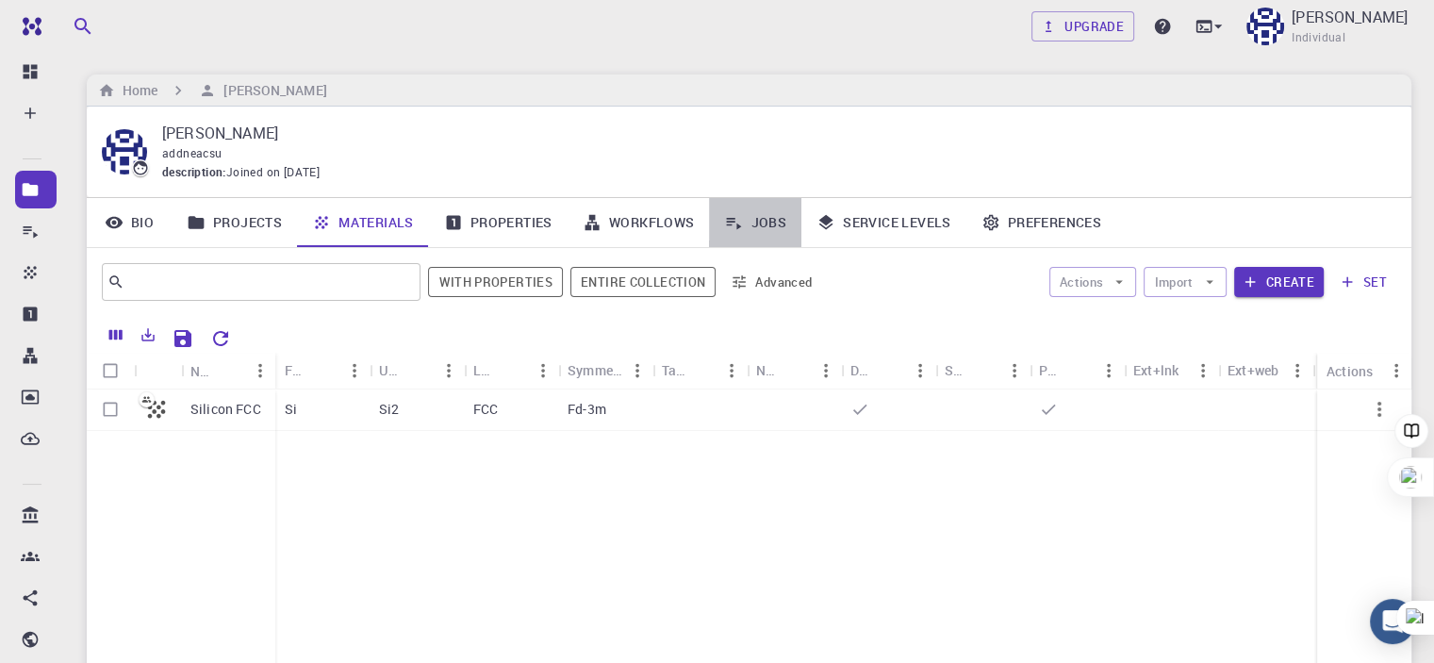
click link "Jobs"
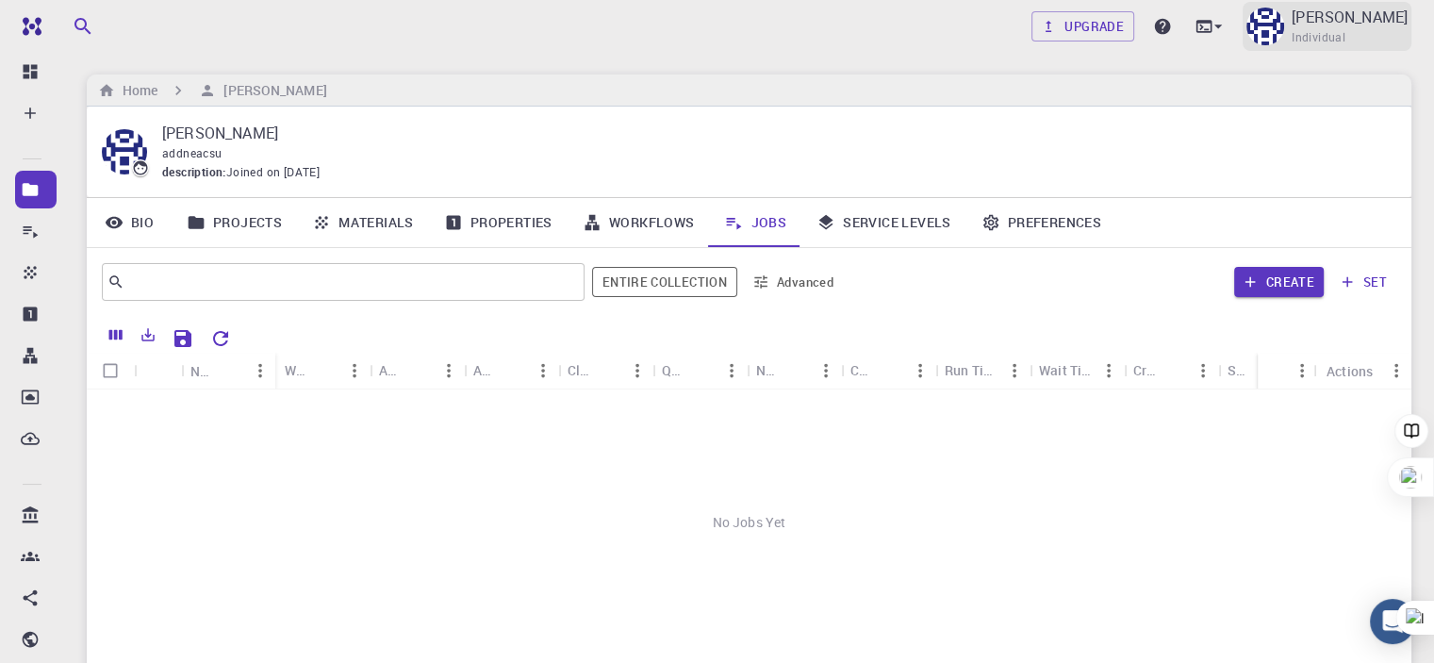
click p "[PERSON_NAME]"
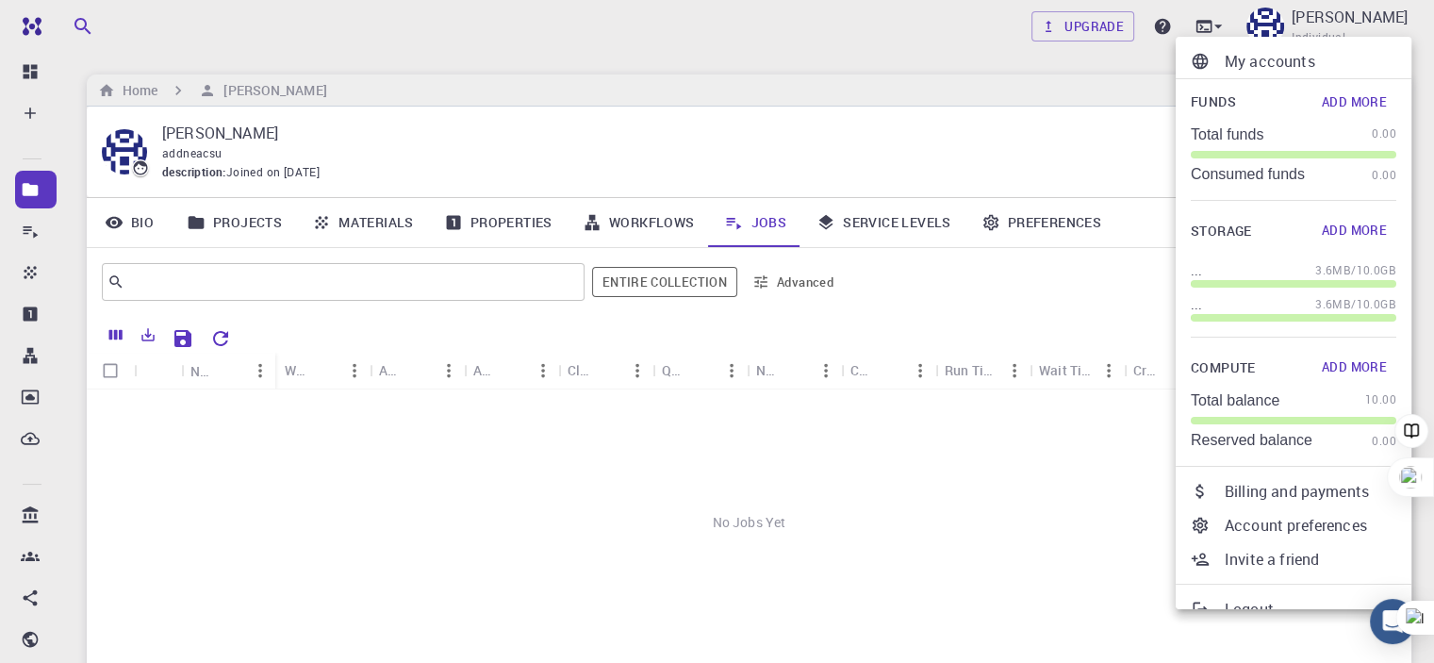
click p "Logout"
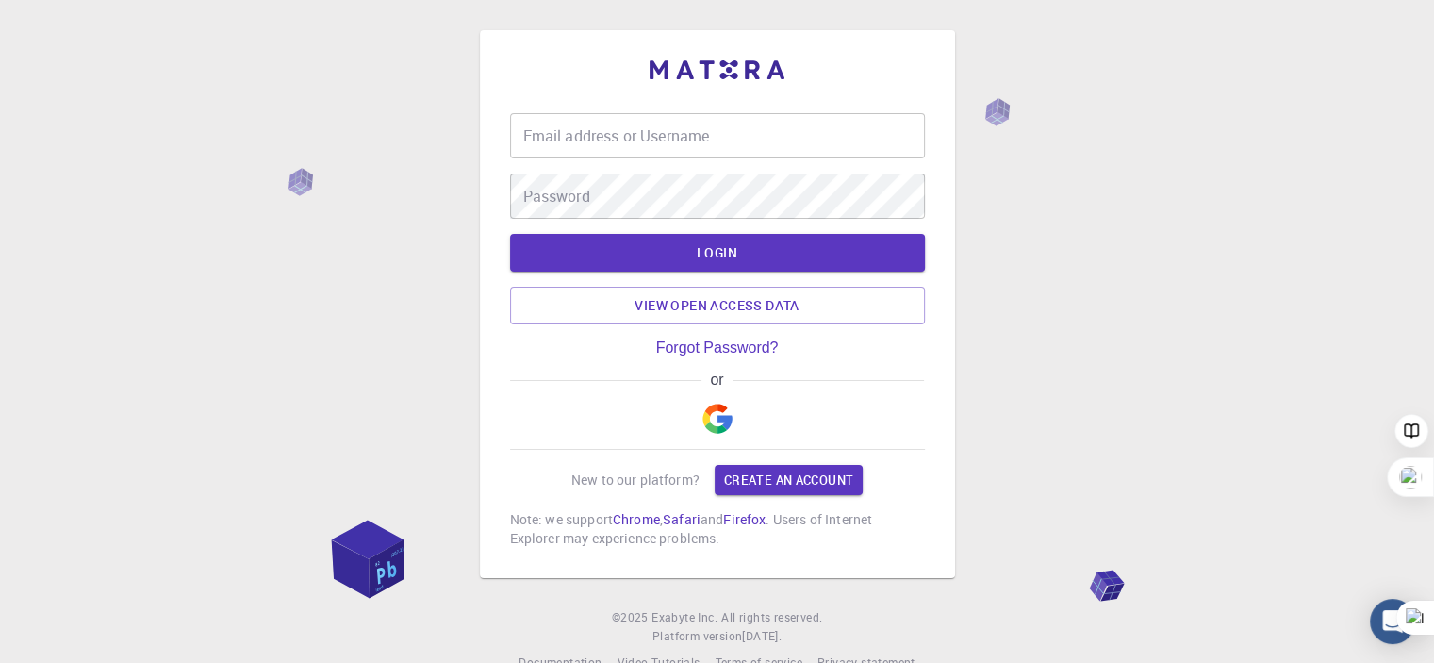
type input "[EMAIL_ADDRESS][DOMAIN_NAME]"
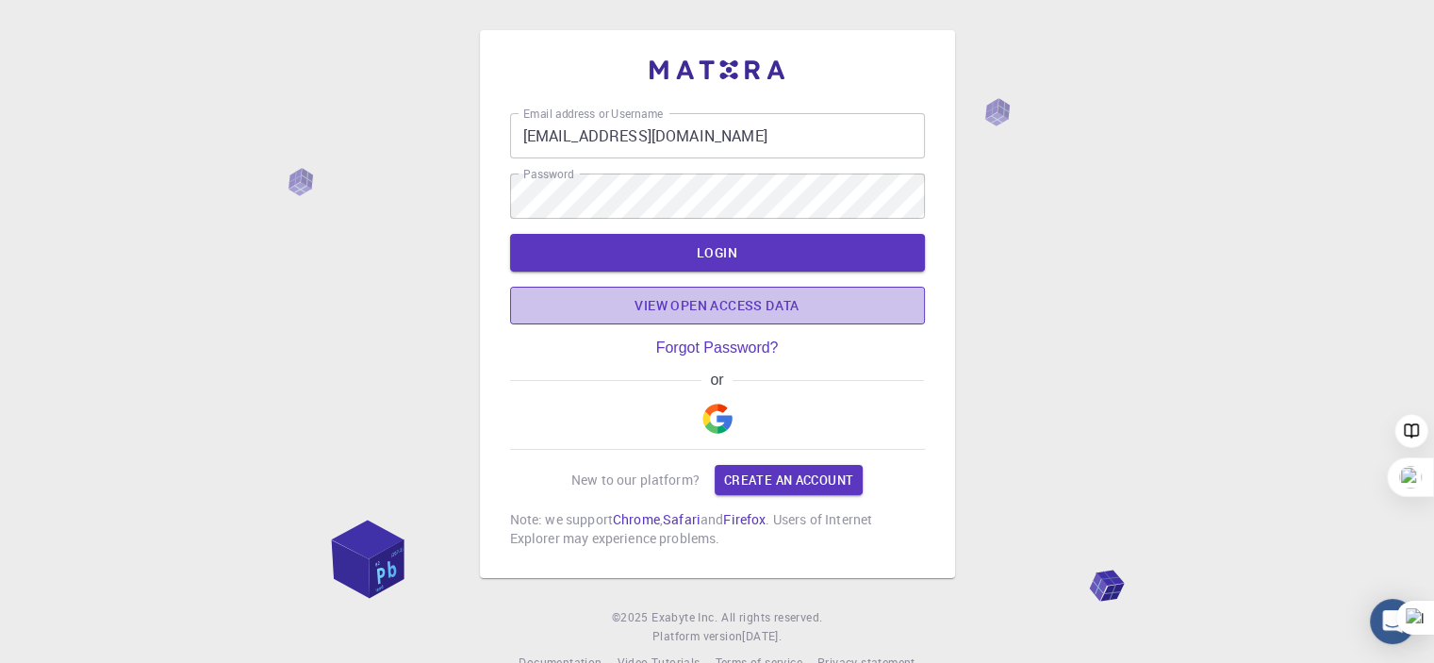
click link "View open access data"
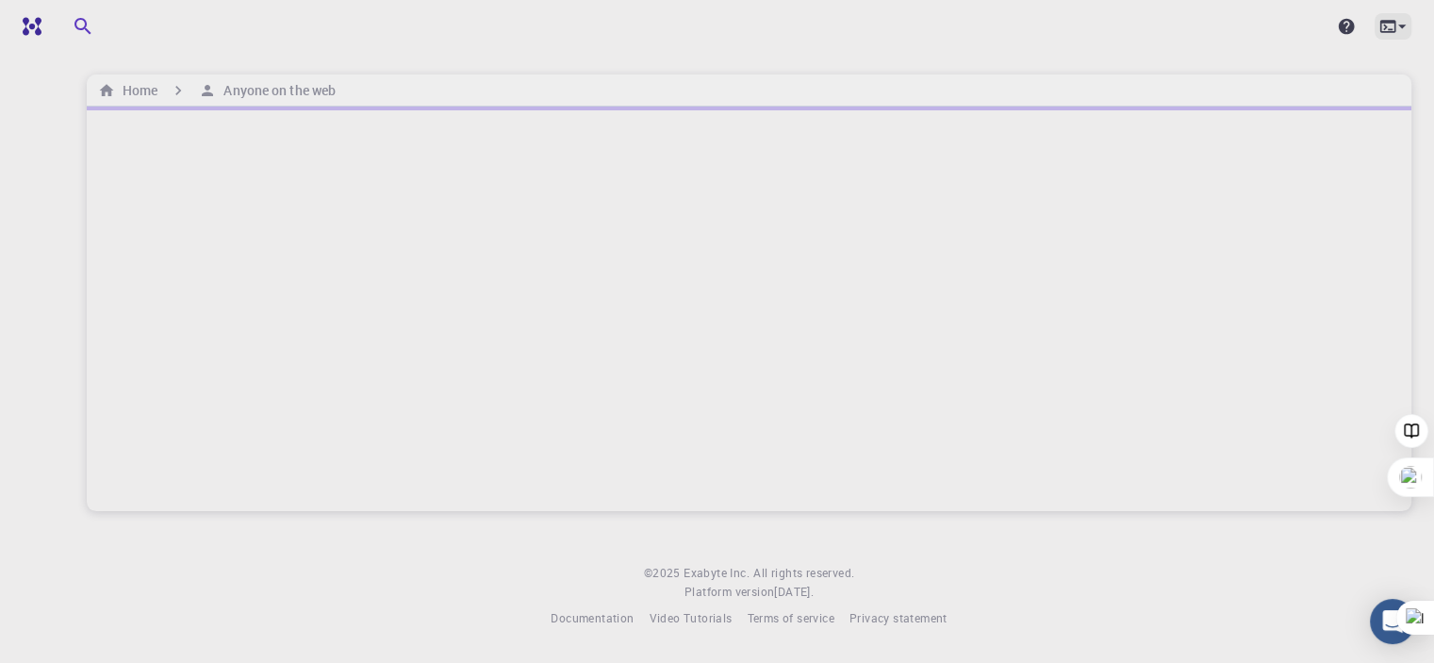
click icon
click div
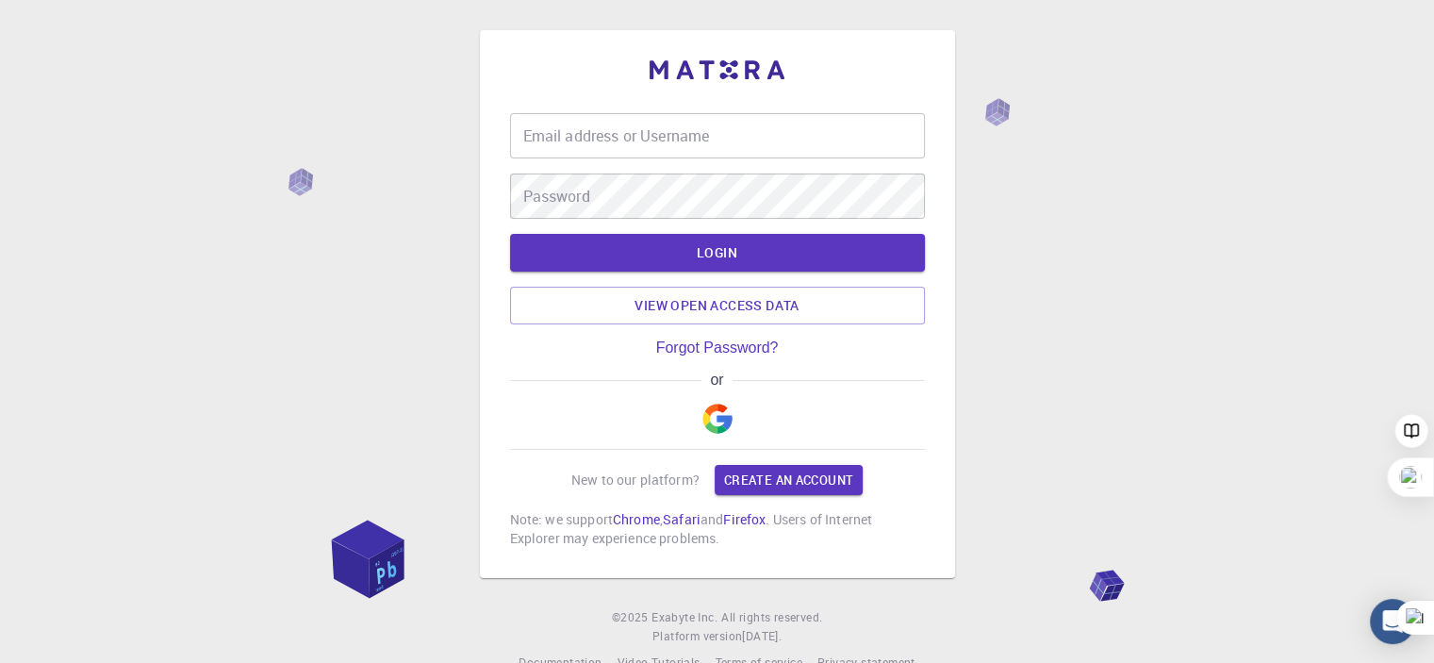
type input "[EMAIL_ADDRESS][DOMAIN_NAME]"
click button "LOGIN"
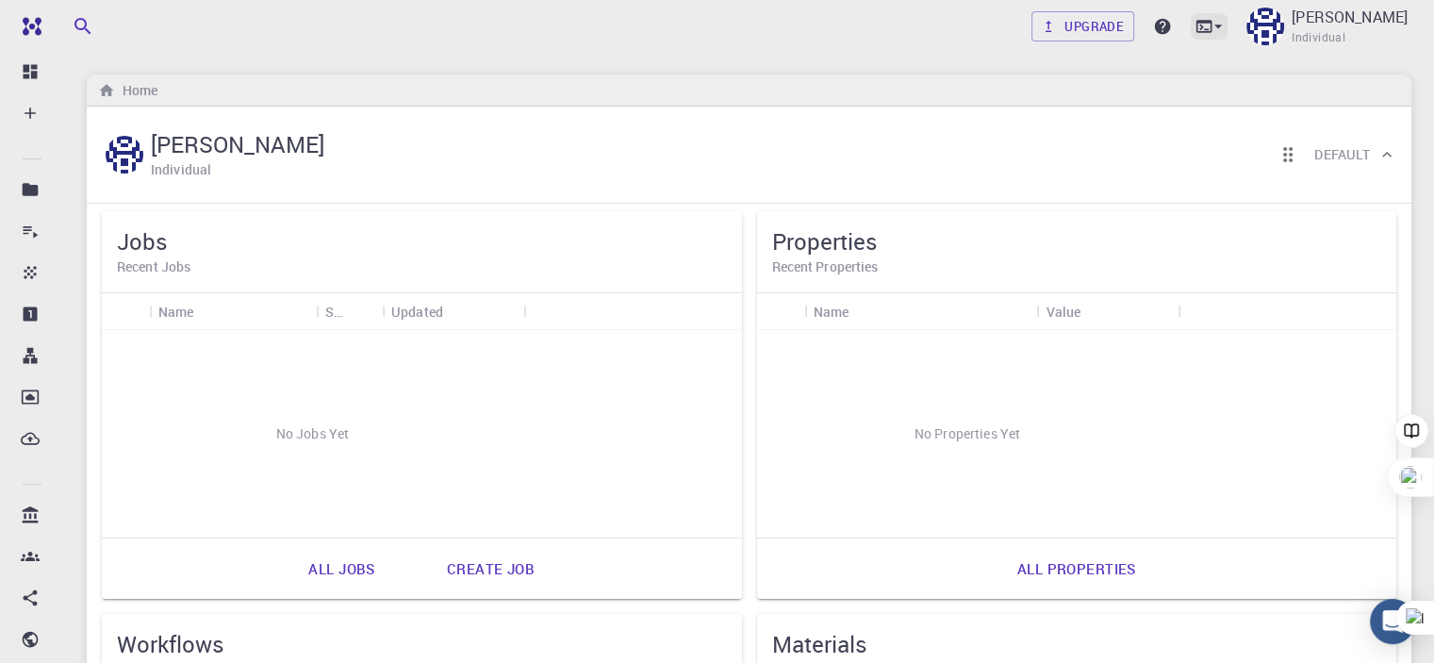
click icon
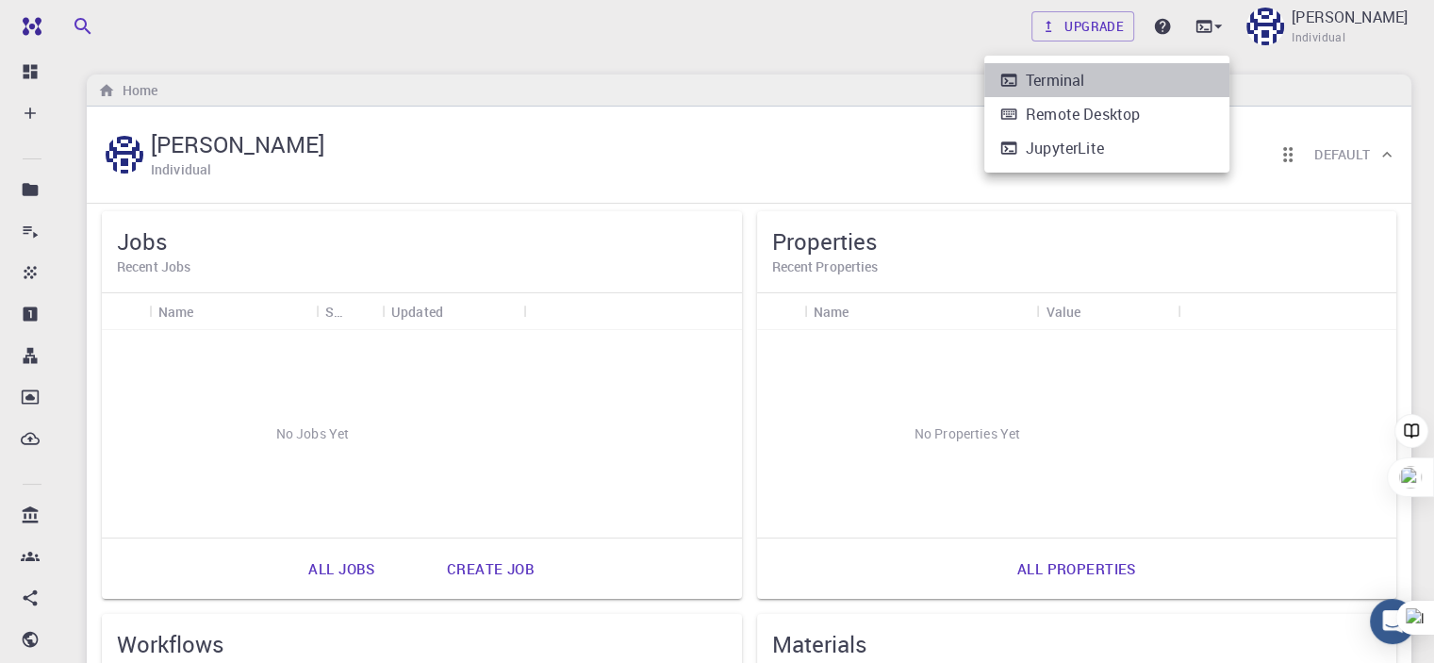
click div "Terminal"
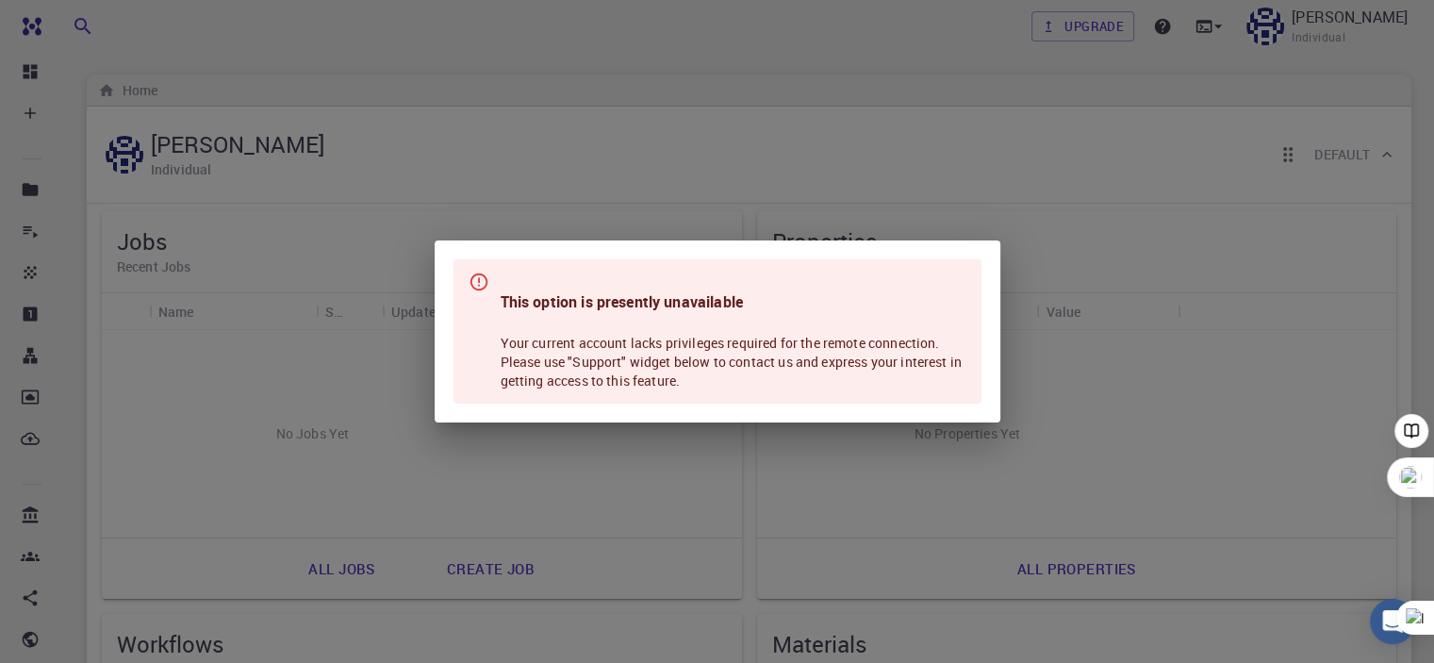
scroll to position [377, 0]
click div "This option is presently unavailable Your current account lacks privileges requ…"
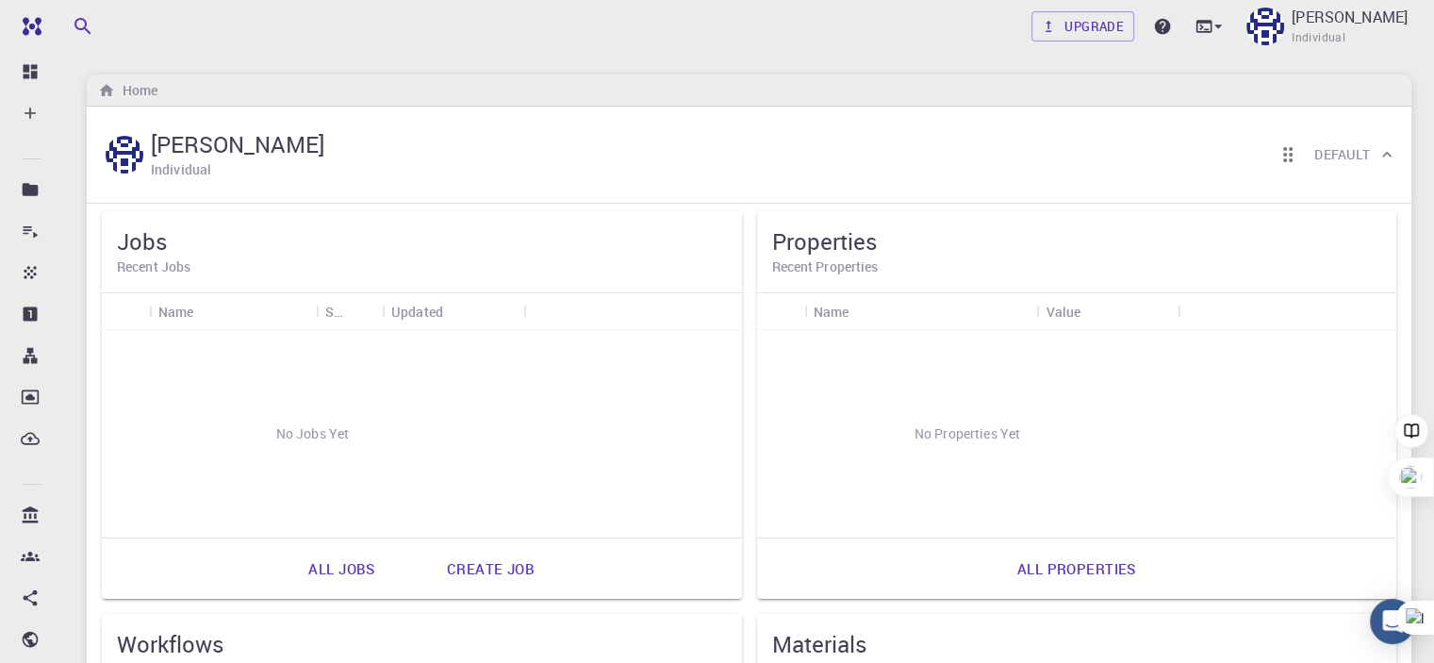
scroll to position [0, 0]
click span "Individual"
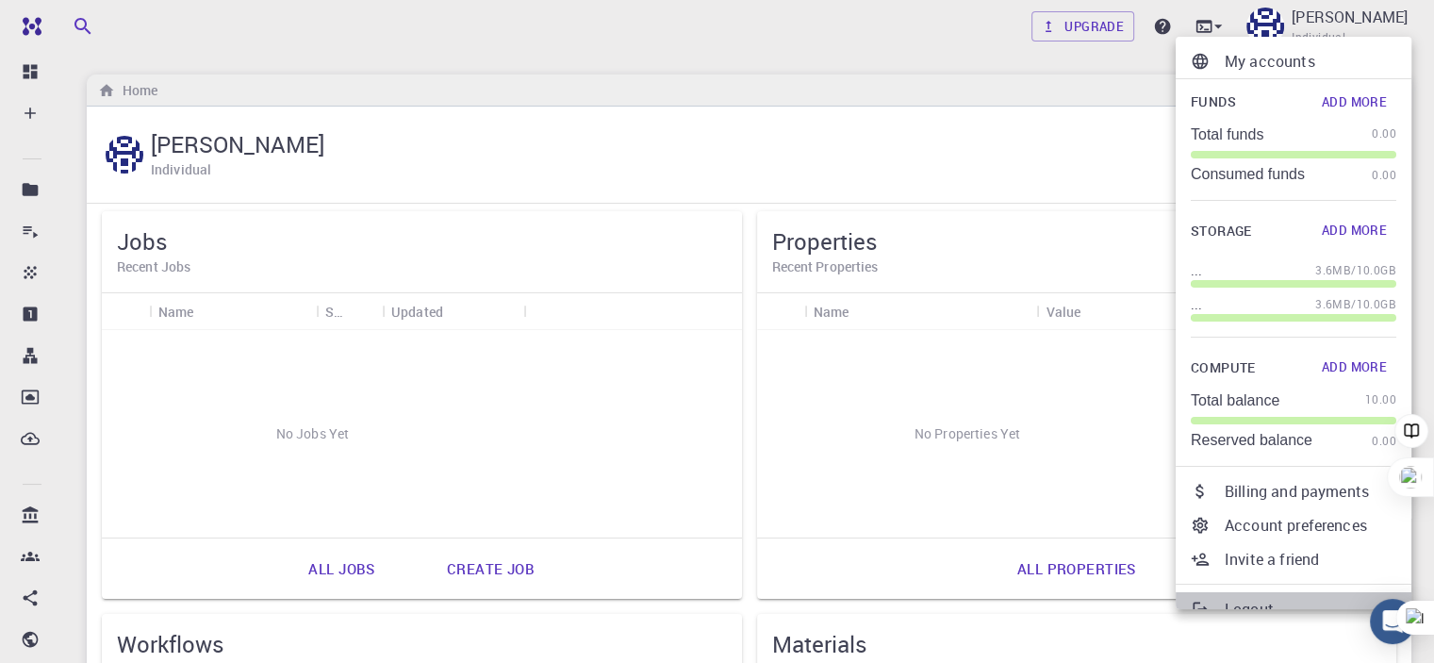
click p "Logout"
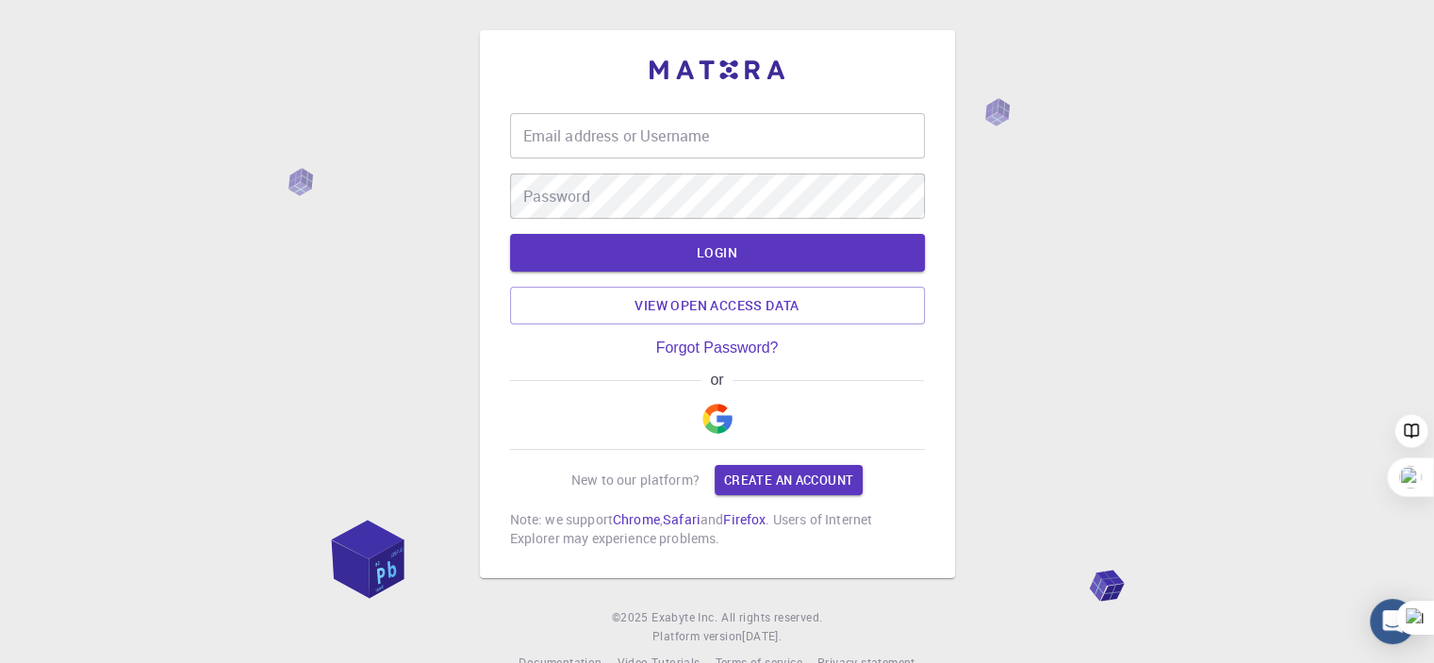
type input "[EMAIL_ADDRESS][DOMAIN_NAME]"
